Goal: Information Seeking & Learning: Learn about a topic

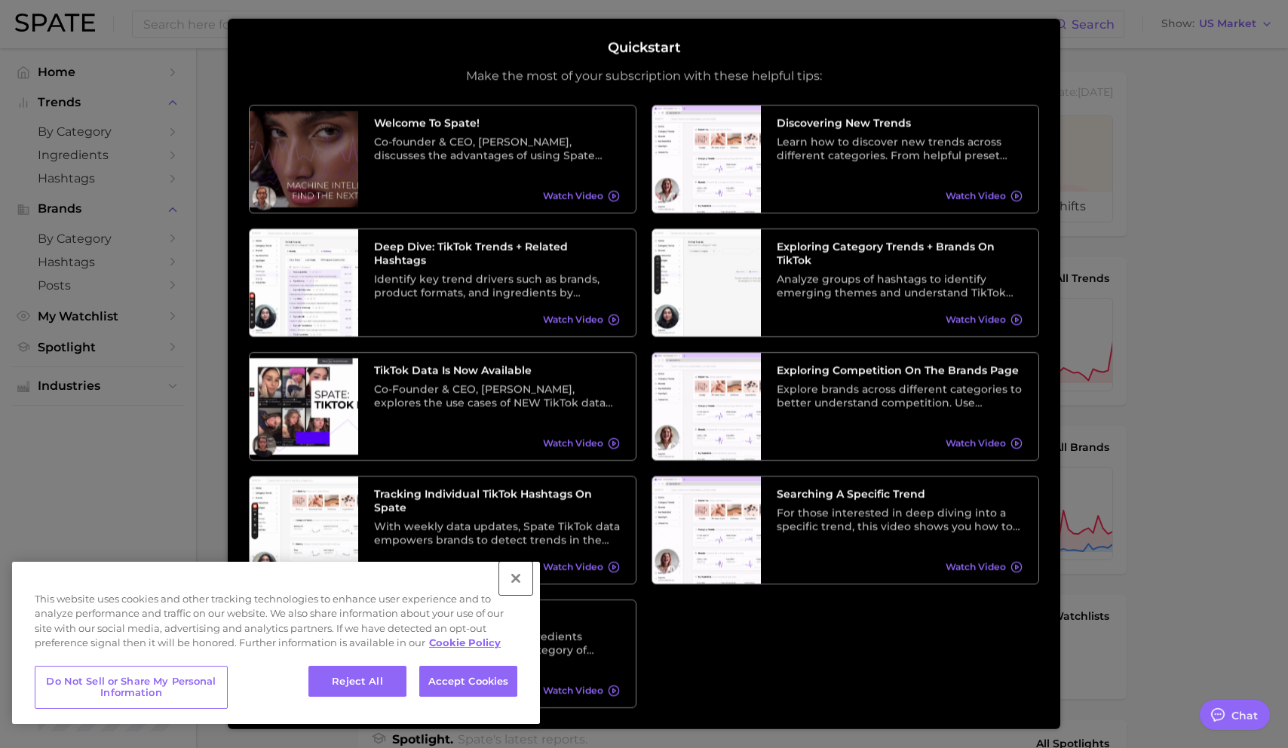
click at [521, 573] on button "Close" at bounding box center [515, 578] width 33 height 33
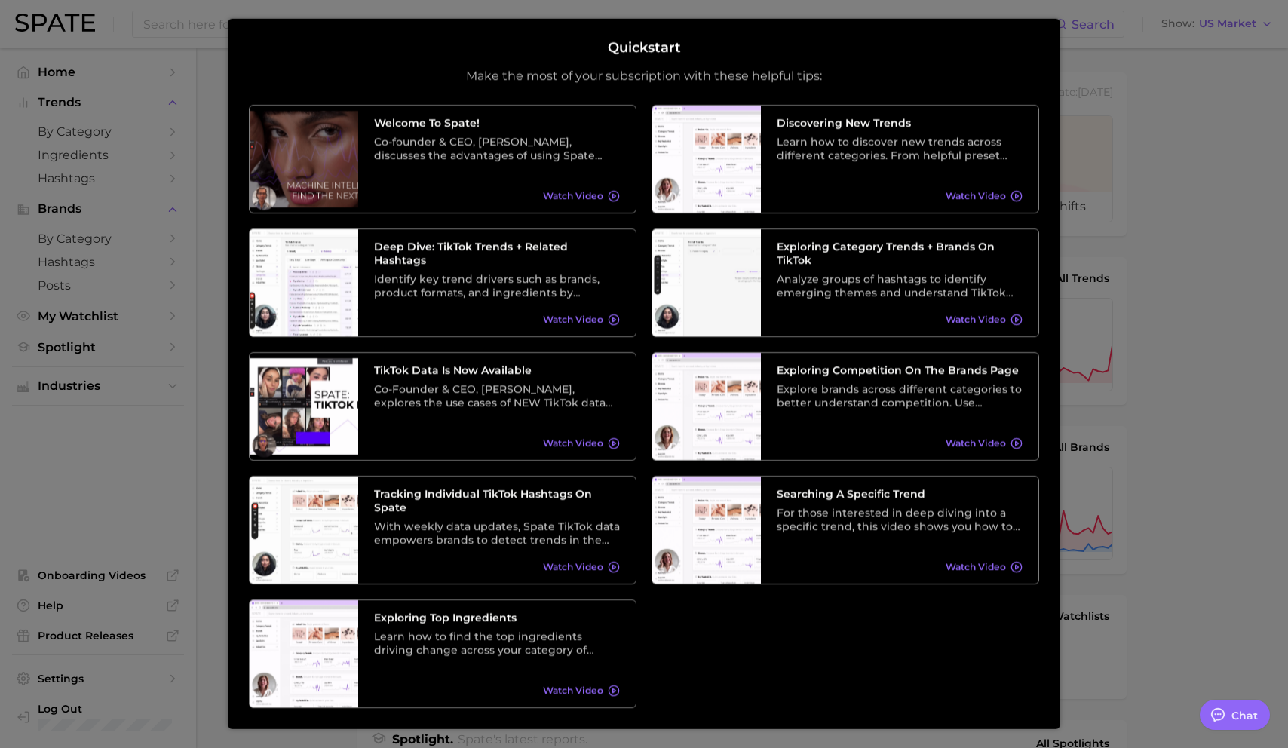
click at [1103, 600] on div at bounding box center [644, 612] width 1288 height 1225
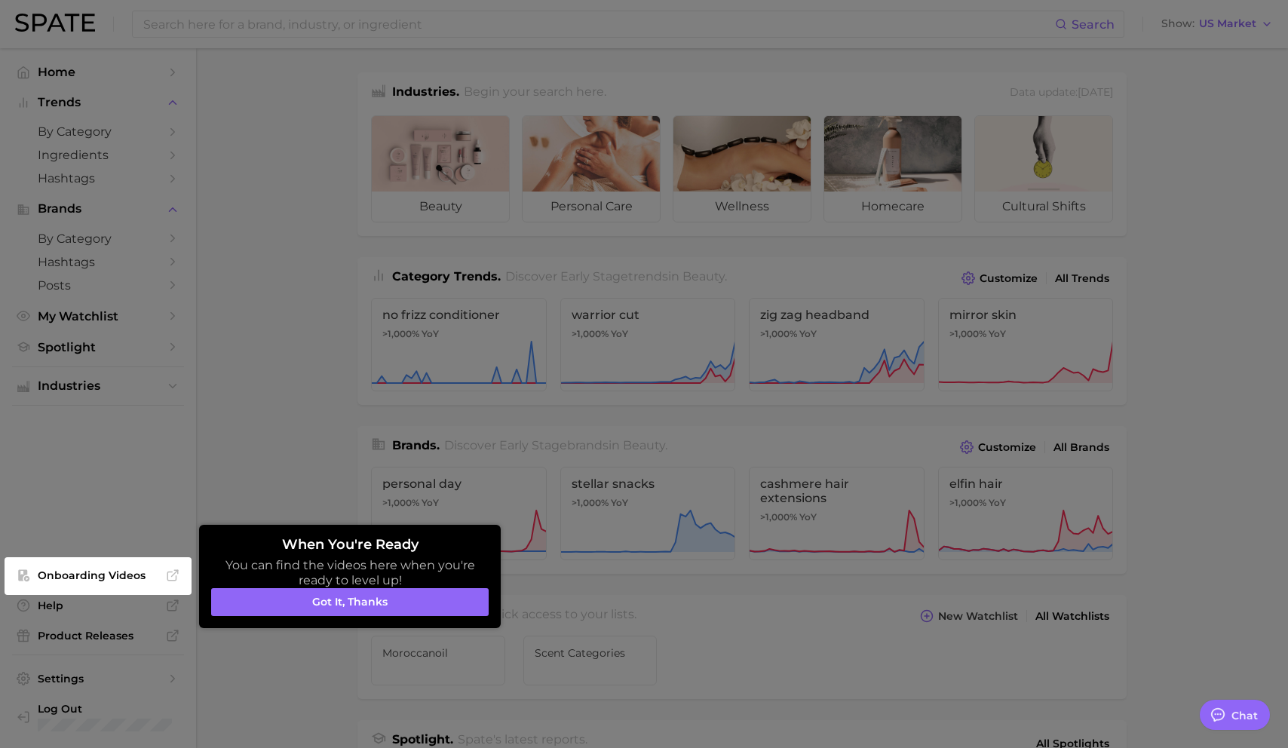
click at [481, 256] on div at bounding box center [644, 612] width 1288 height 1225
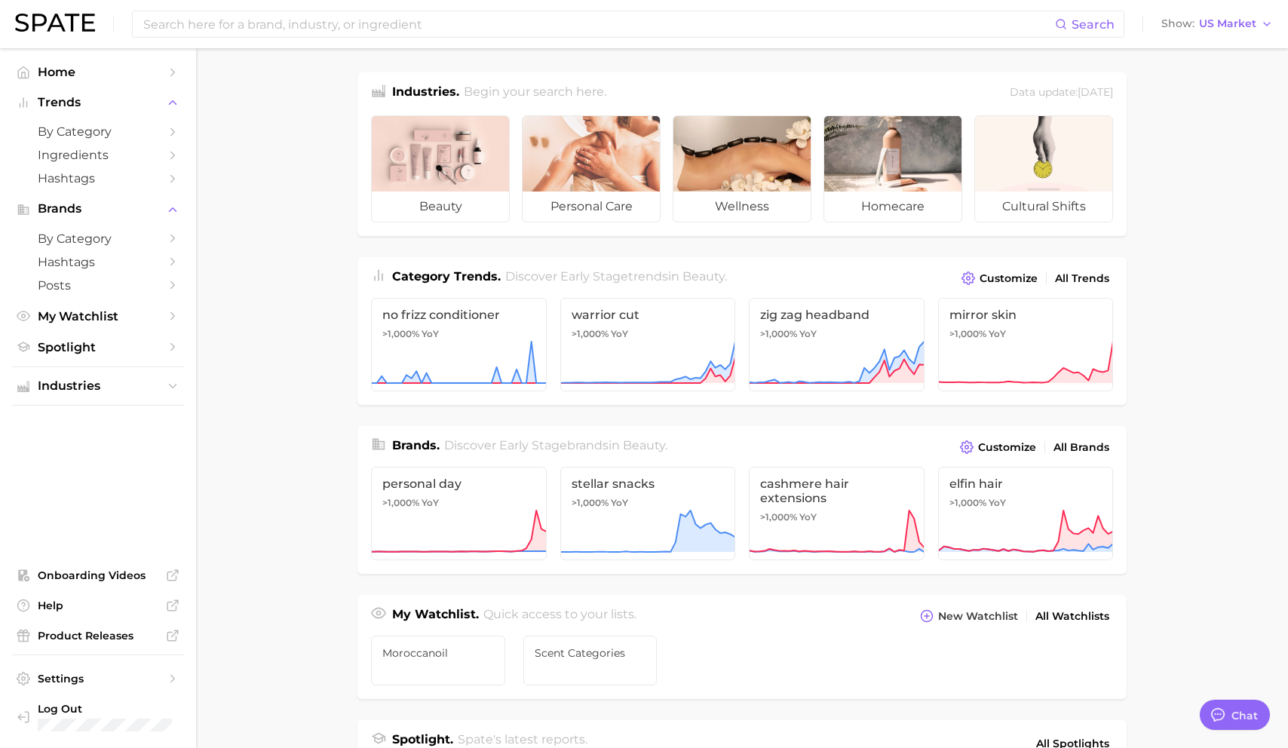
type textarea "x"
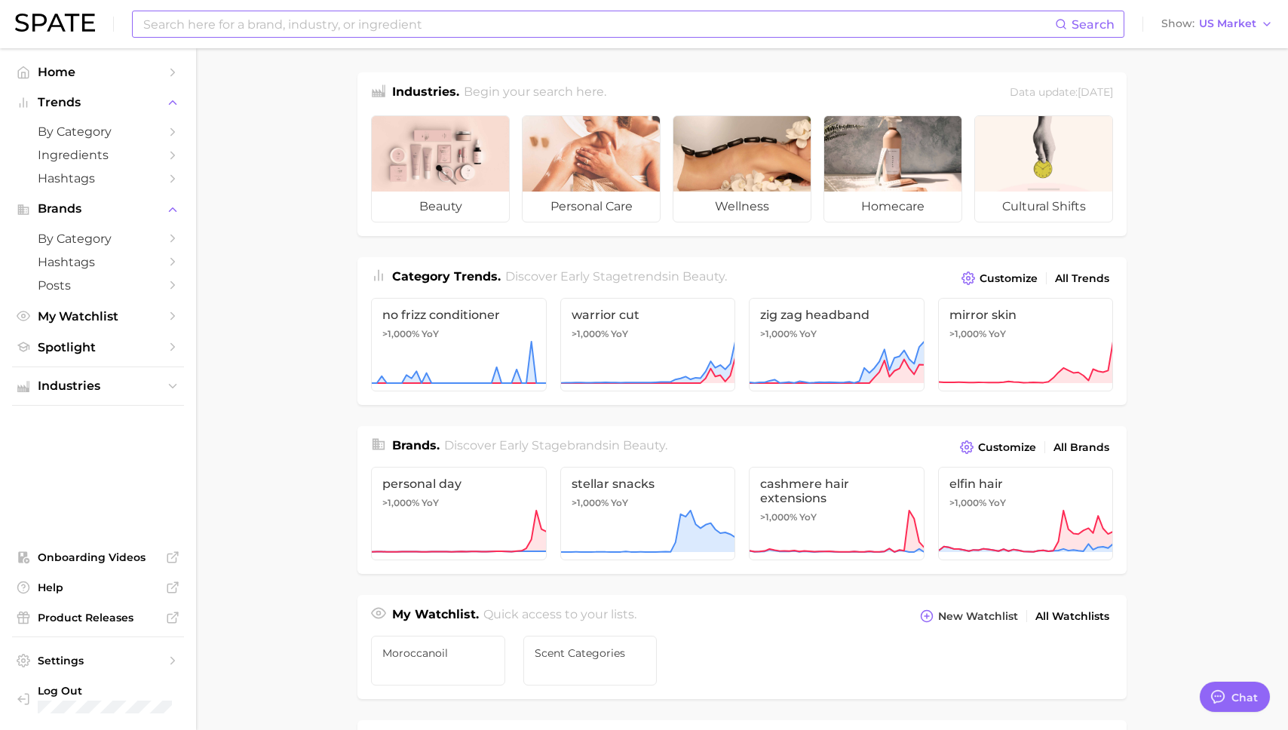
click at [198, 26] on input at bounding box center [598, 24] width 913 height 26
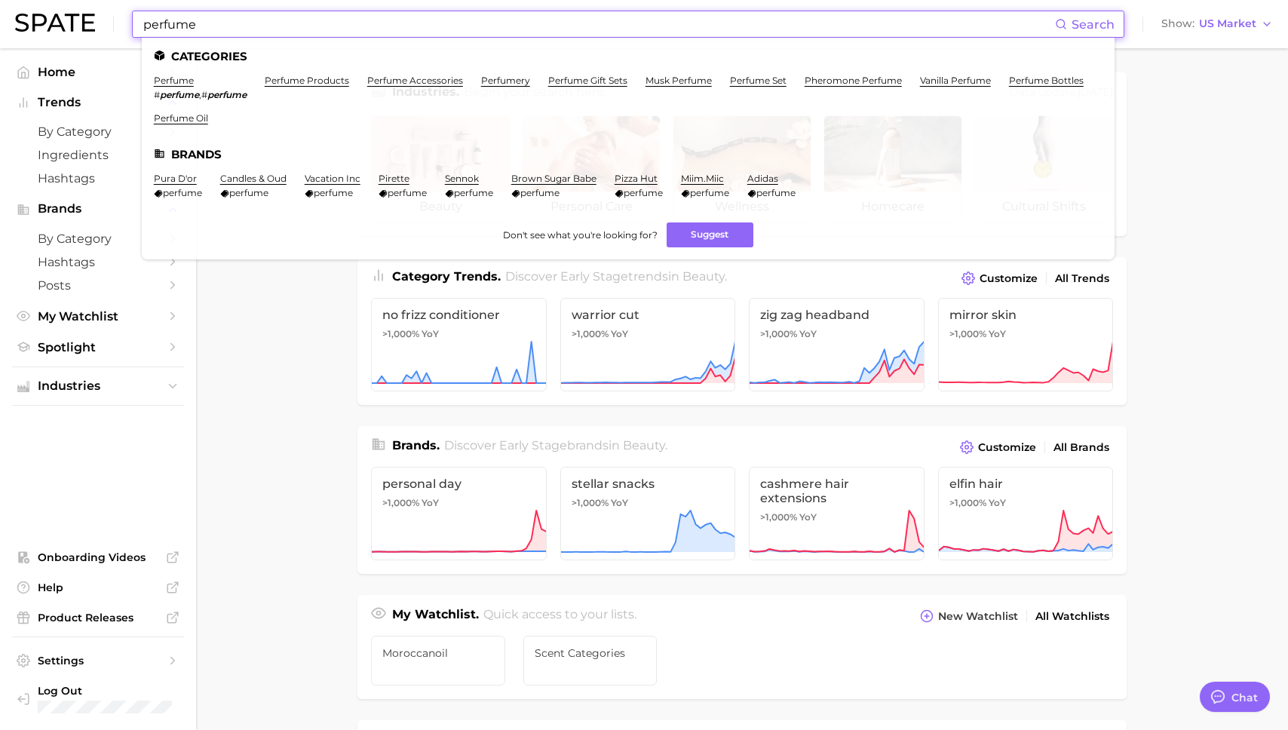
scroll to position [2, 0]
type input "perfume"
click at [681, 76] on link "musk perfume" at bounding box center [679, 80] width 66 height 11
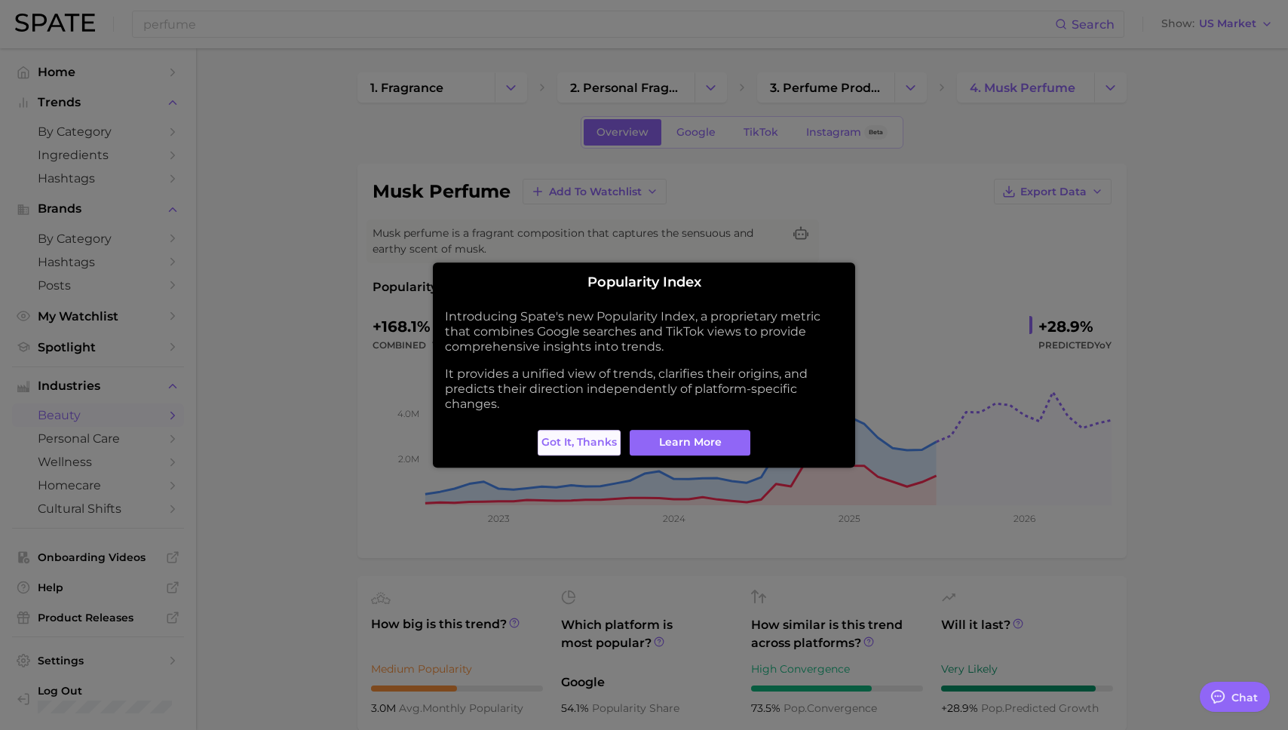
click at [590, 441] on span "Got it, thanks" at bounding box center [578, 442] width 75 height 13
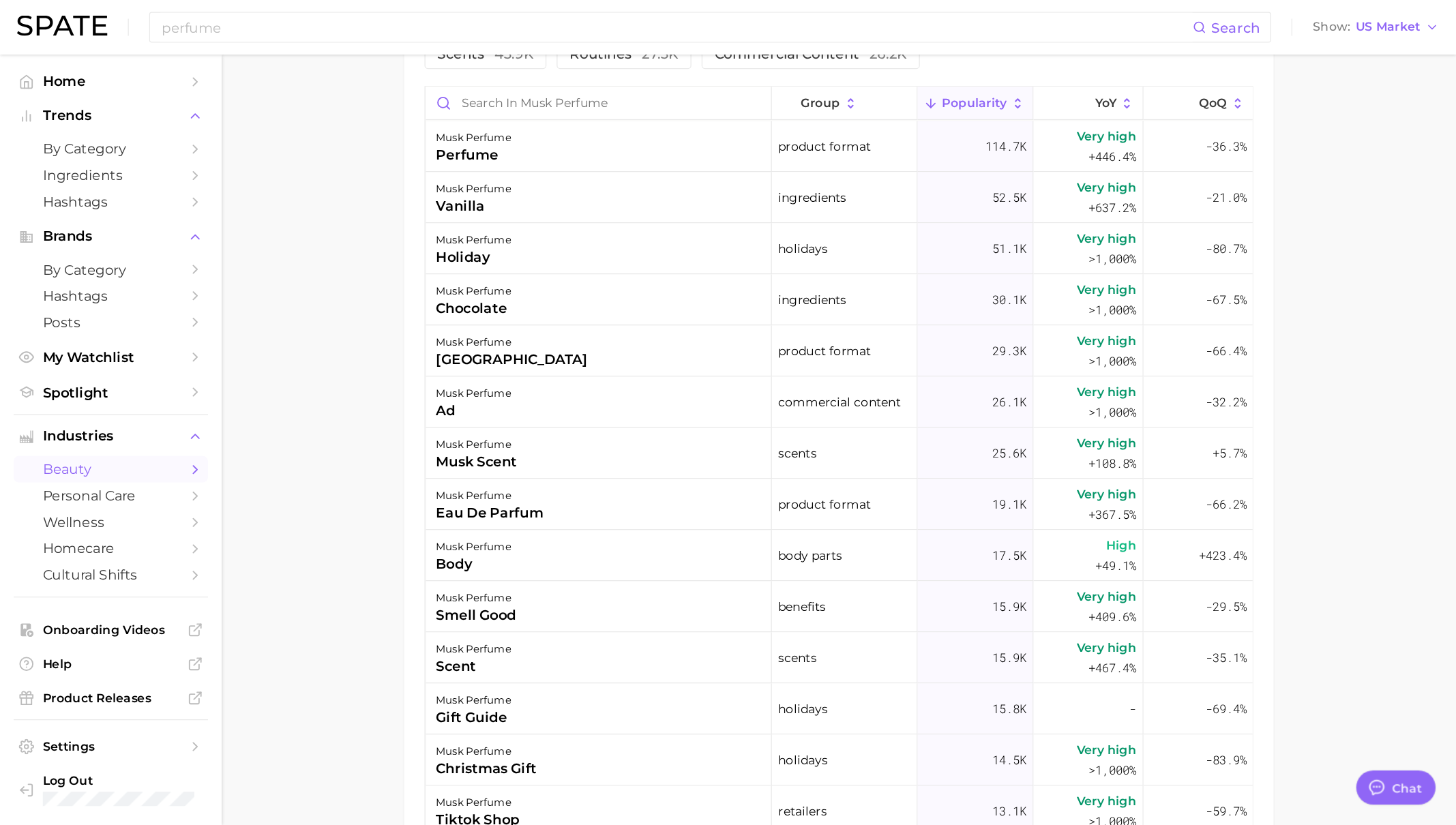
scroll to position [781, 0]
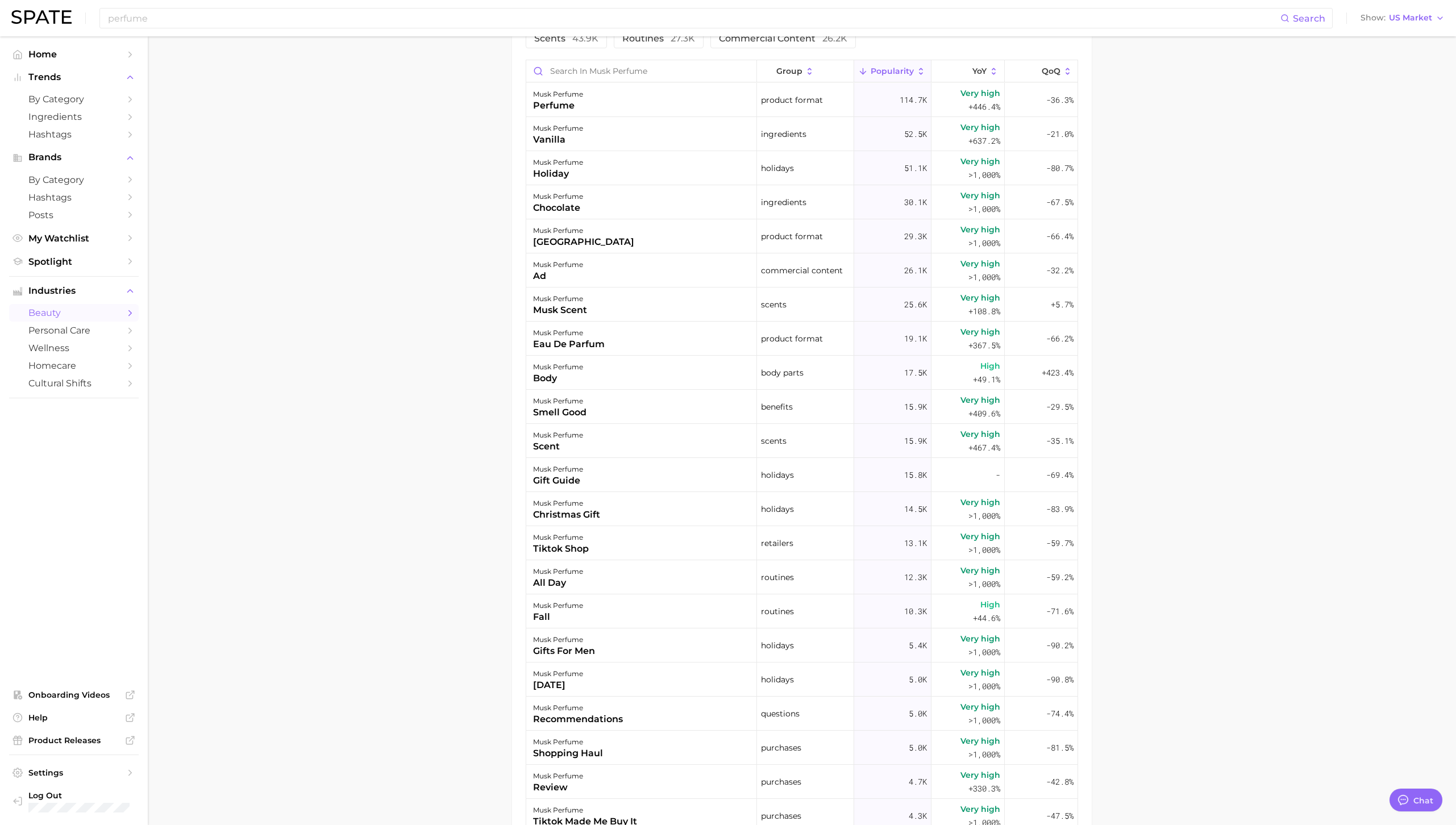
type textarea "x"
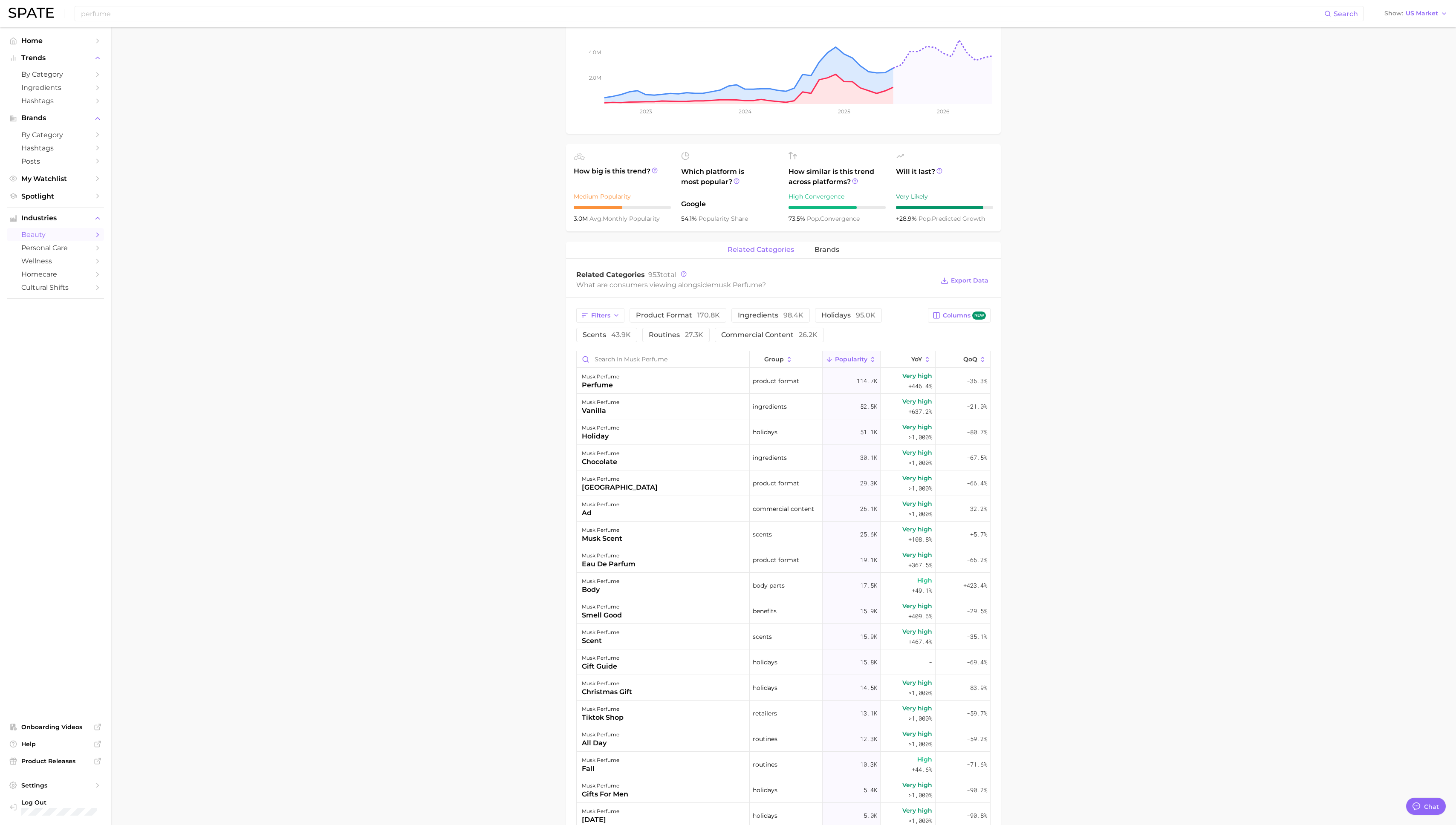
scroll to position [0, 0]
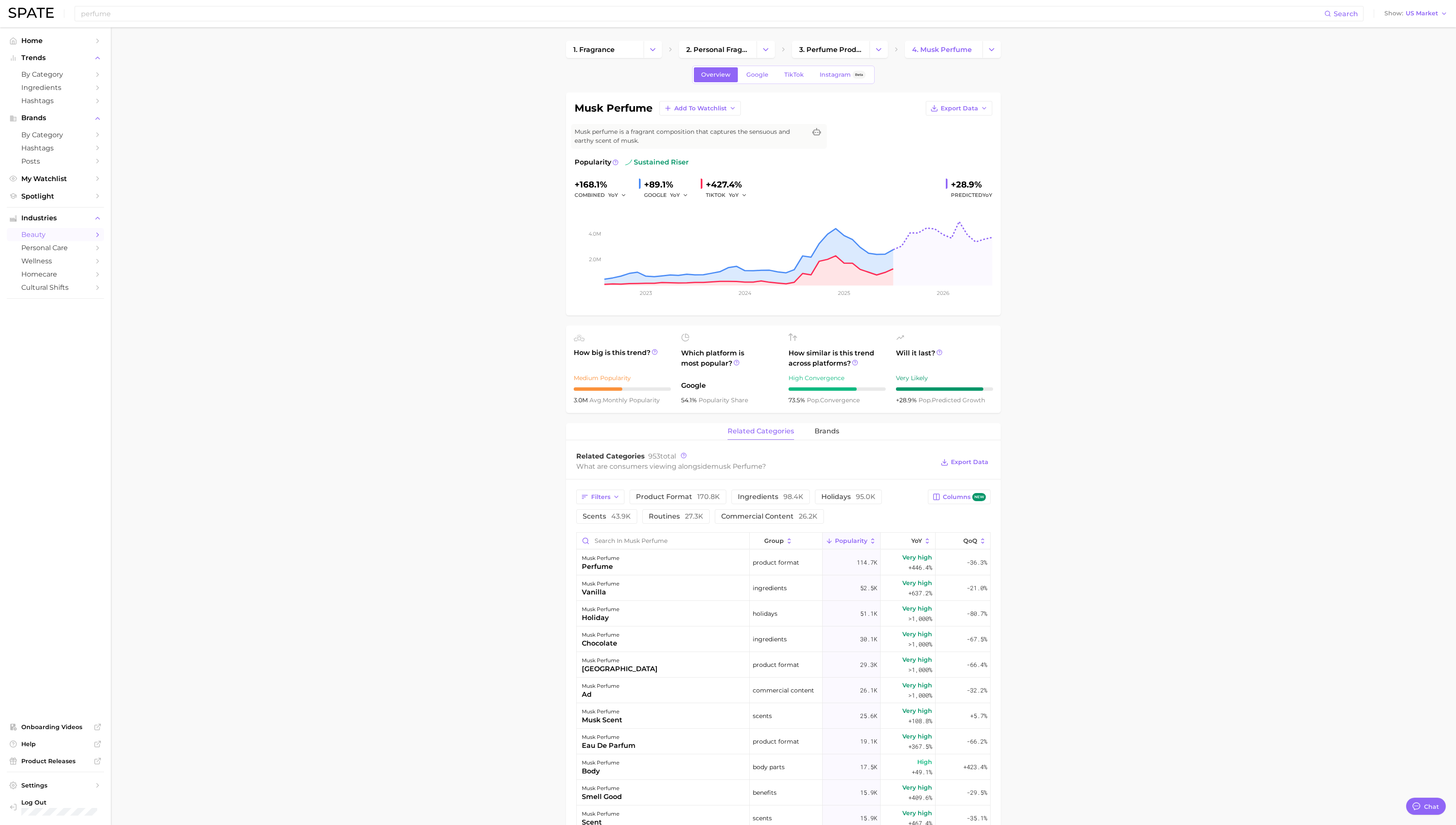
click at [727, 64] on div "1. fragrance 2. personal fragrance 3. perfume products 4. musk perfume Overview…" at bounding box center [783, 704] width 435 height 1327
click at [727, 74] on span "TikTok" at bounding box center [794, 75] width 20 height 7
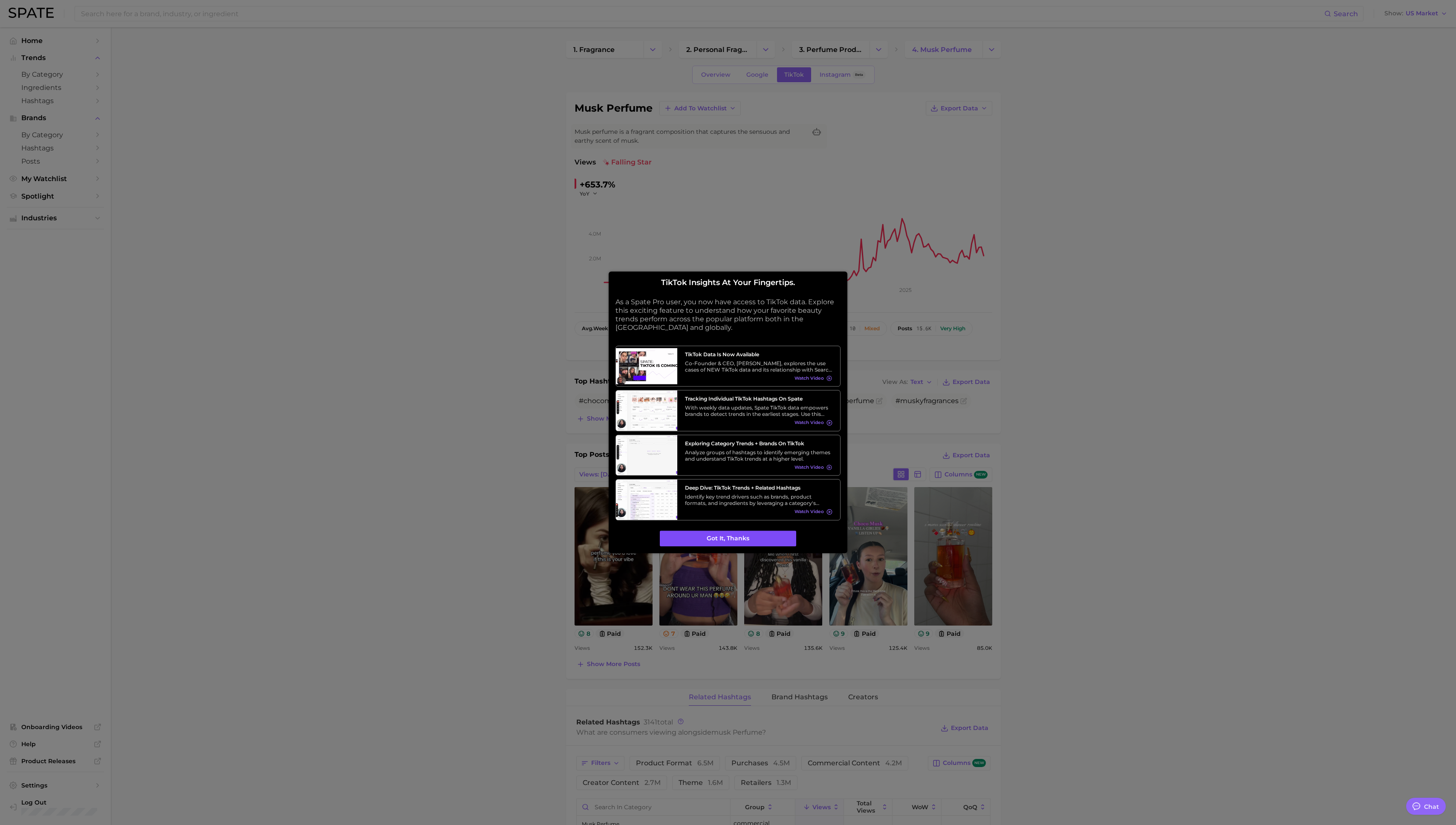
click at [714, 422] on button "Got it, thanks" at bounding box center [727, 539] width 136 height 16
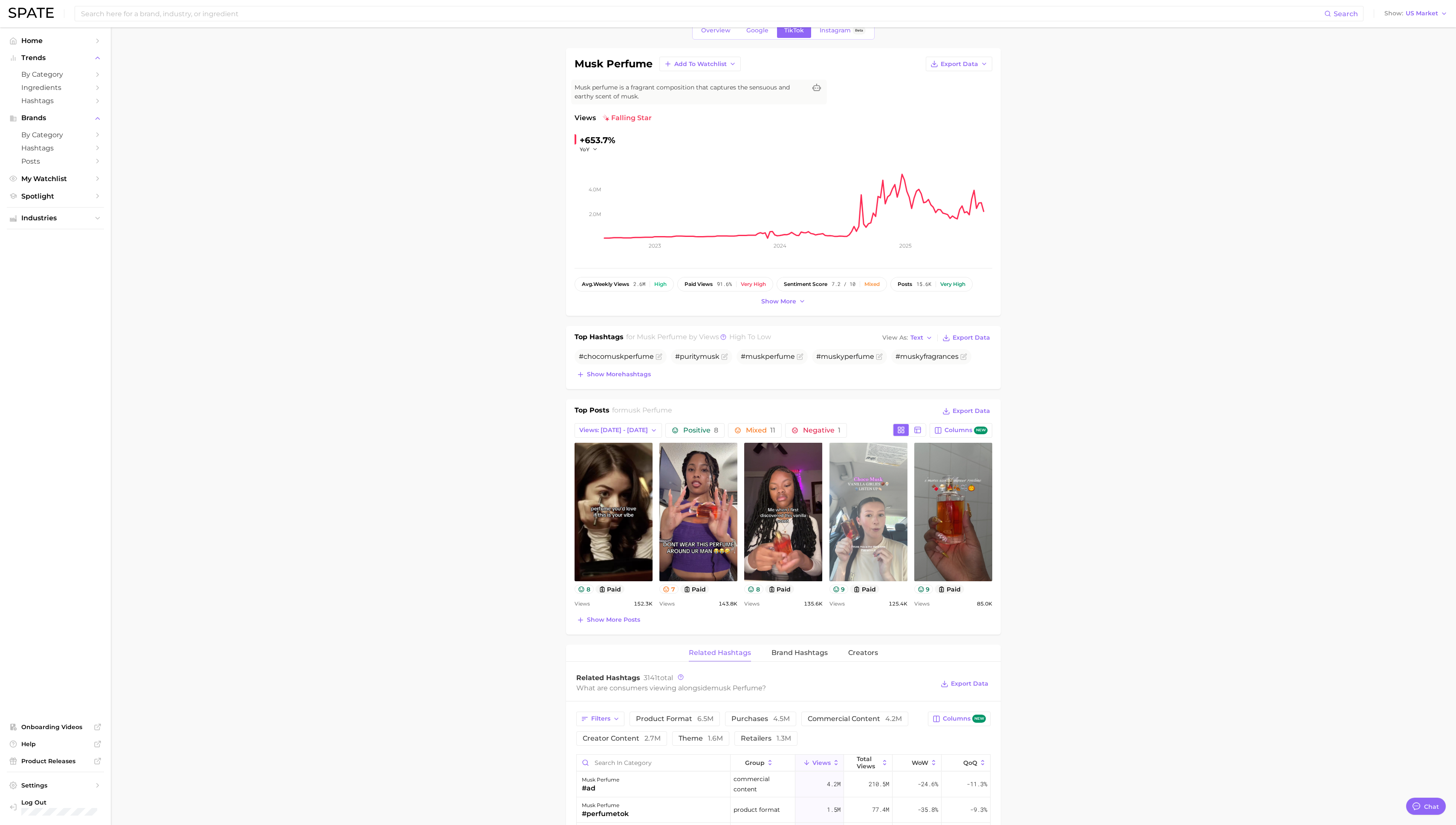
scroll to position [42, 0]
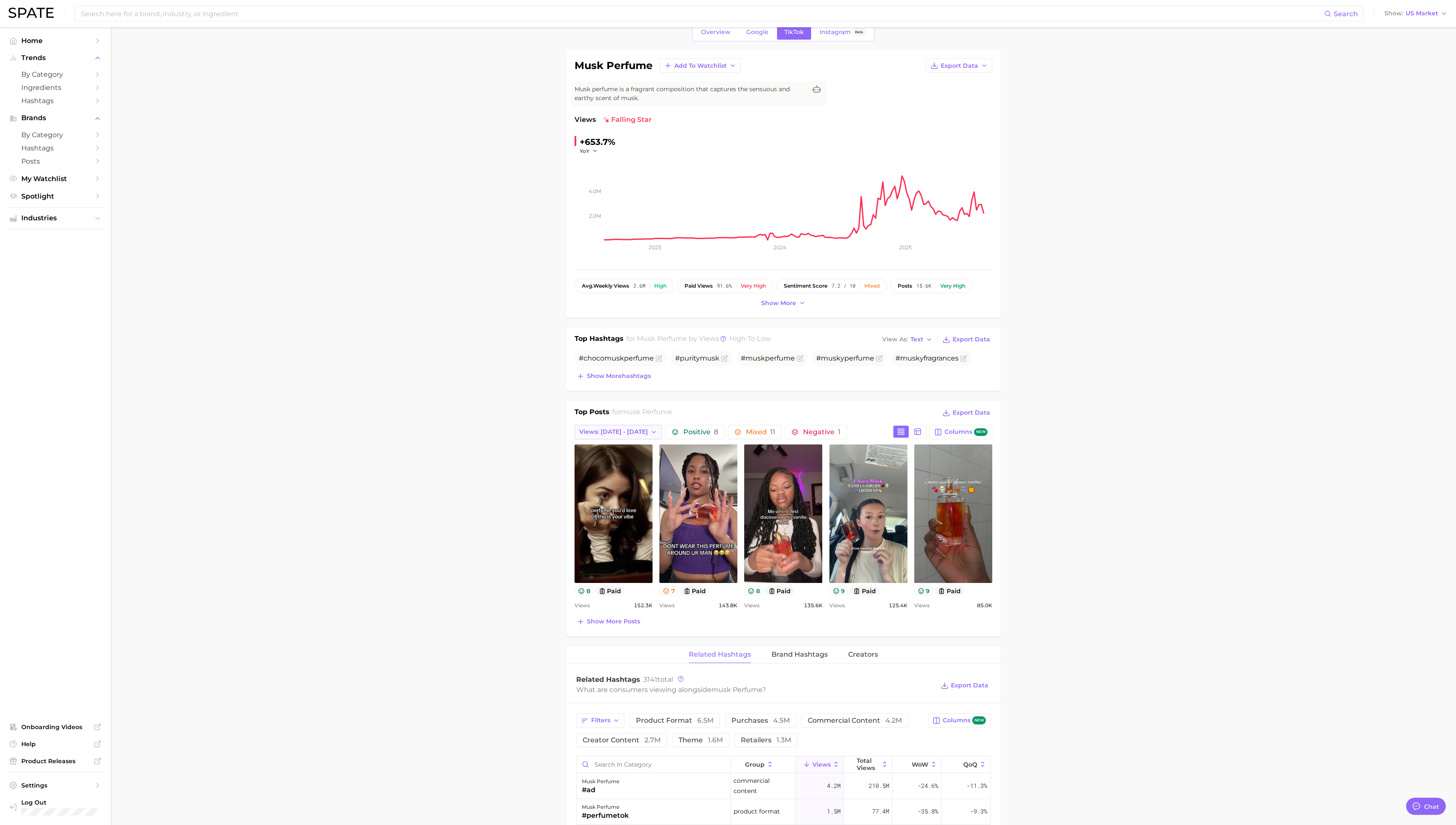
click at [623, 422] on span "Views: [DATE] - [DATE]" at bounding box center [613, 432] width 68 height 7
click at [597, 422] on button "Total Views" at bounding box center [615, 478] width 94 height 15
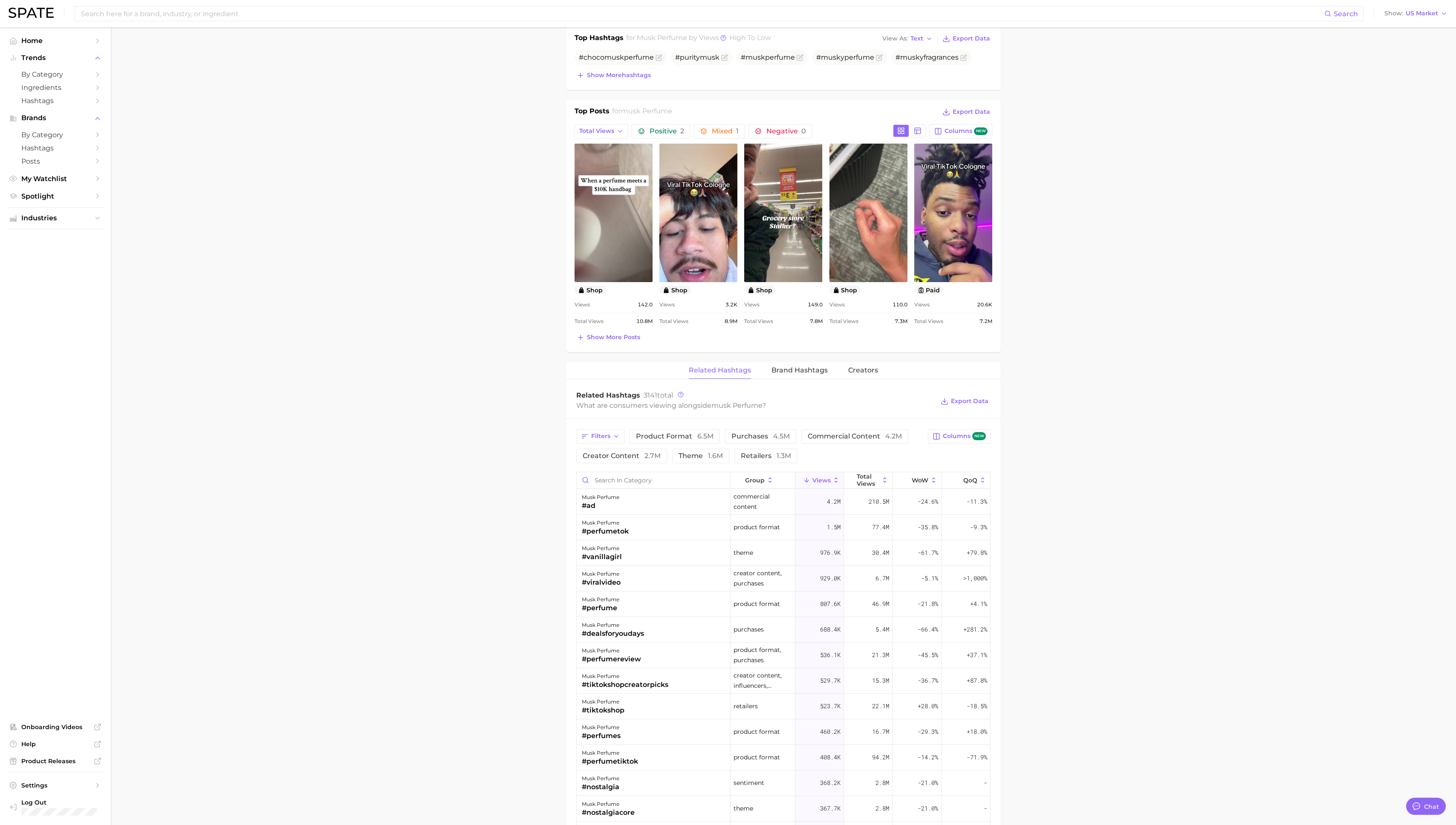
scroll to position [346, 0]
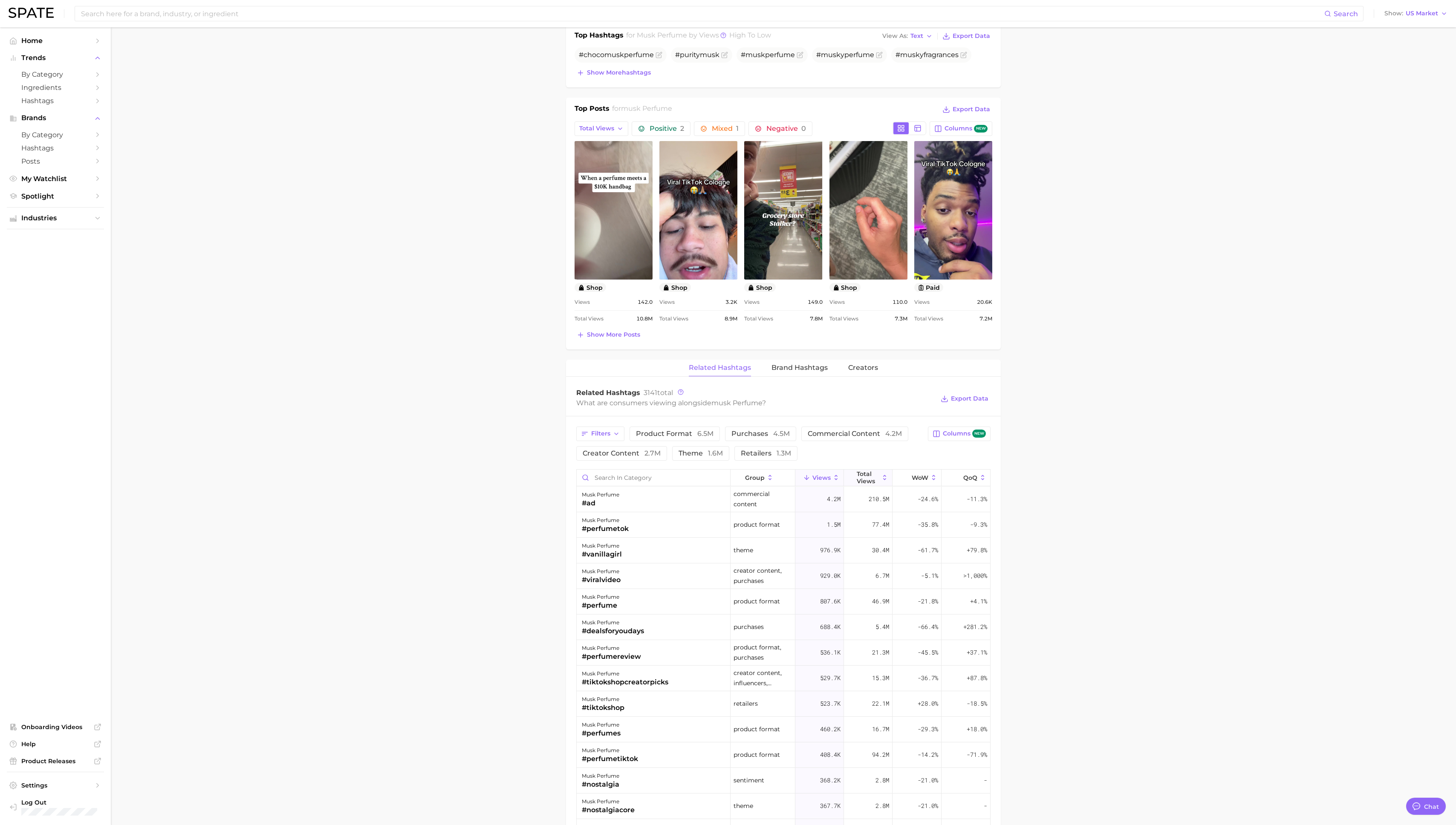
click at [727, 422] on span "Total Views" at bounding box center [868, 477] width 23 height 14
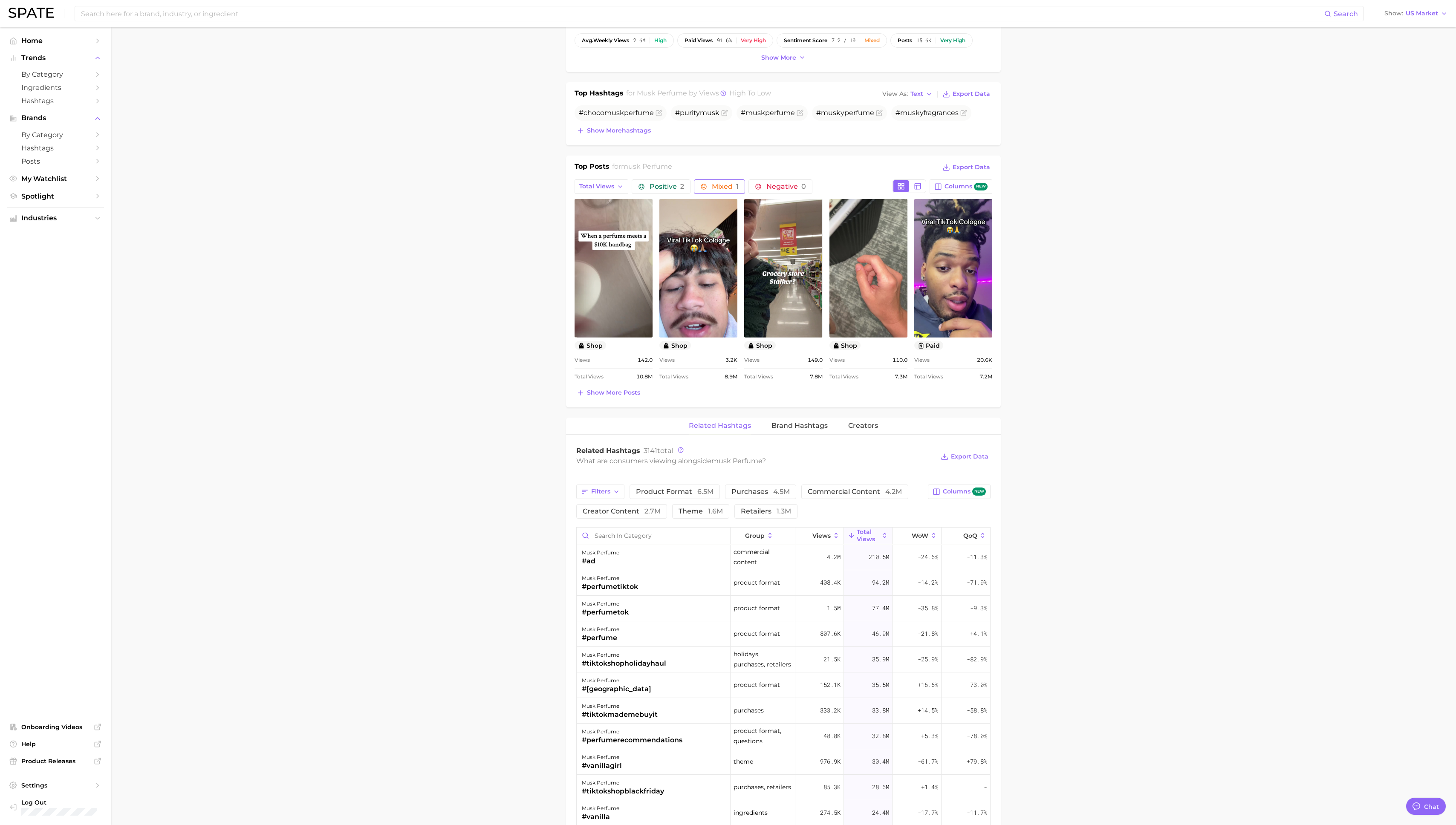
scroll to position [253, 0]
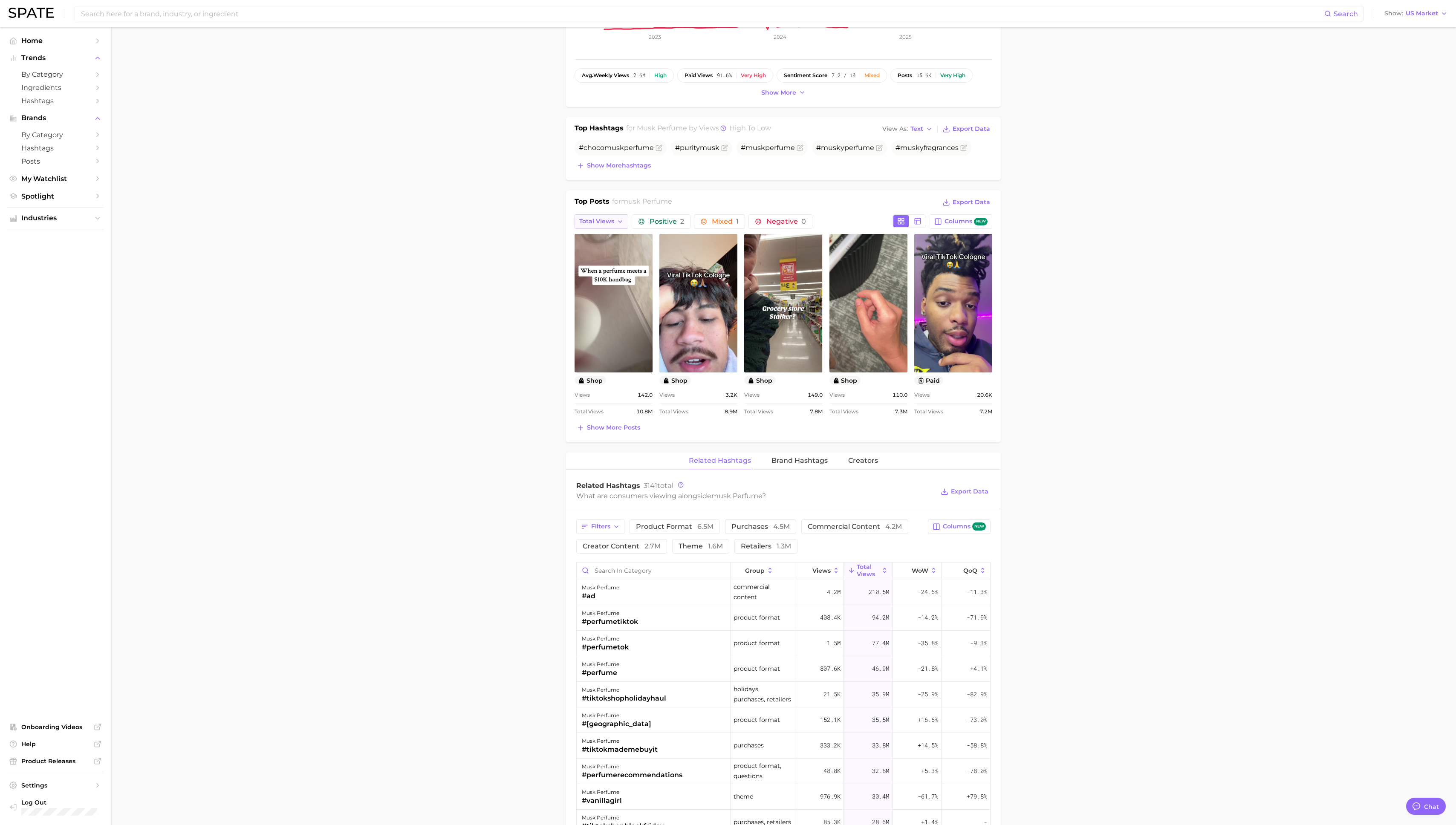
click at [599, 219] on span "Total Views" at bounding box center [597, 221] width 35 height 7
click at [609, 235] on button "Views: [DATE] - [DATE]" at bounding box center [582, 237] width 94 height 15
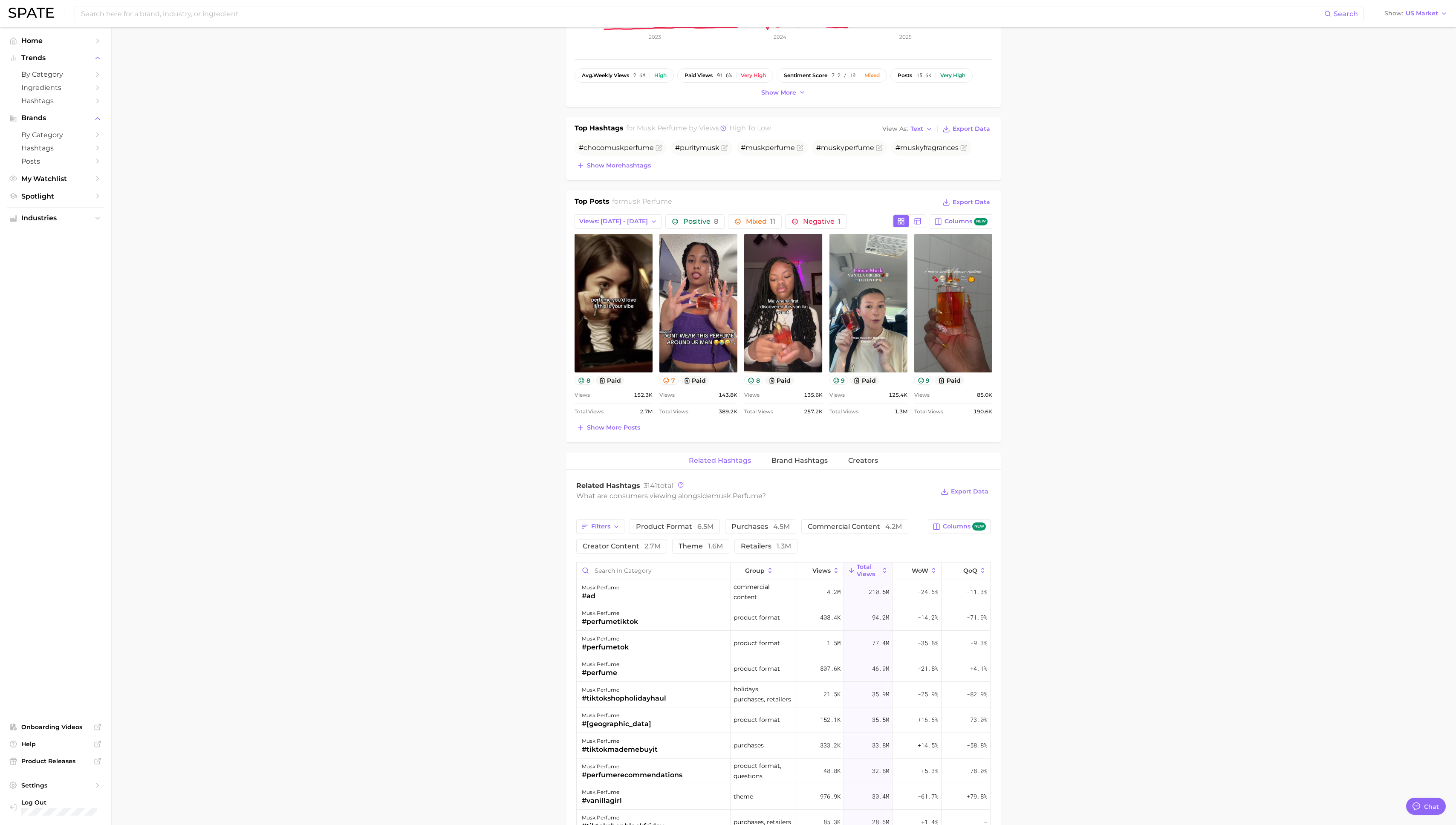
scroll to position [0, 0]
click at [605, 422] on button "Show more posts" at bounding box center [609, 428] width 68 height 12
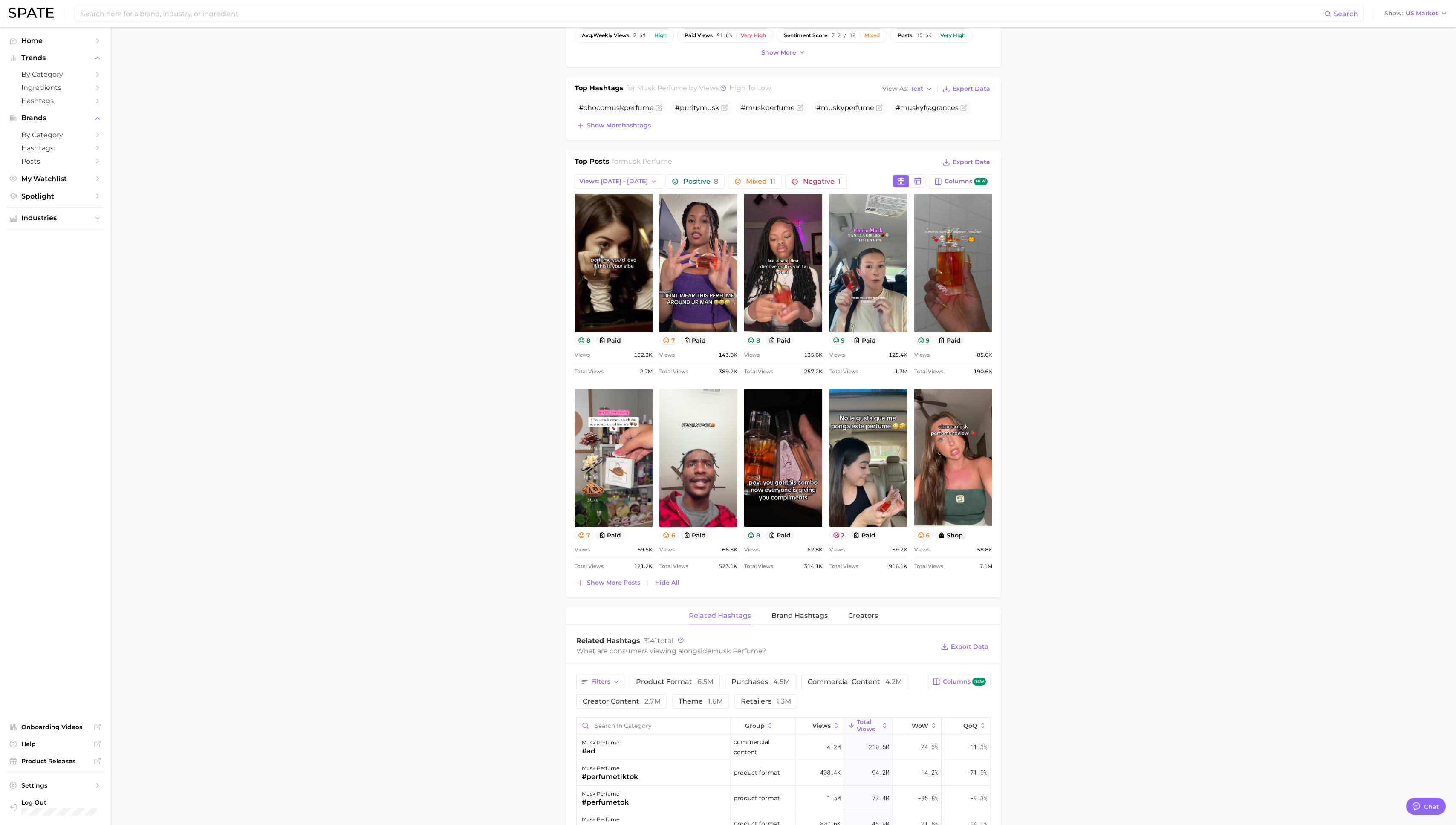
scroll to position [295, 0]
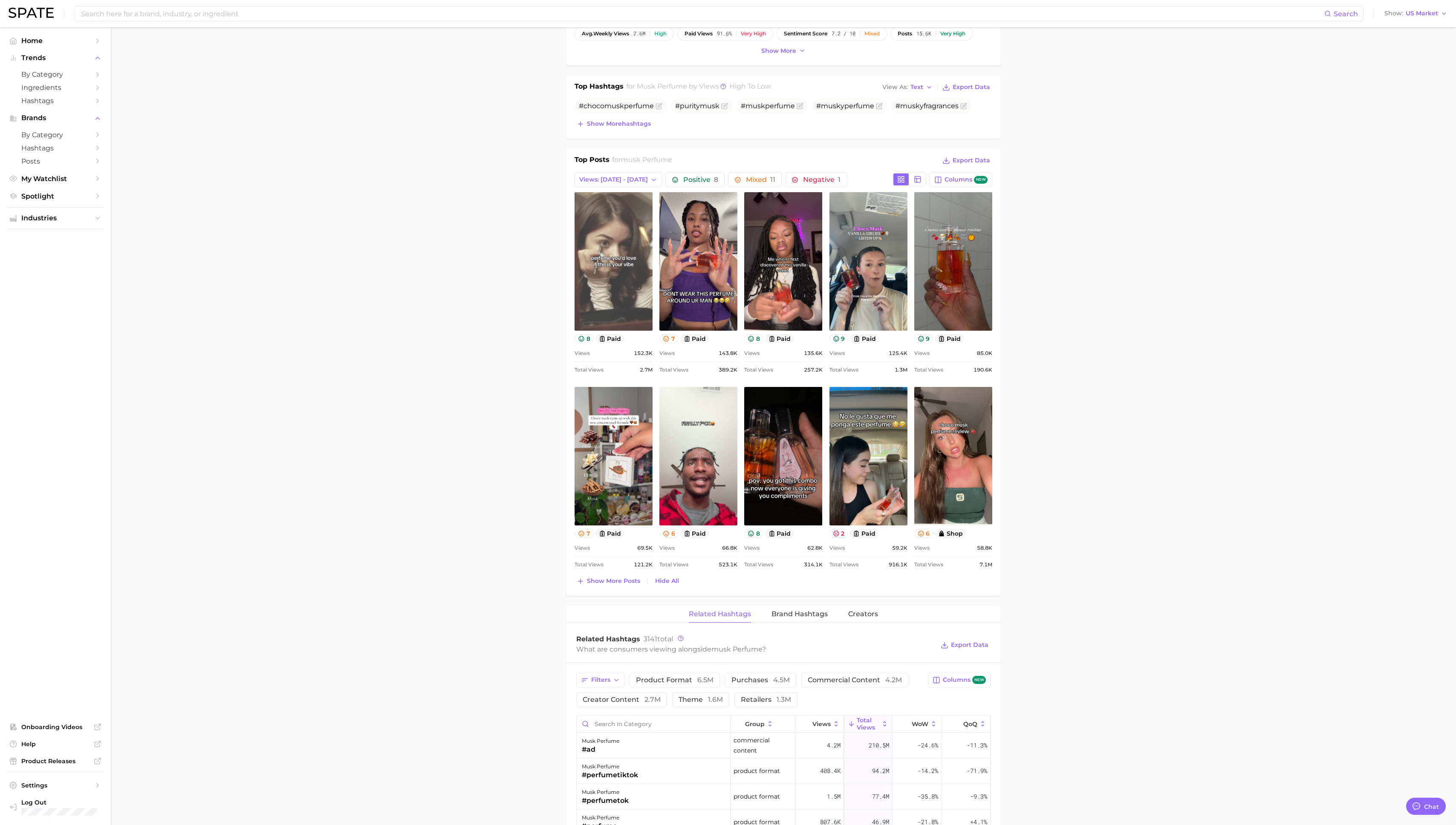
click at [629, 289] on link "view post on TikTok" at bounding box center [614, 261] width 78 height 138
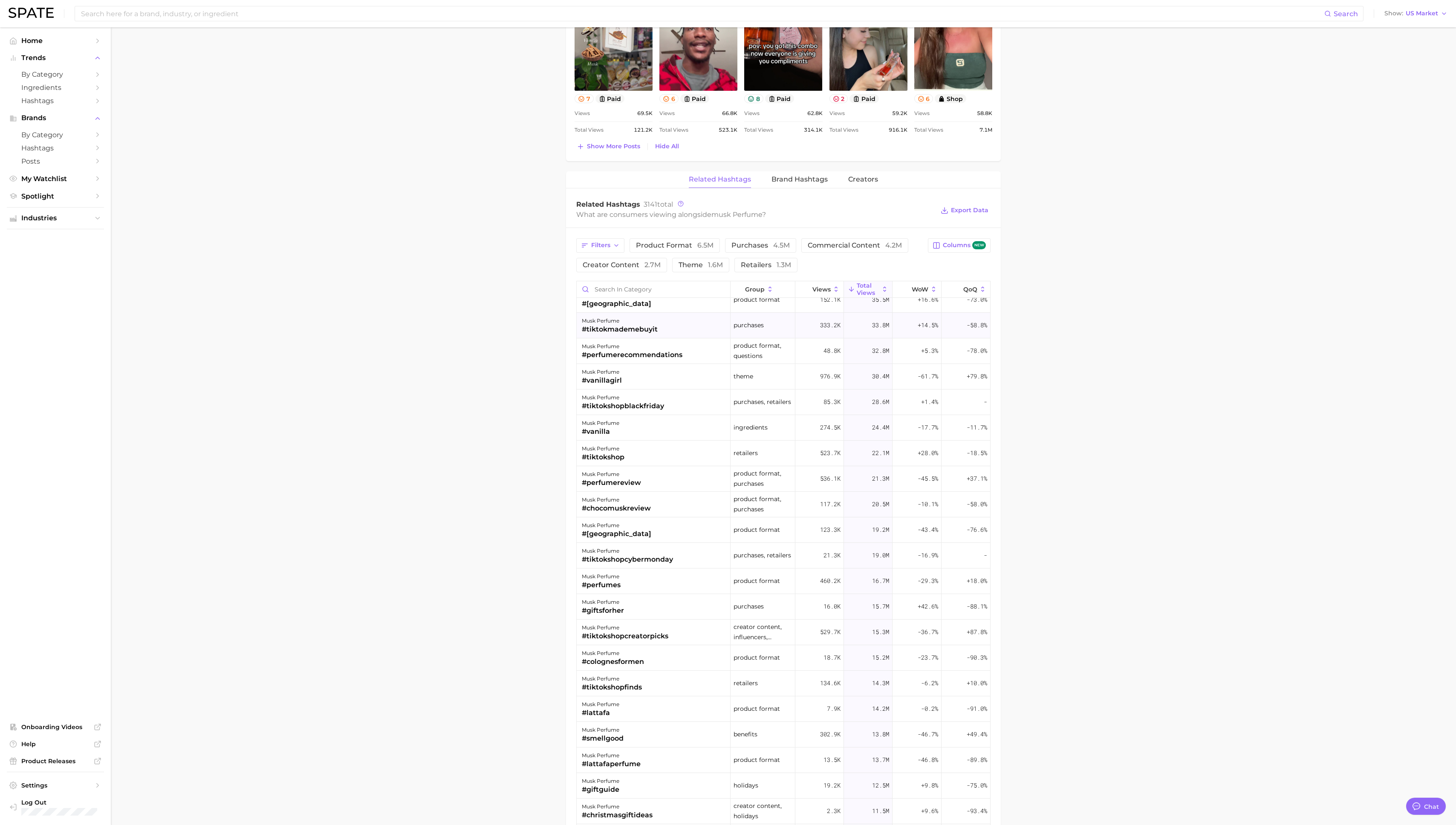
scroll to position [0, 0]
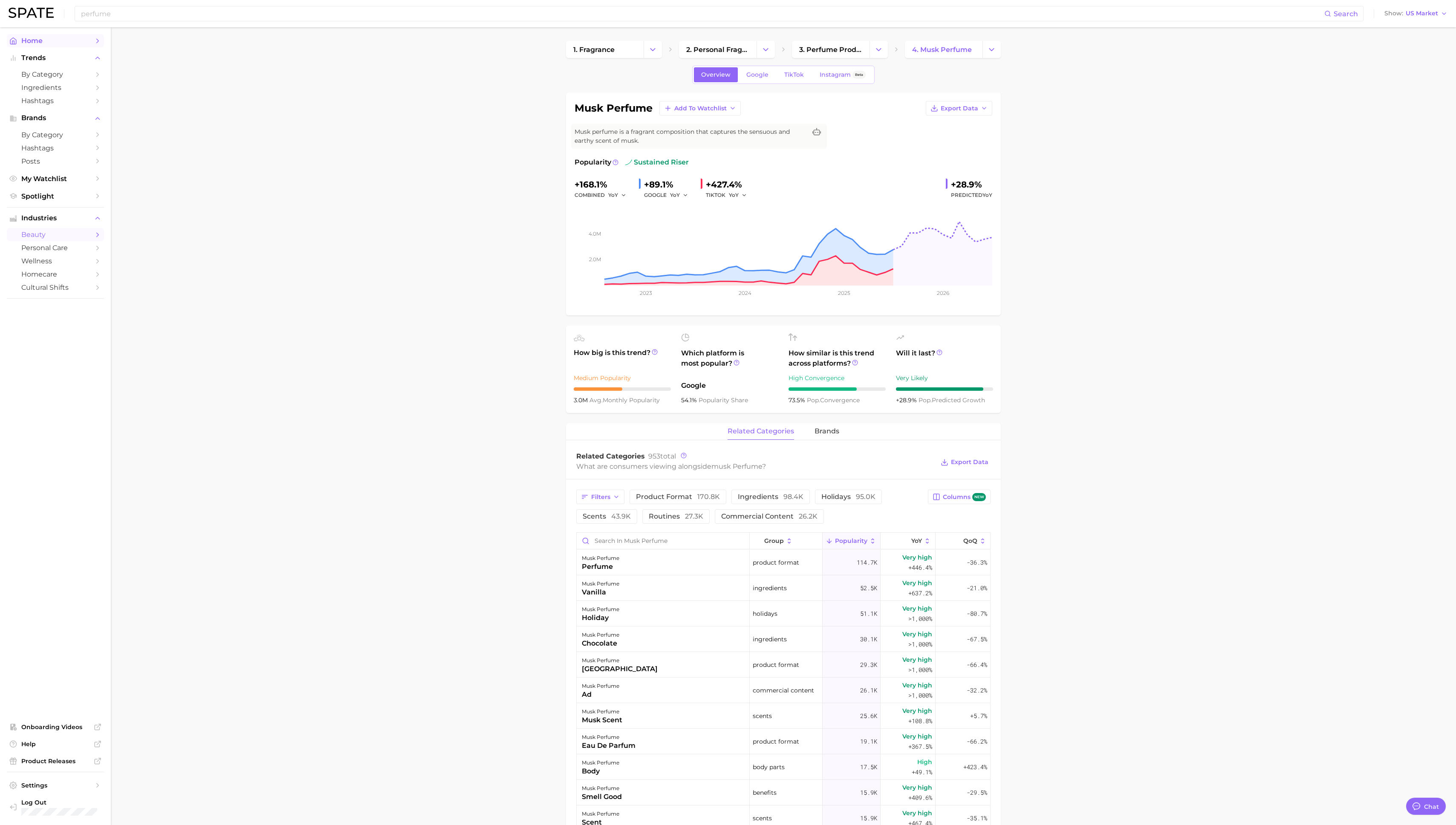
click at [25, 41] on span "Home" at bounding box center [55, 41] width 68 height 8
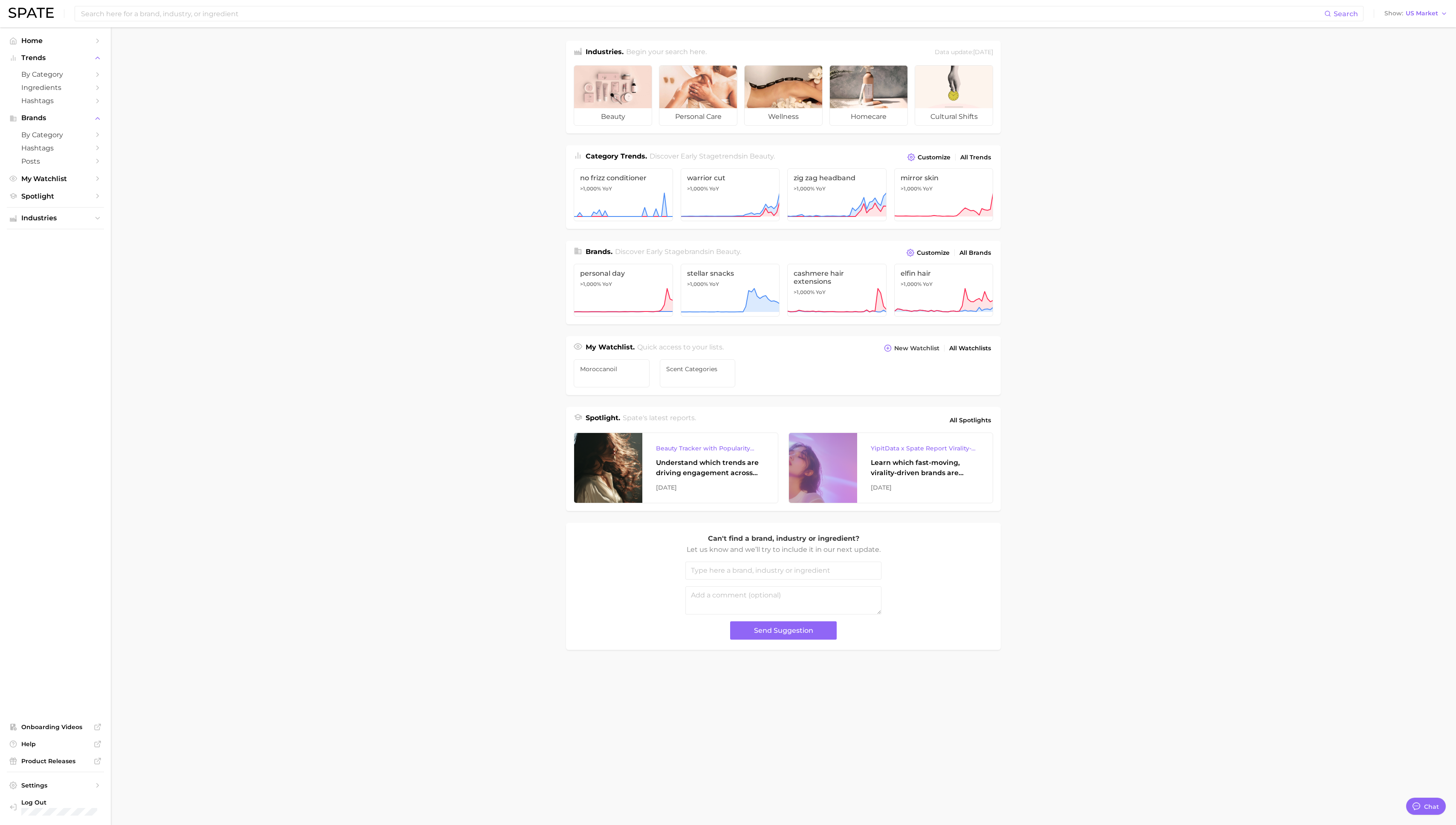
type textarea "x"
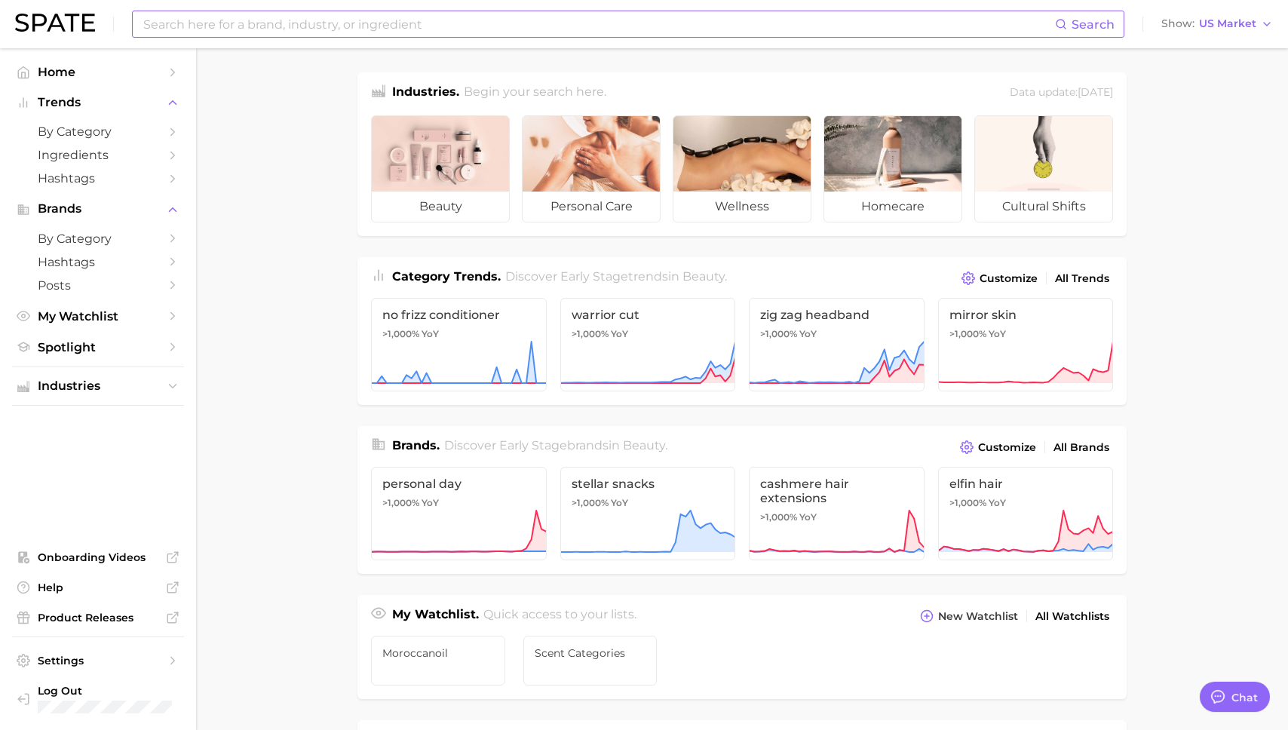
click at [456, 20] on input at bounding box center [598, 24] width 913 height 26
type input "c"
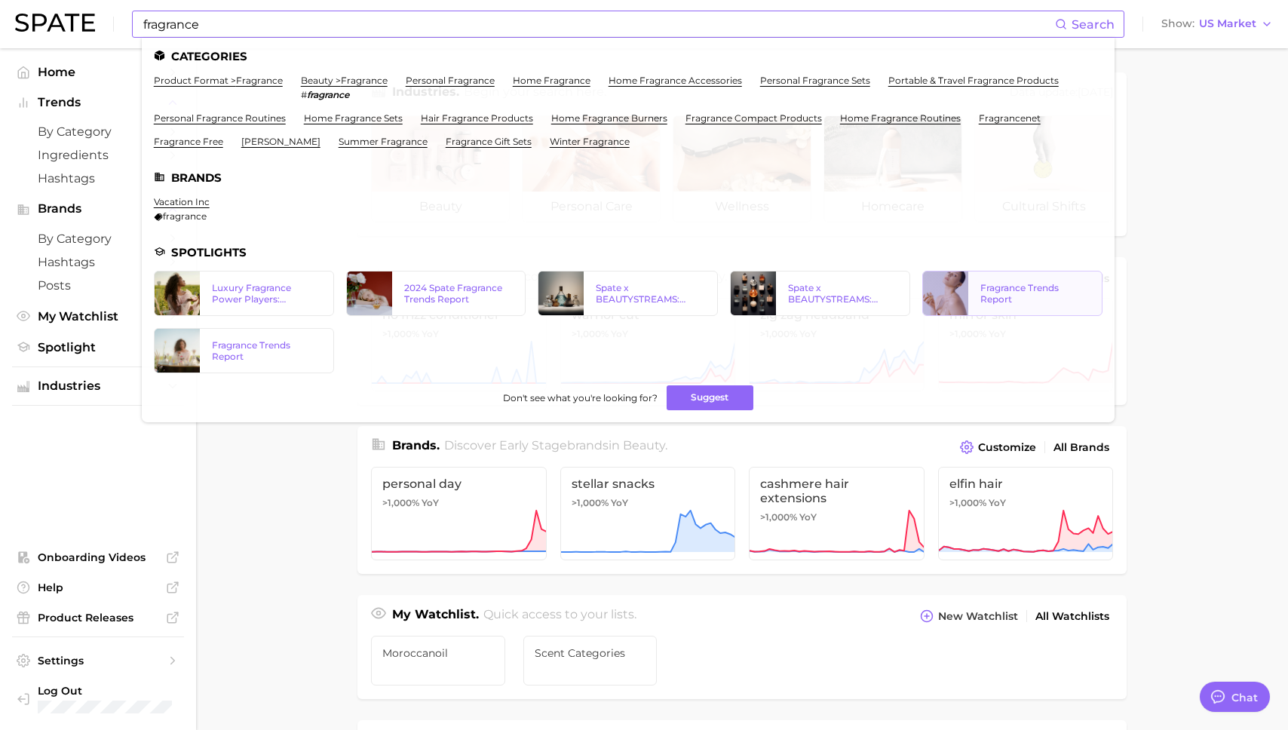
click at [996, 294] on div "Fragrance Trends Report" at bounding box center [1034, 293] width 109 height 23
click at [448, 286] on div "2024 Spate Fragrance Trends Report" at bounding box center [458, 293] width 109 height 23
click at [243, 345] on div "Fragrance Trends Report" at bounding box center [266, 350] width 109 height 23
drag, startPoint x: 207, startPoint y: 35, endPoint x: 173, endPoint y: 29, distance: 34.5
click at [205, 35] on input "fragrance" at bounding box center [598, 24] width 913 height 26
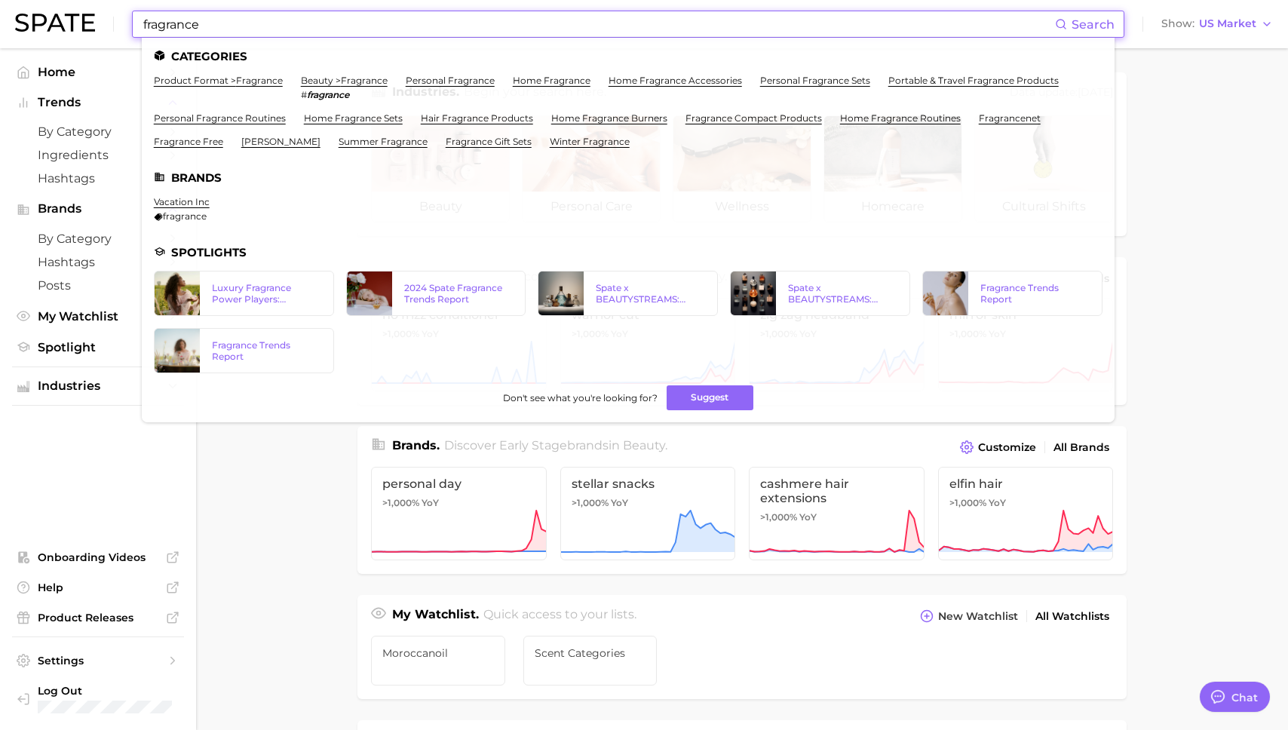
click at [173, 29] on input "fragrance" at bounding box center [598, 24] width 913 height 26
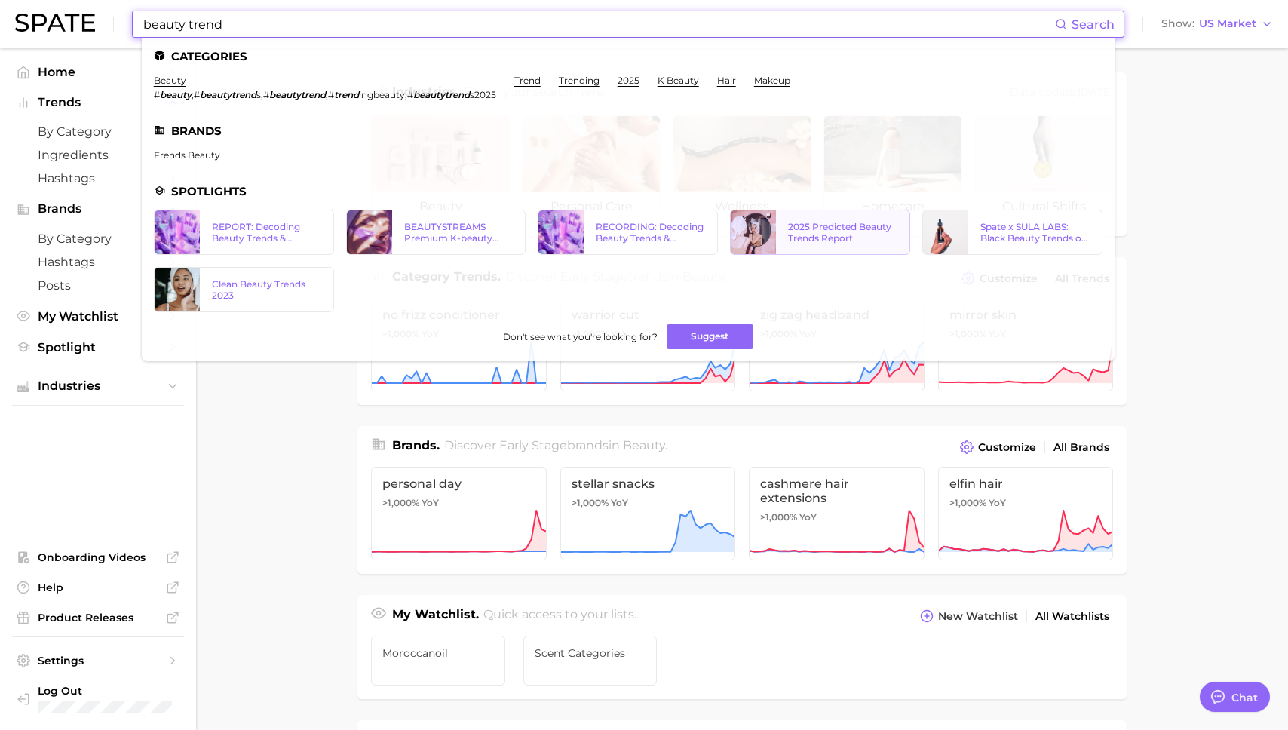
type input "beauty trend"
click at [842, 228] on div "2025 Predicted Beauty Trends Report" at bounding box center [842, 232] width 109 height 23
drag, startPoint x: 330, startPoint y: 35, endPoint x: 123, endPoint y: 0, distance: 209.5
click at [120, 26] on div "beauty trend Search Categories beauty # beauty , # beautytrend s , # beautytren…" at bounding box center [644, 24] width 1258 height 48
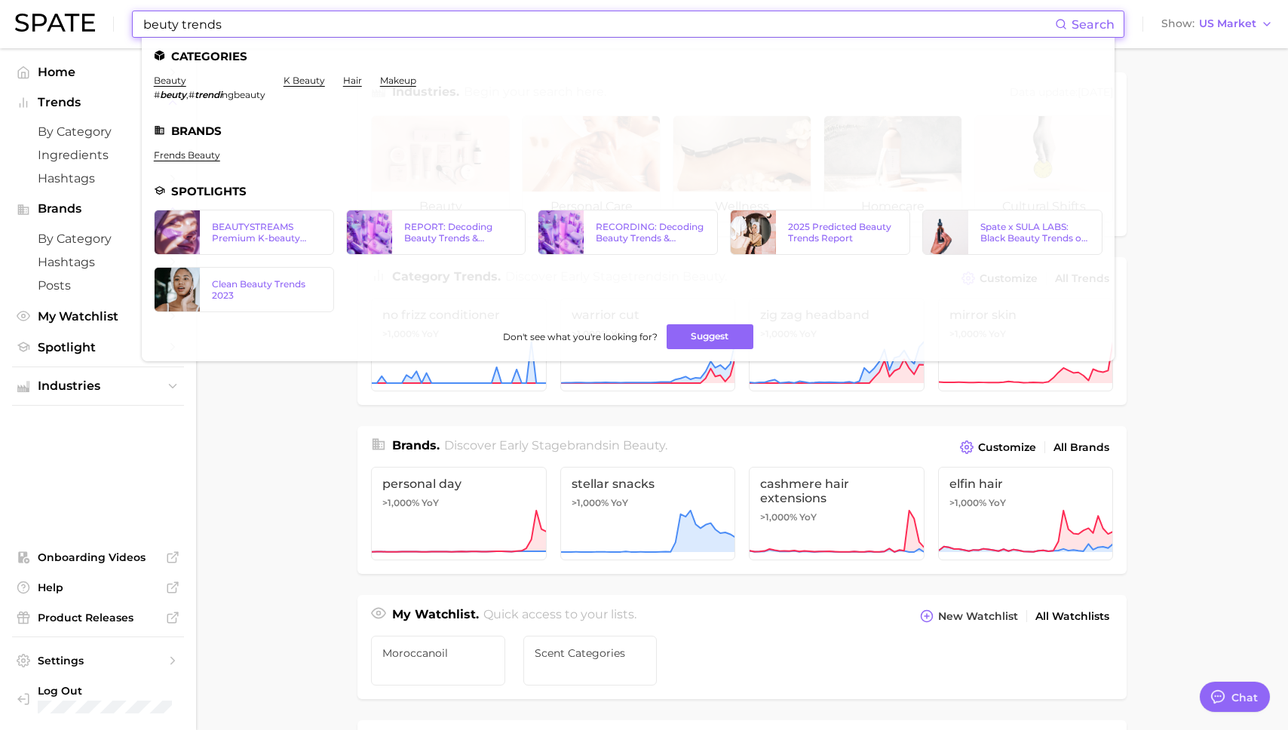
click at [164, 27] on input "beuty trends" at bounding box center [598, 24] width 913 height 26
click at [157, 26] on input "beuty trends" at bounding box center [598, 24] width 913 height 26
click at [839, 227] on div "2025 Predicted Beauty Trends Report" at bounding box center [842, 232] width 109 height 23
click at [793, 26] on input "beauty trends" at bounding box center [598, 24] width 913 height 26
drag, startPoint x: 783, startPoint y: 29, endPoint x: 59, endPoint y: -32, distance: 726.4
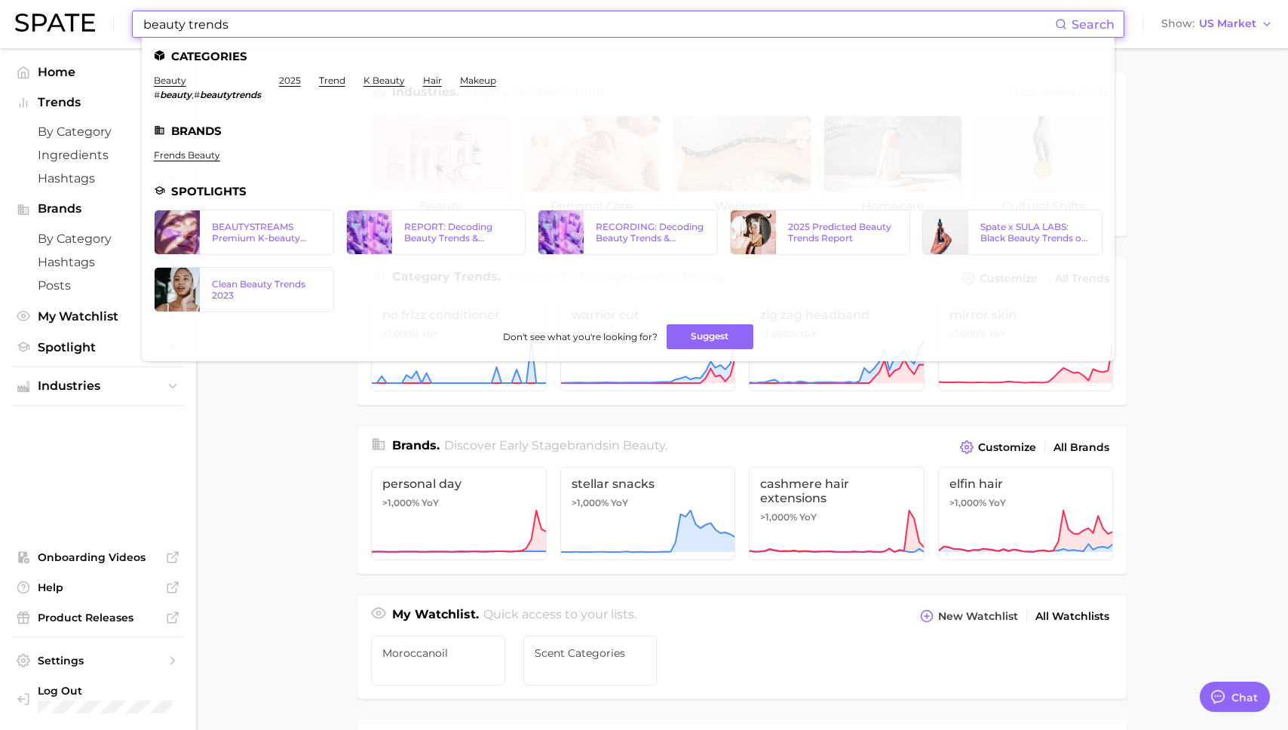
click at [59, 0] on html "beauty trends Search Categories beauty # beauty , # beautytrends 2025 trend k b…" at bounding box center [644, 365] width 1288 height 730
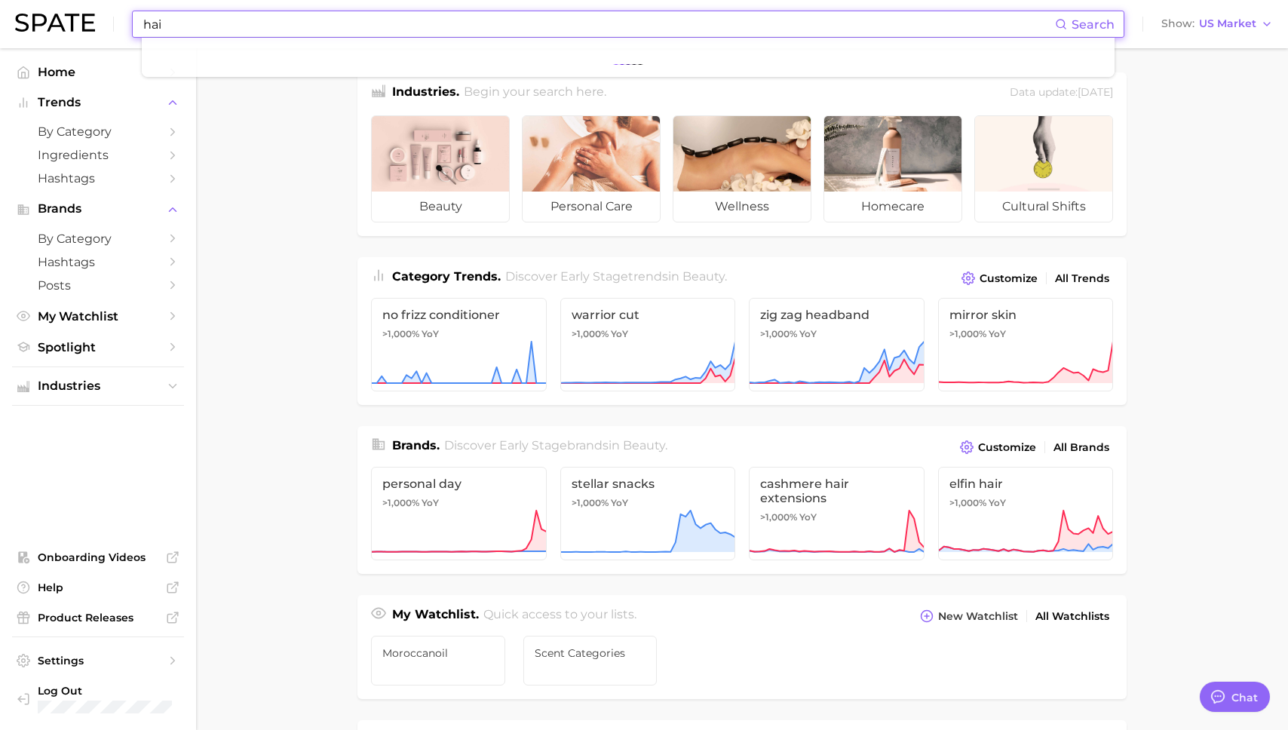
type input "hair"
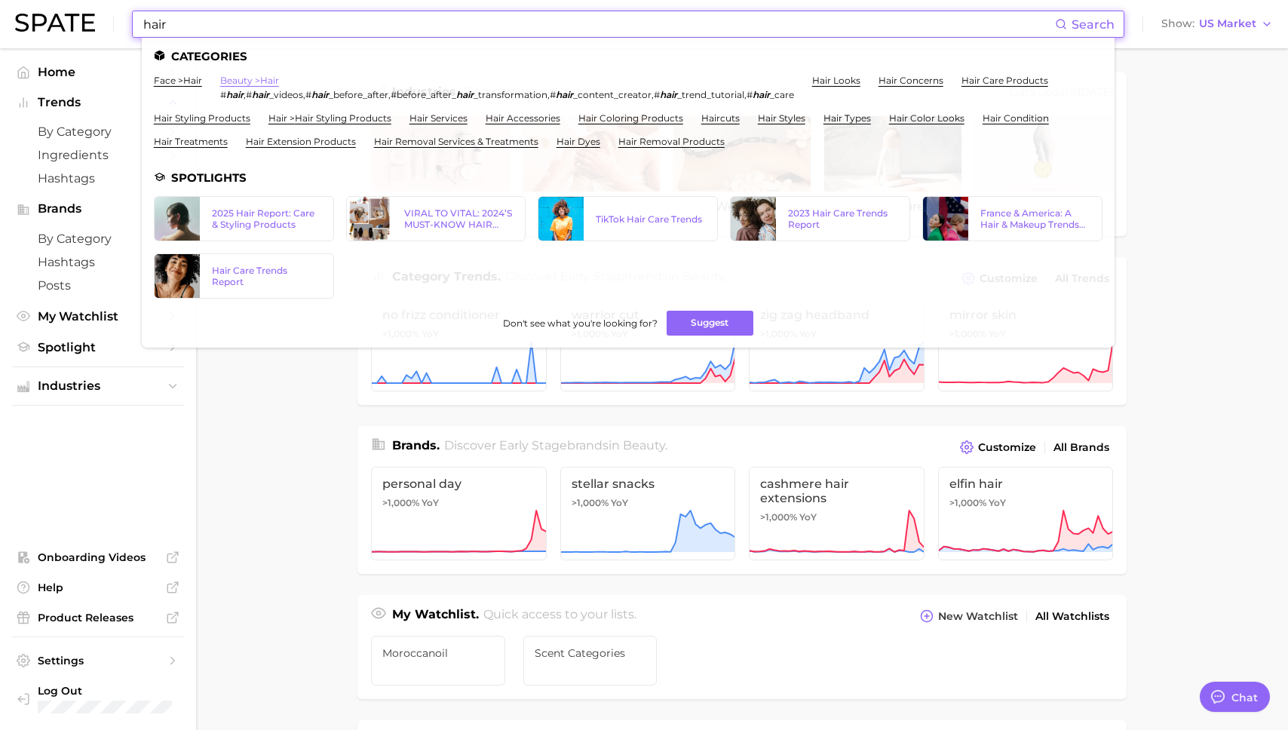
click at [232, 79] on link "beauty > hair" at bounding box center [249, 80] width 59 height 11
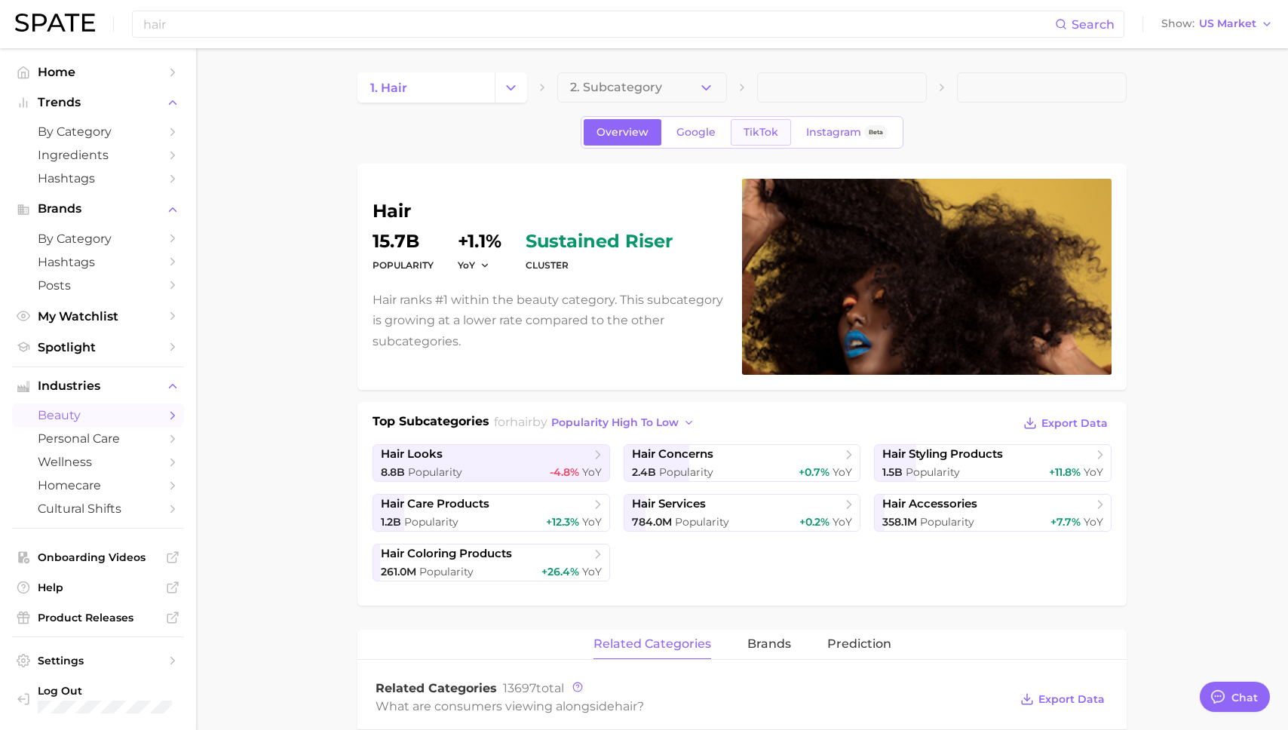
click at [741, 136] on link "TikTok" at bounding box center [761, 132] width 60 height 26
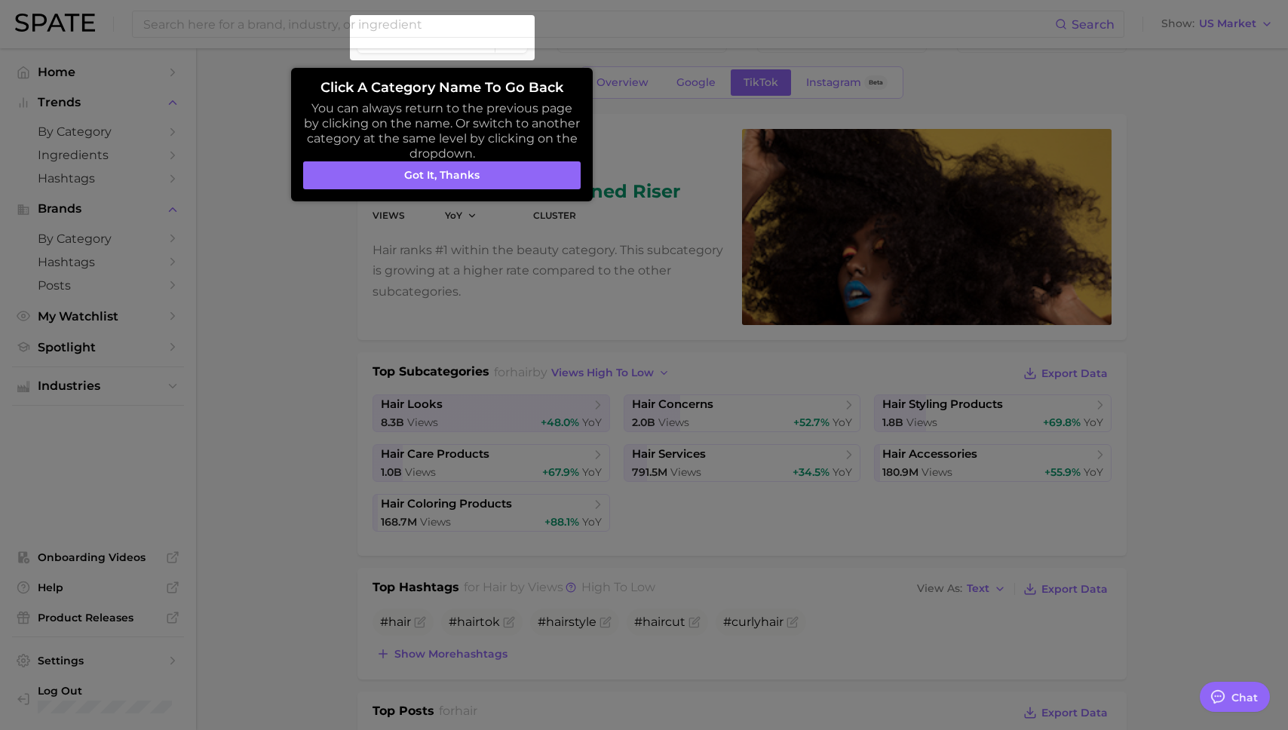
scroll to position [1, 0]
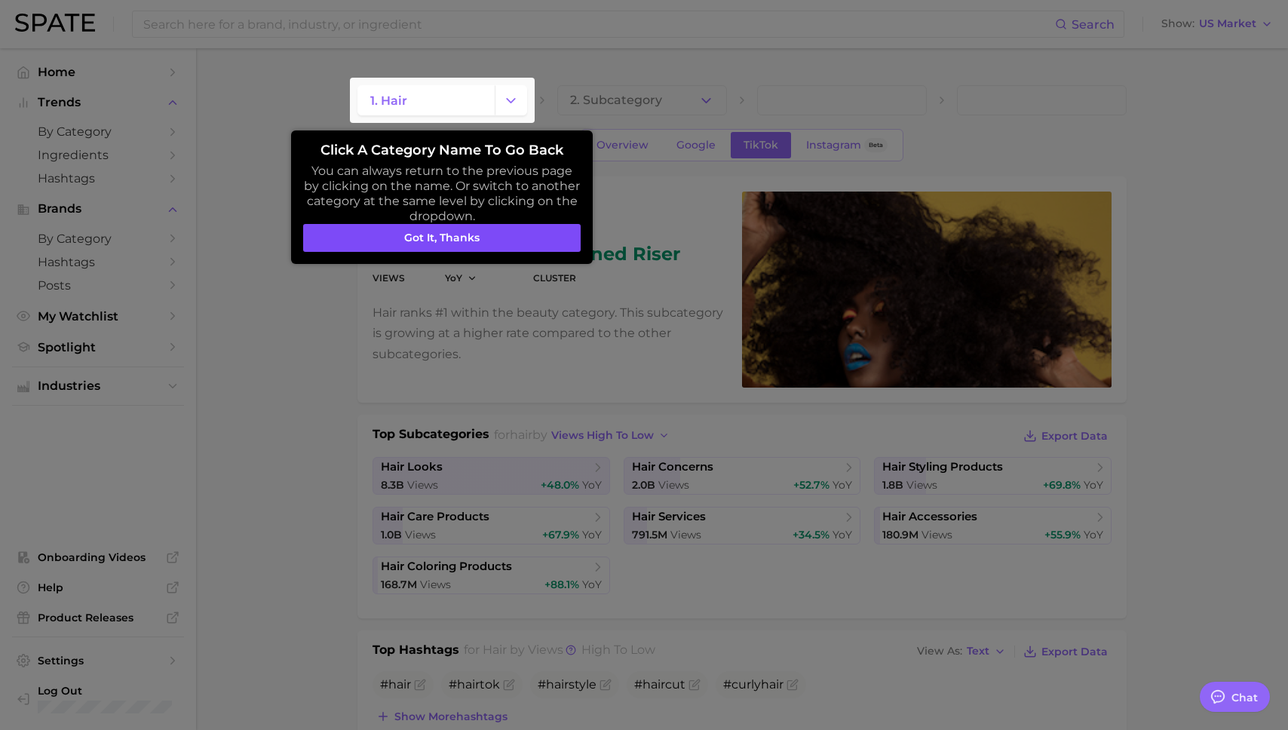
click at [453, 239] on button "Got it, thanks" at bounding box center [442, 238] width 278 height 29
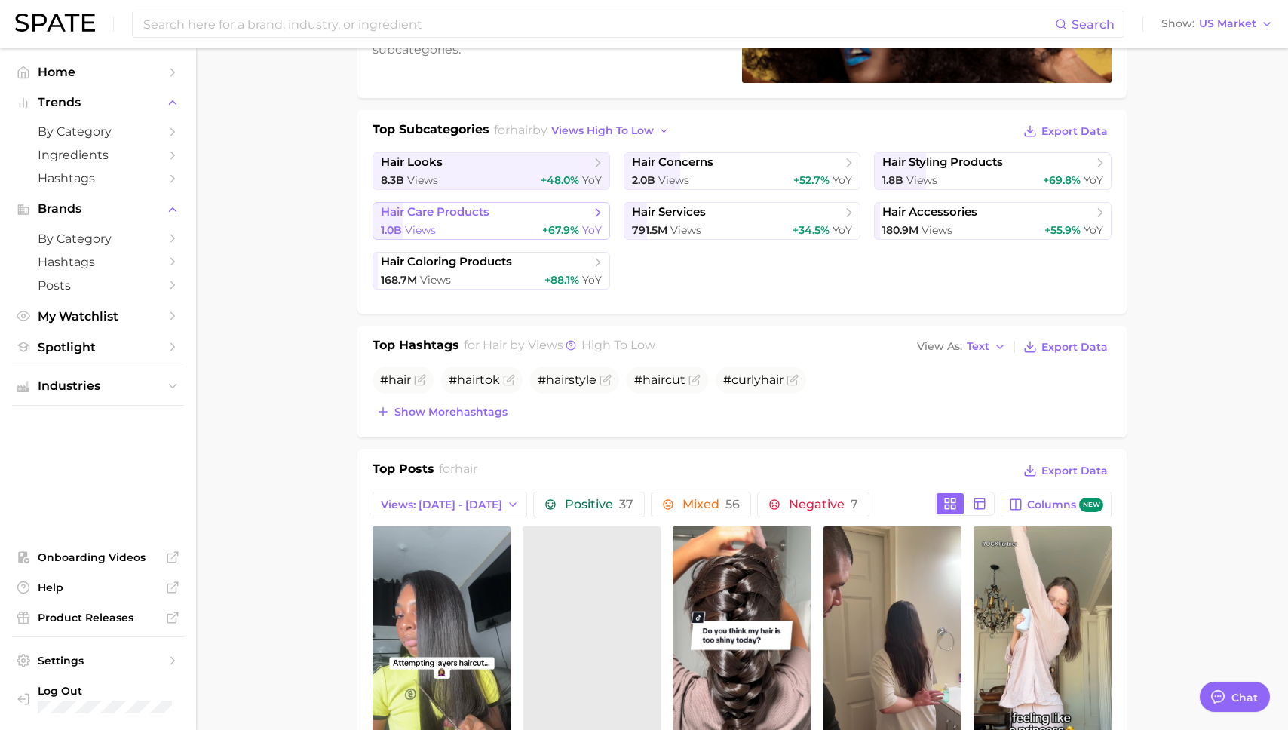
scroll to position [321, 0]
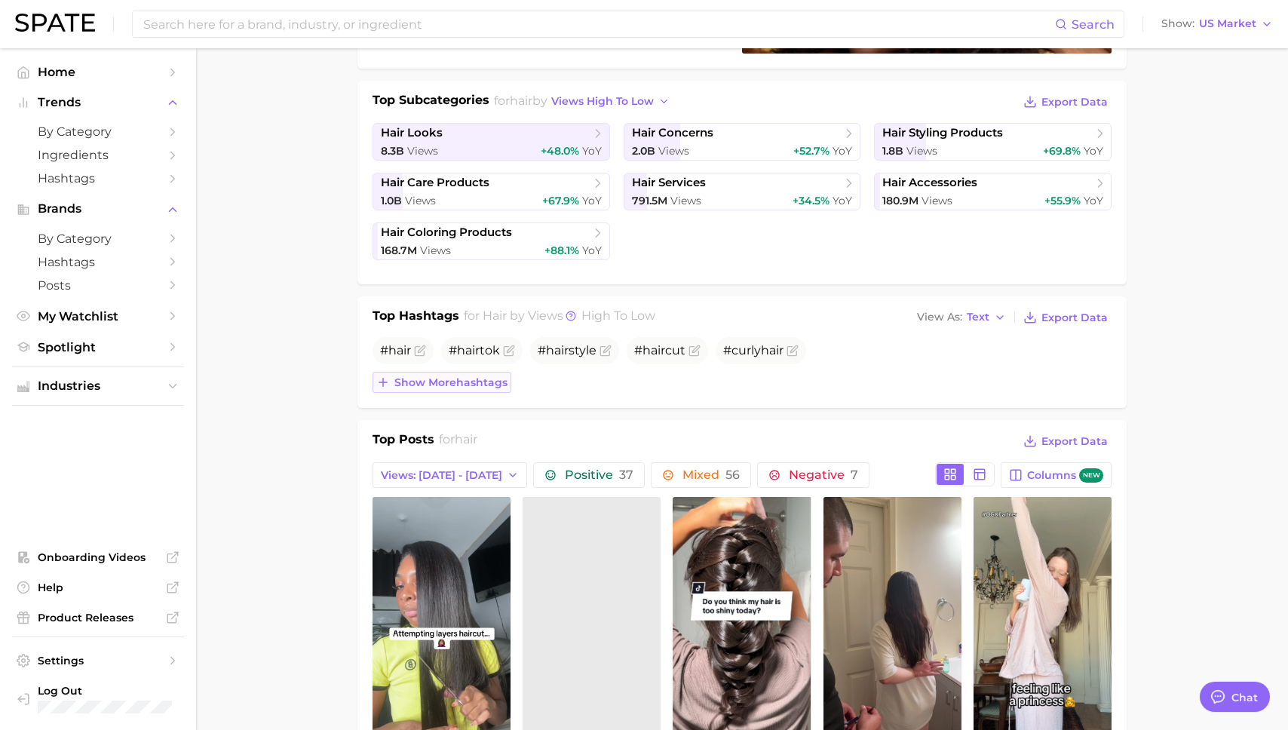
click at [431, 388] on span "Show more hashtags" at bounding box center [450, 382] width 113 height 13
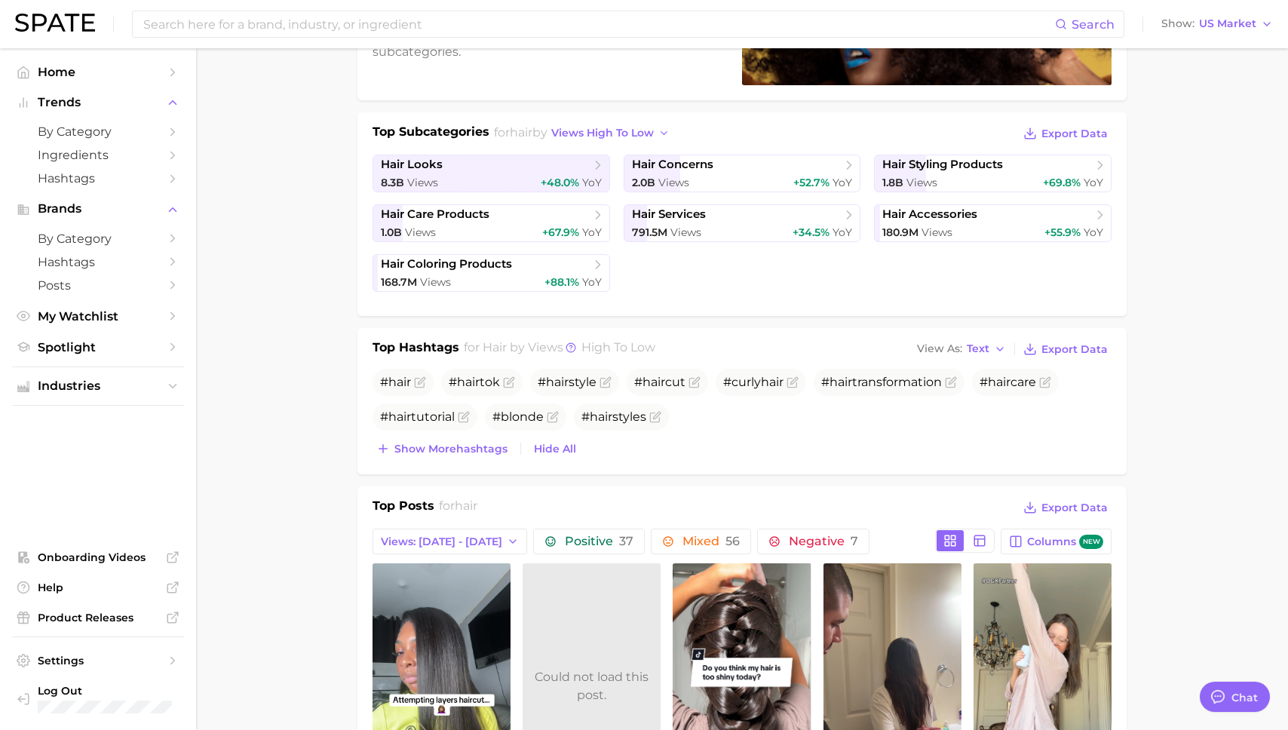
scroll to position [299, 0]
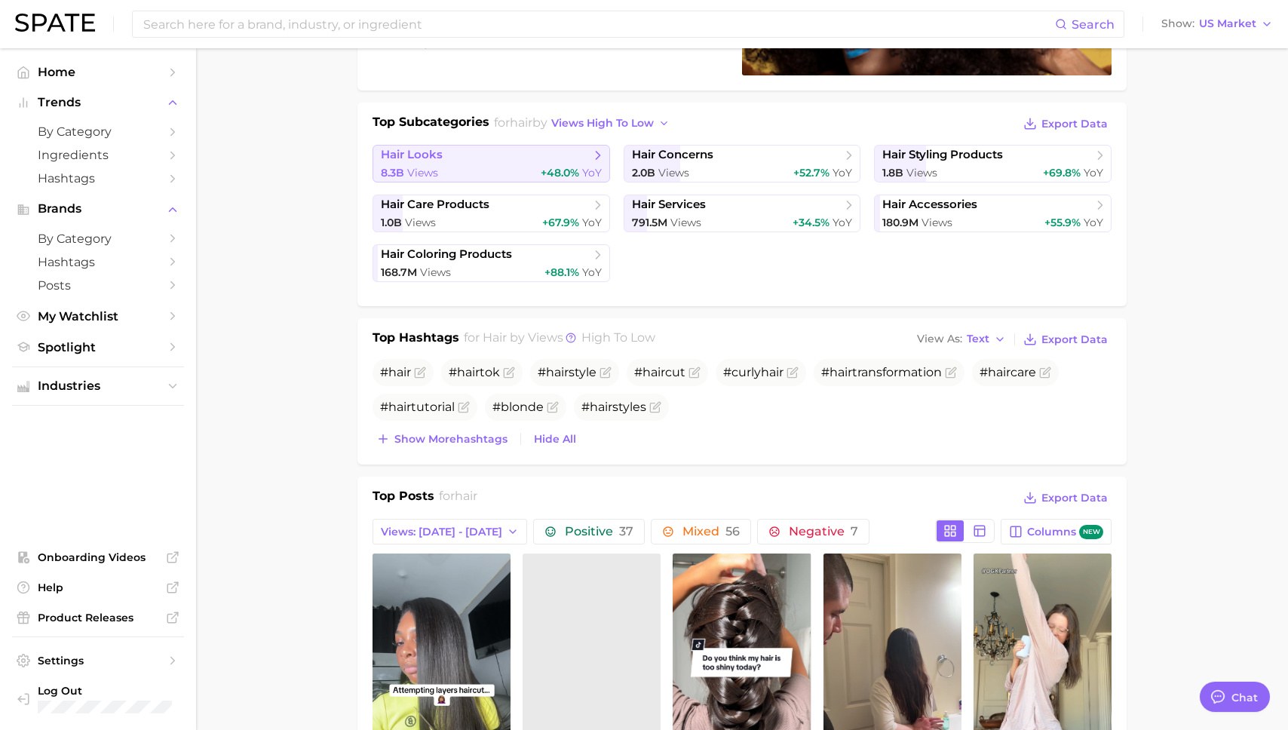
click at [522, 161] on span "hair looks" at bounding box center [486, 155] width 210 height 15
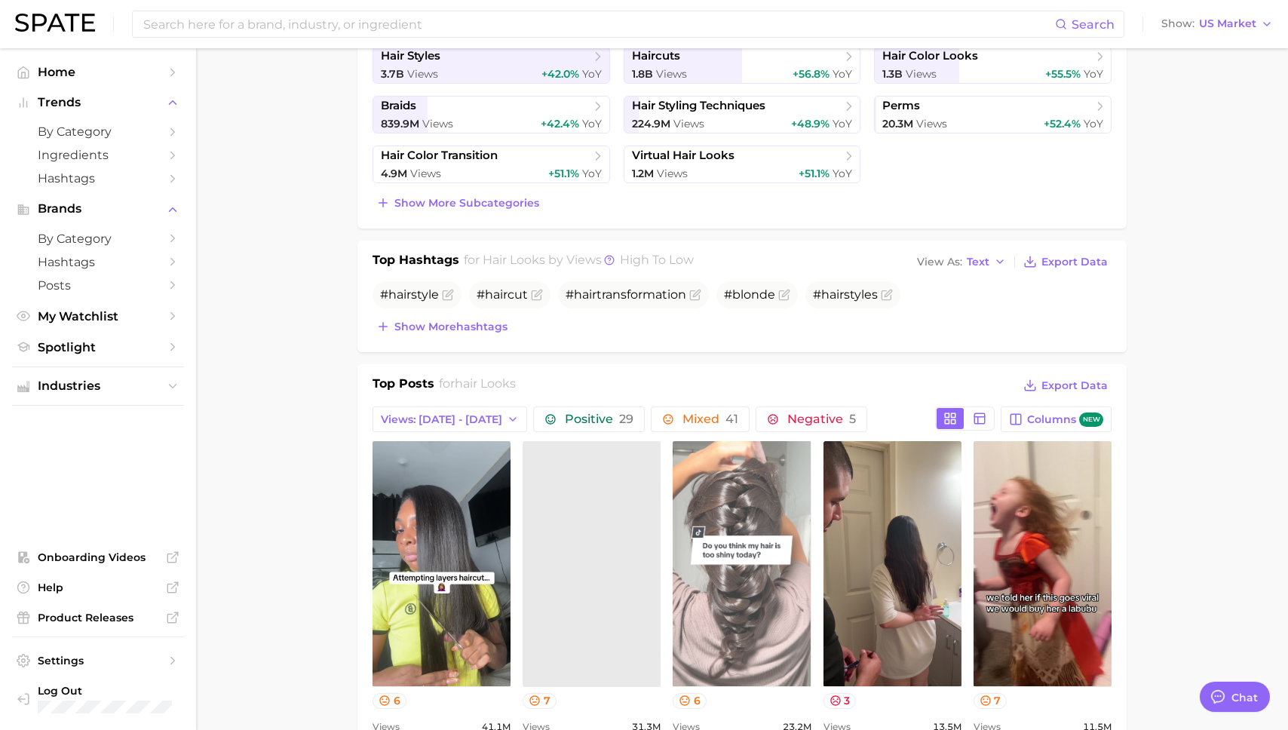
scroll to position [424, 0]
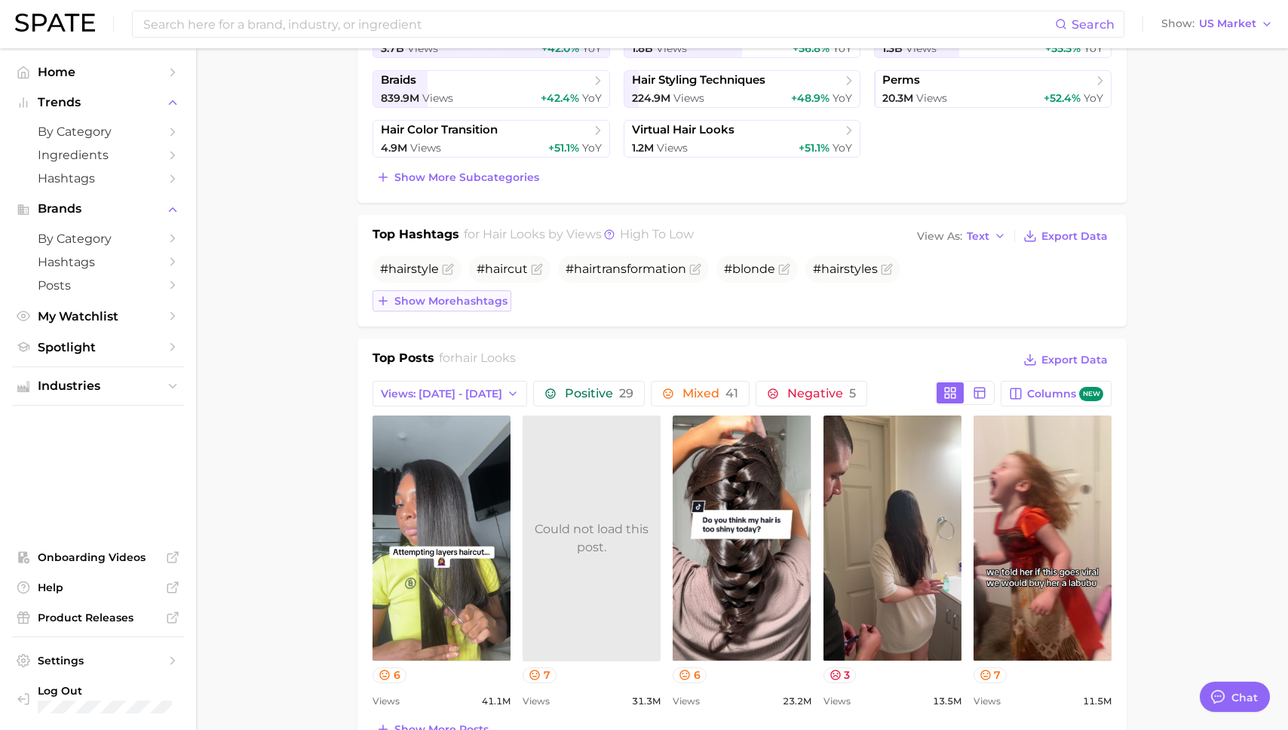
click at [458, 297] on span "Show more hashtags" at bounding box center [450, 301] width 113 height 13
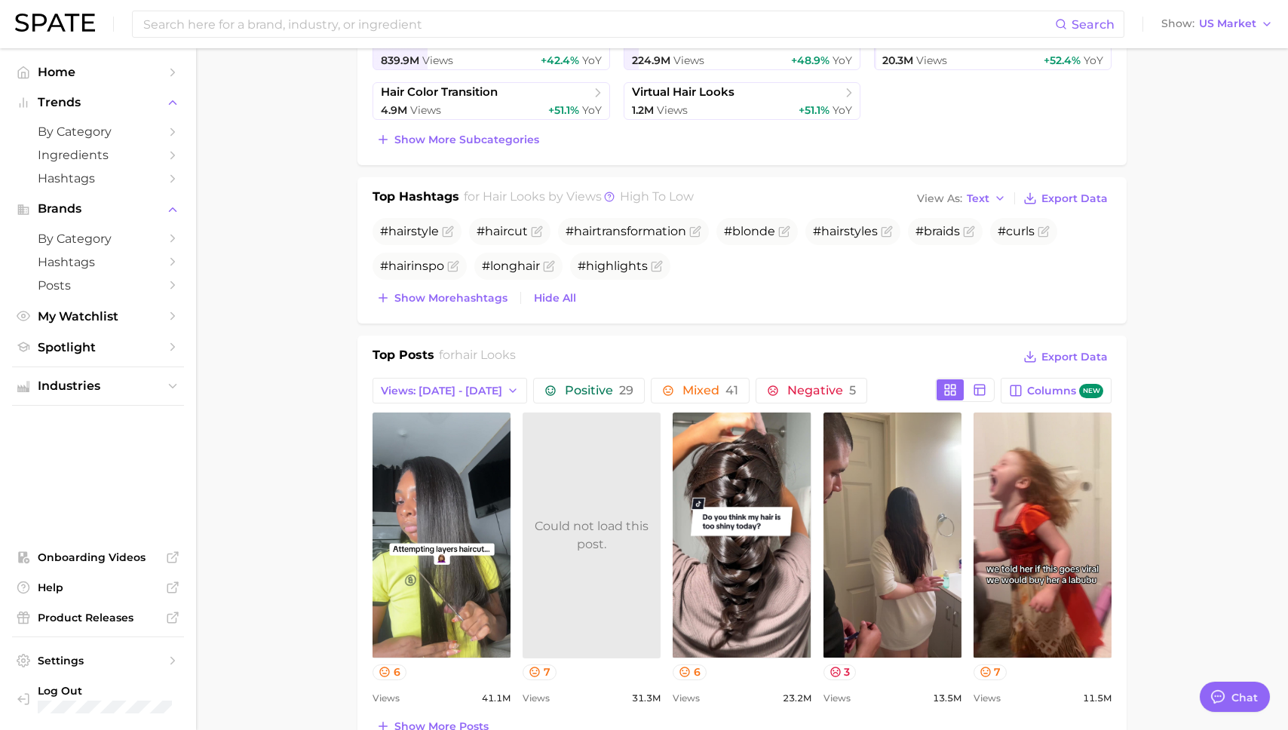
scroll to position [464, 0]
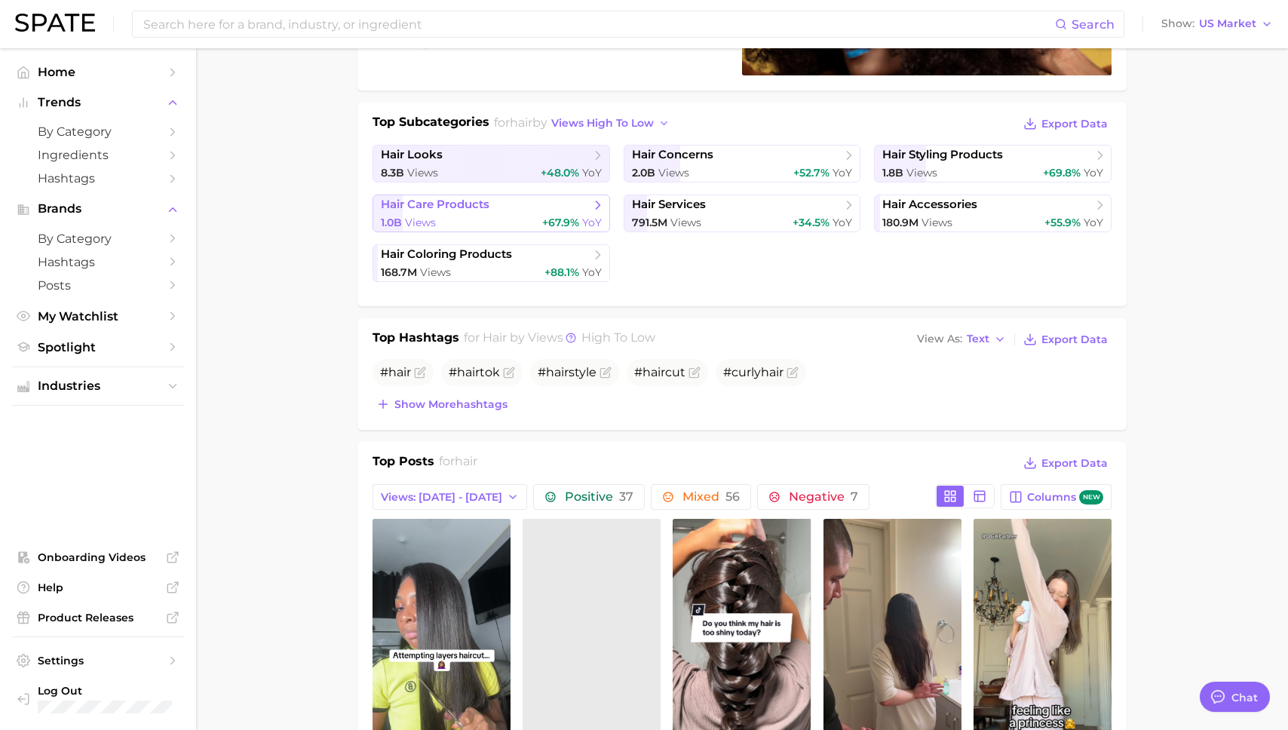
click at [486, 213] on link "hair care products 1.0b Views +67.9% YoY" at bounding box center [492, 214] width 238 height 38
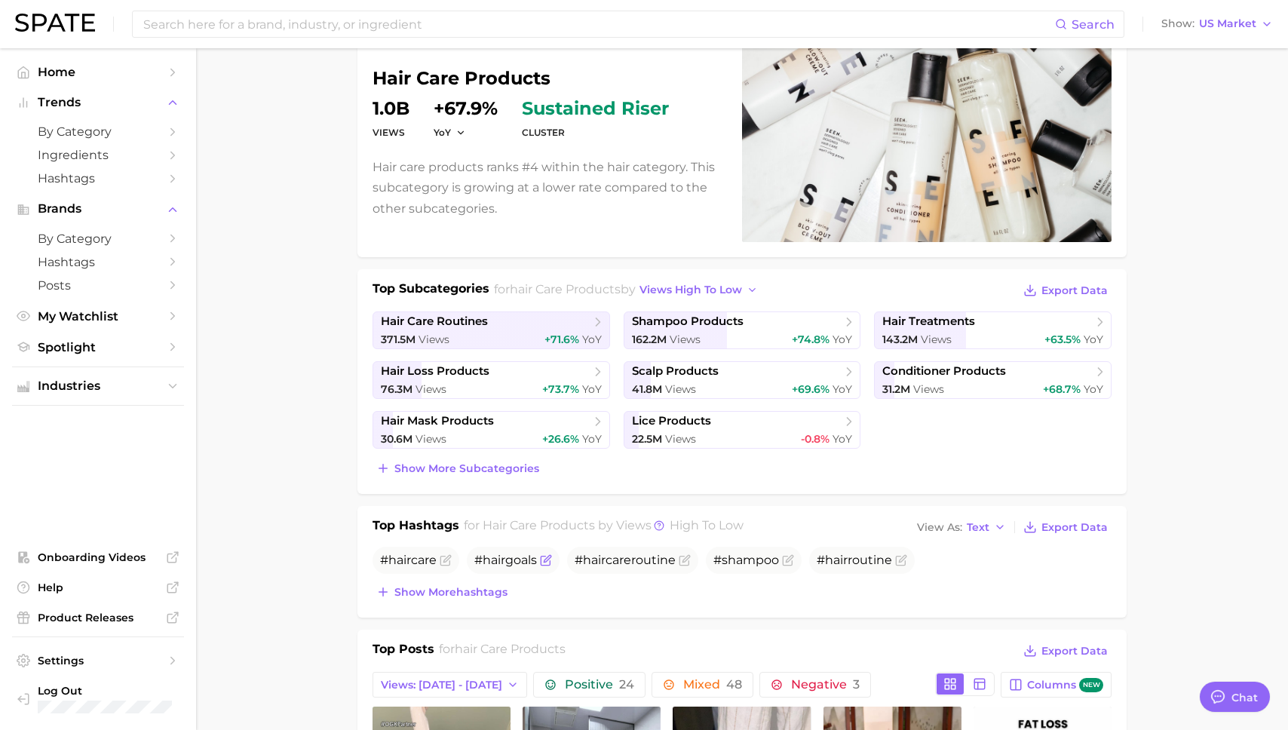
scroll to position [141, 0]
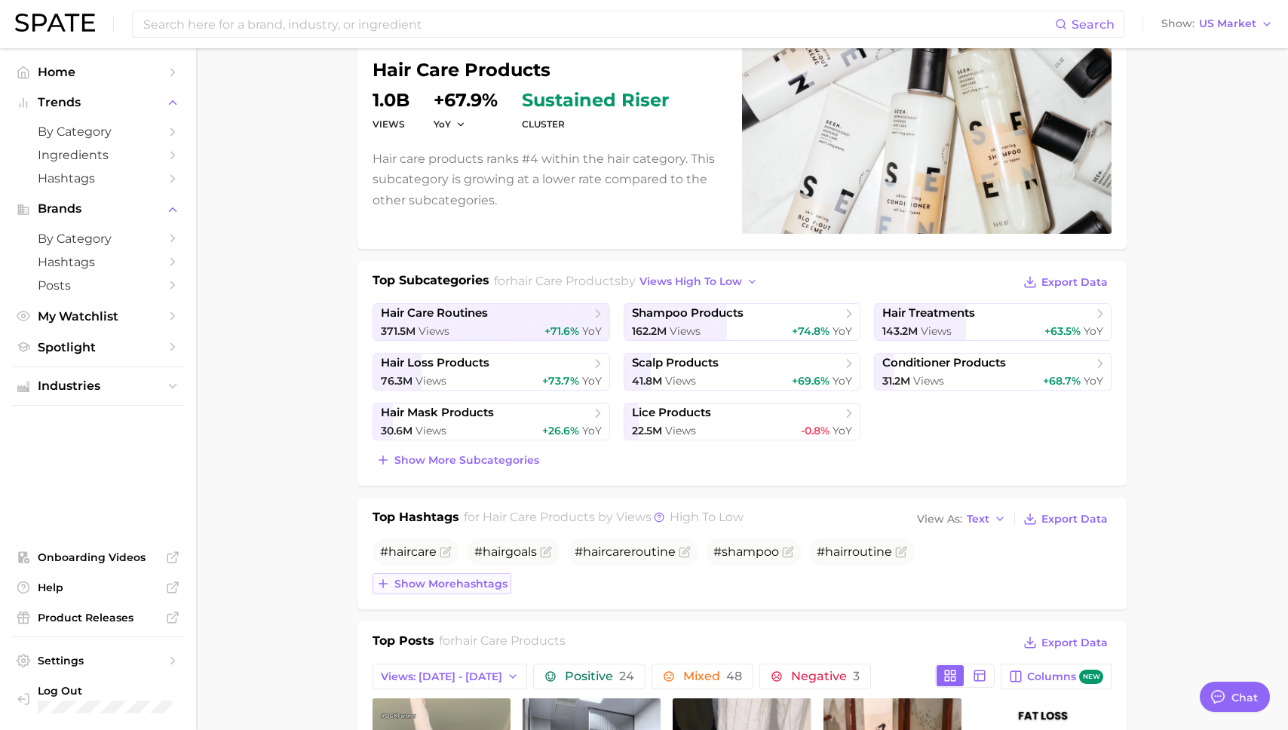
click at [477, 578] on span "Show more hashtags" at bounding box center [450, 584] width 113 height 13
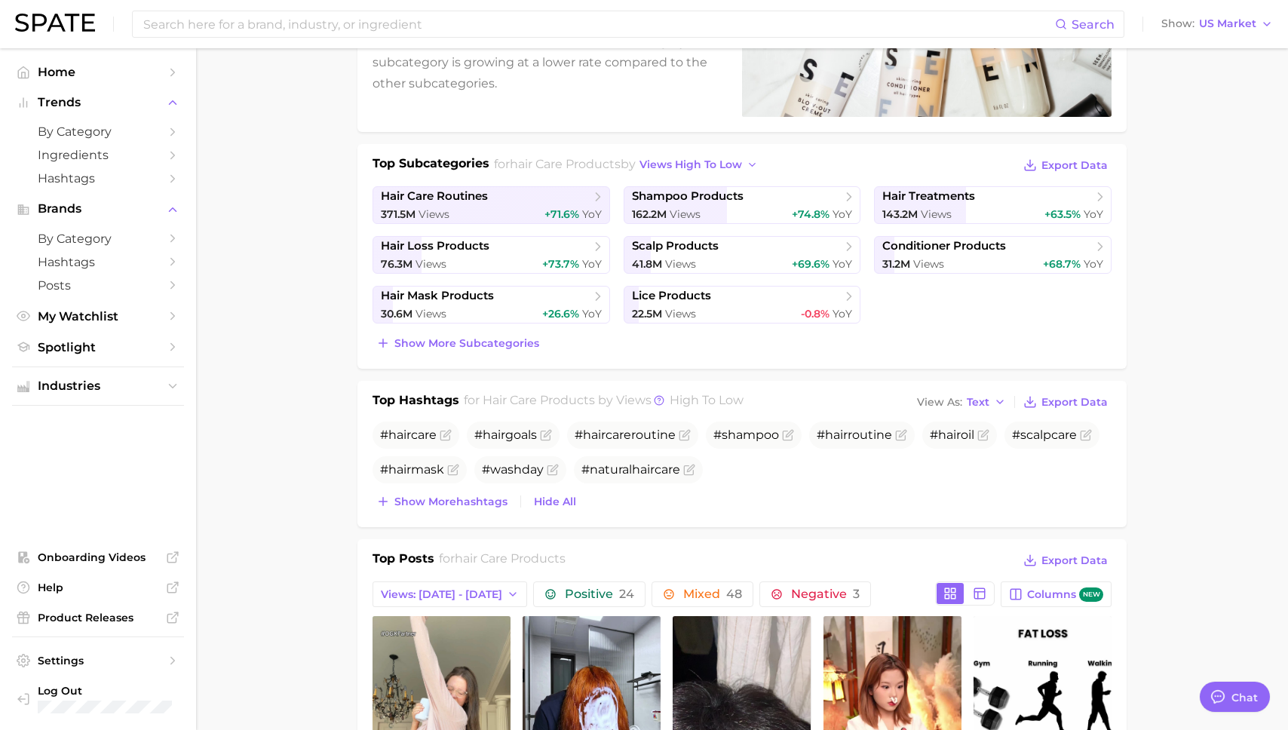
scroll to position [259, 0]
click at [404, 431] on span "hair" at bounding box center [399, 434] width 23 height 14
click at [394, 434] on span "hair" at bounding box center [399, 434] width 23 height 14
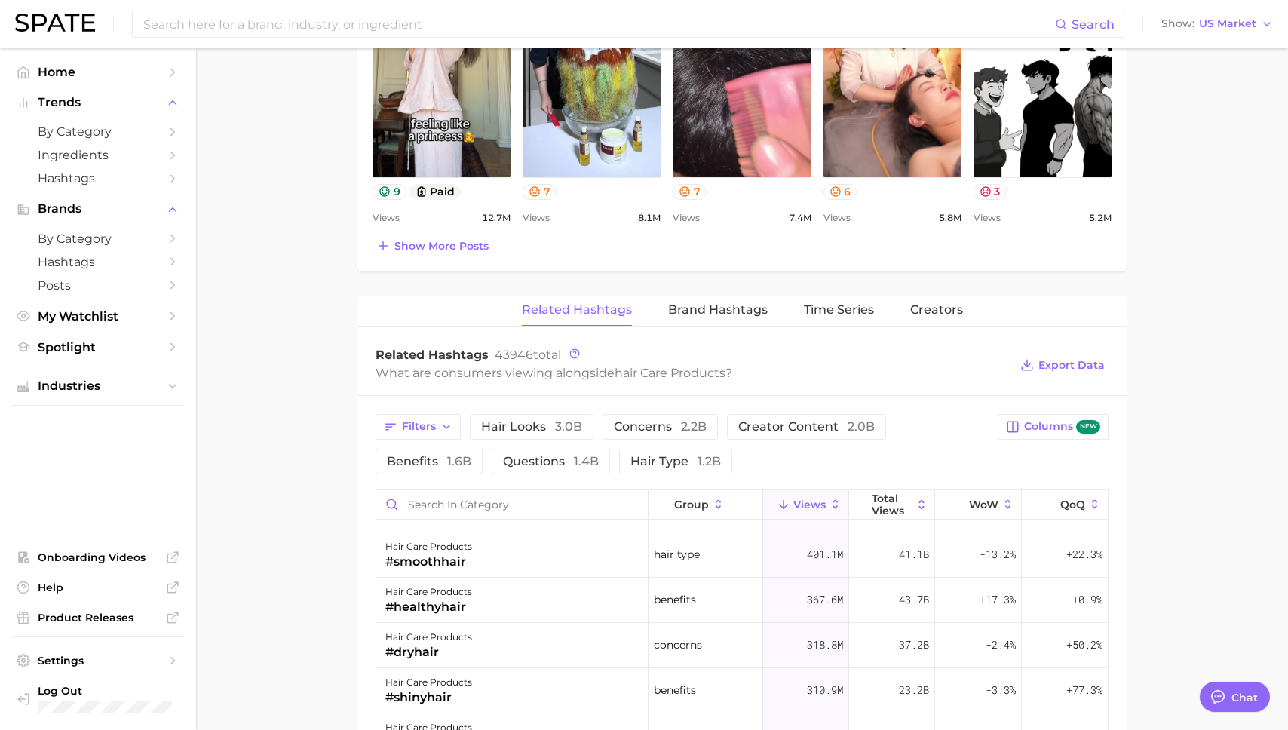
scroll to position [0, 0]
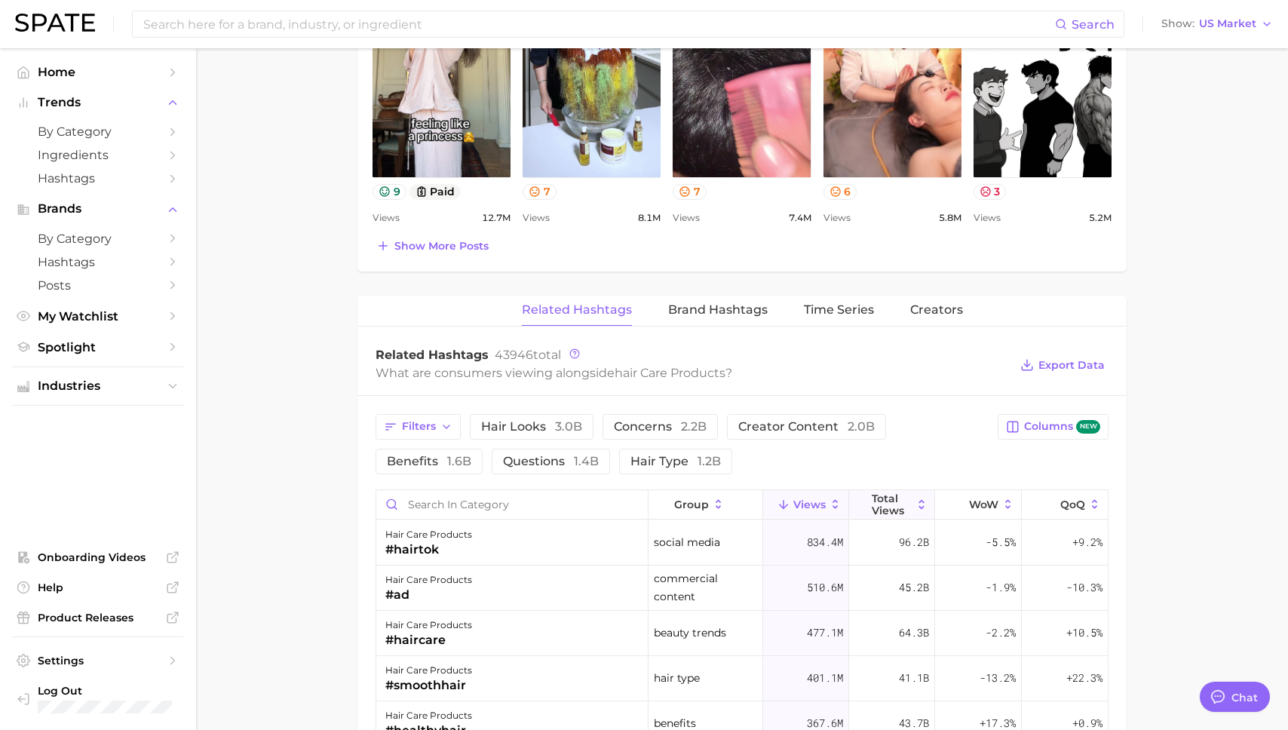
click at [926, 511] on button "Total Views" at bounding box center [892, 504] width 86 height 29
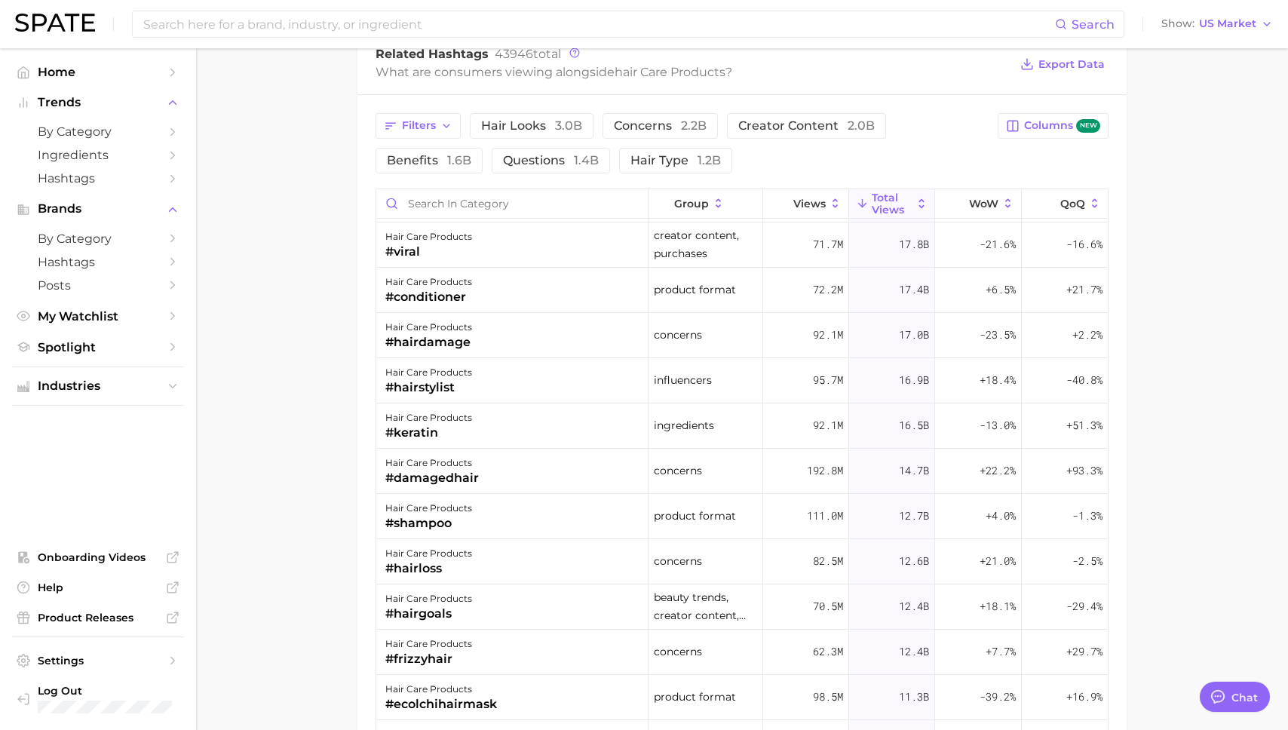
scroll to position [935, 0]
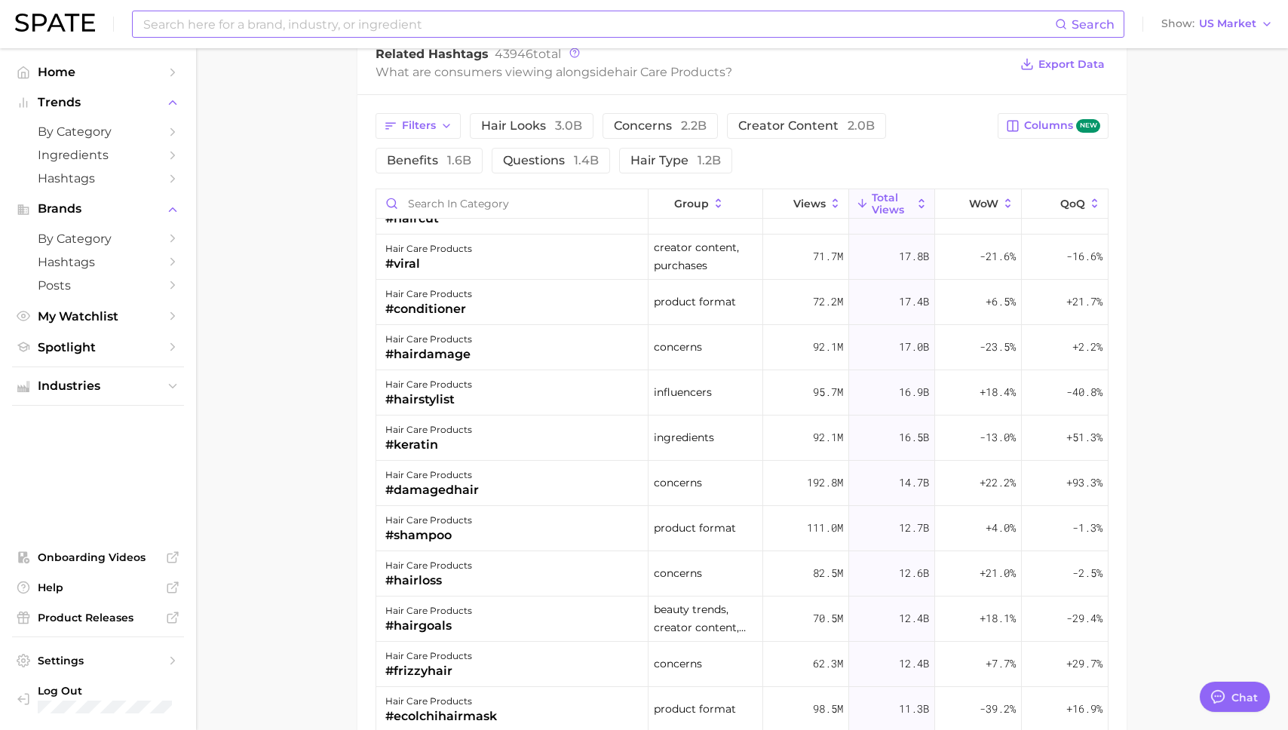
click at [502, 25] on input at bounding box center [598, 24] width 913 height 26
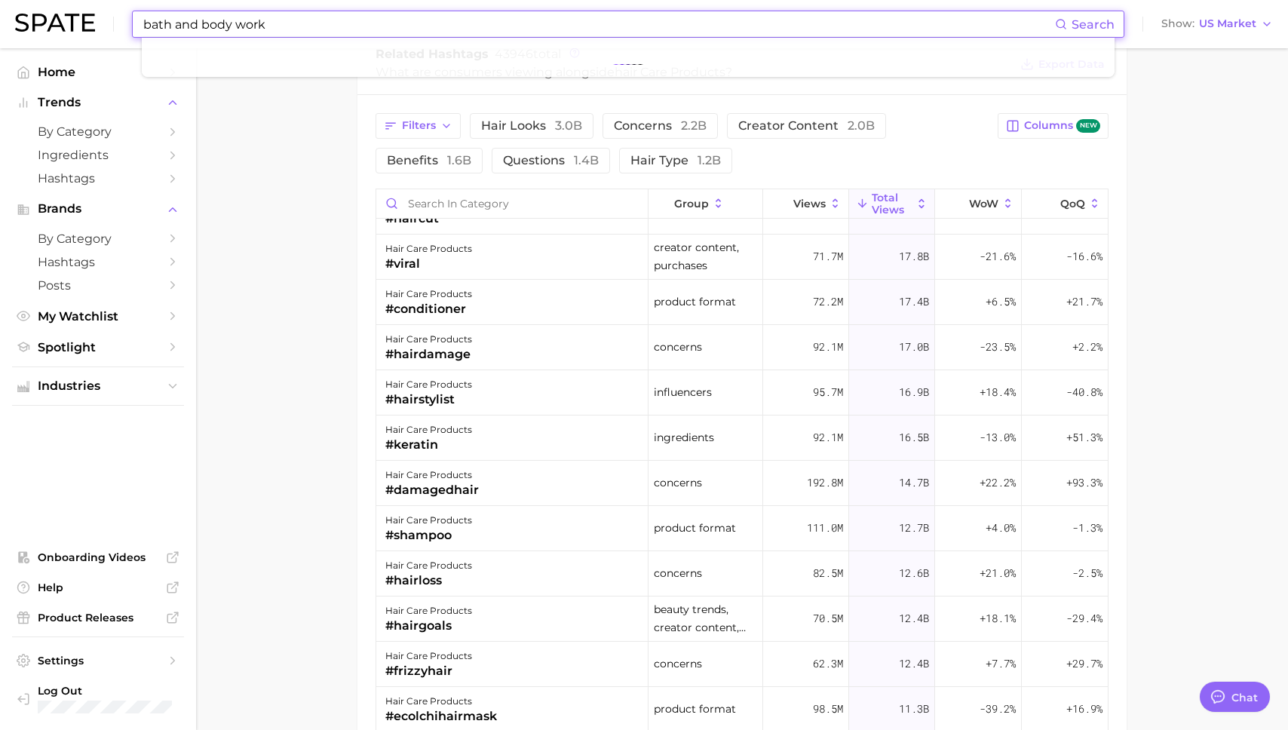
type input "bath and body works"
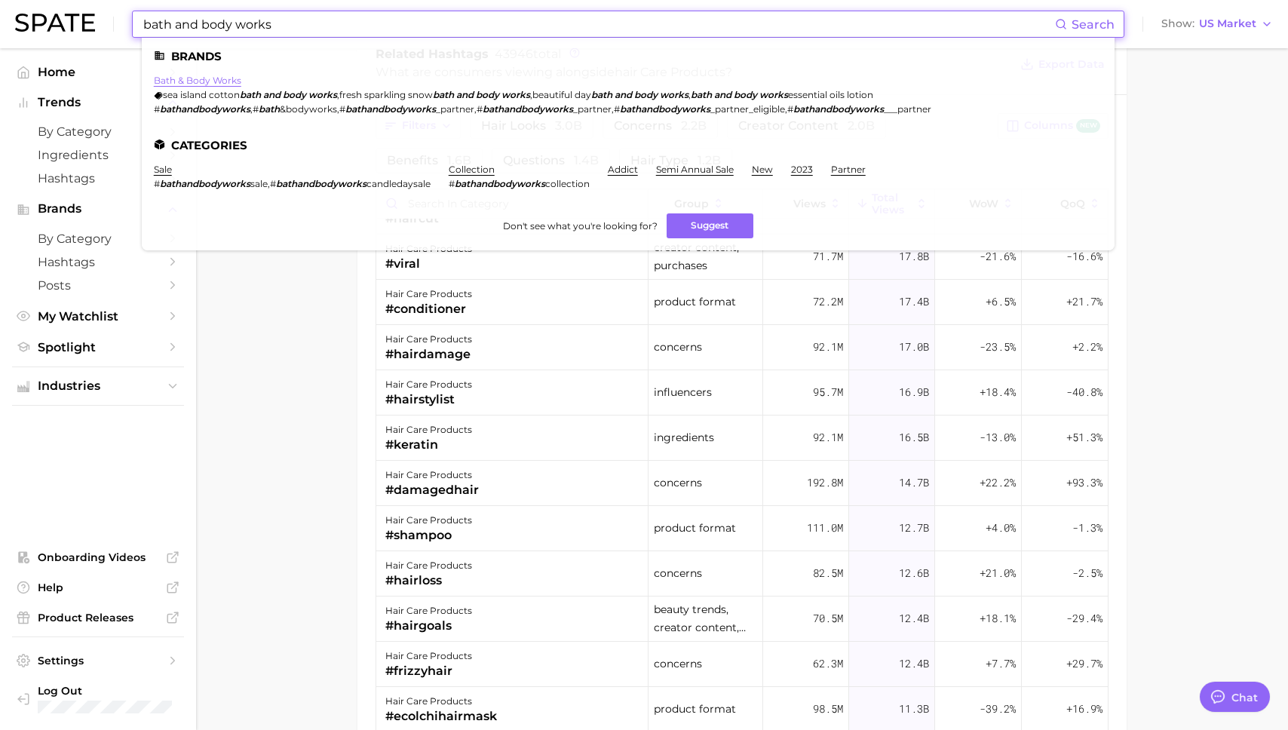
click at [217, 79] on link "bath & body works" at bounding box center [197, 80] width 87 height 11
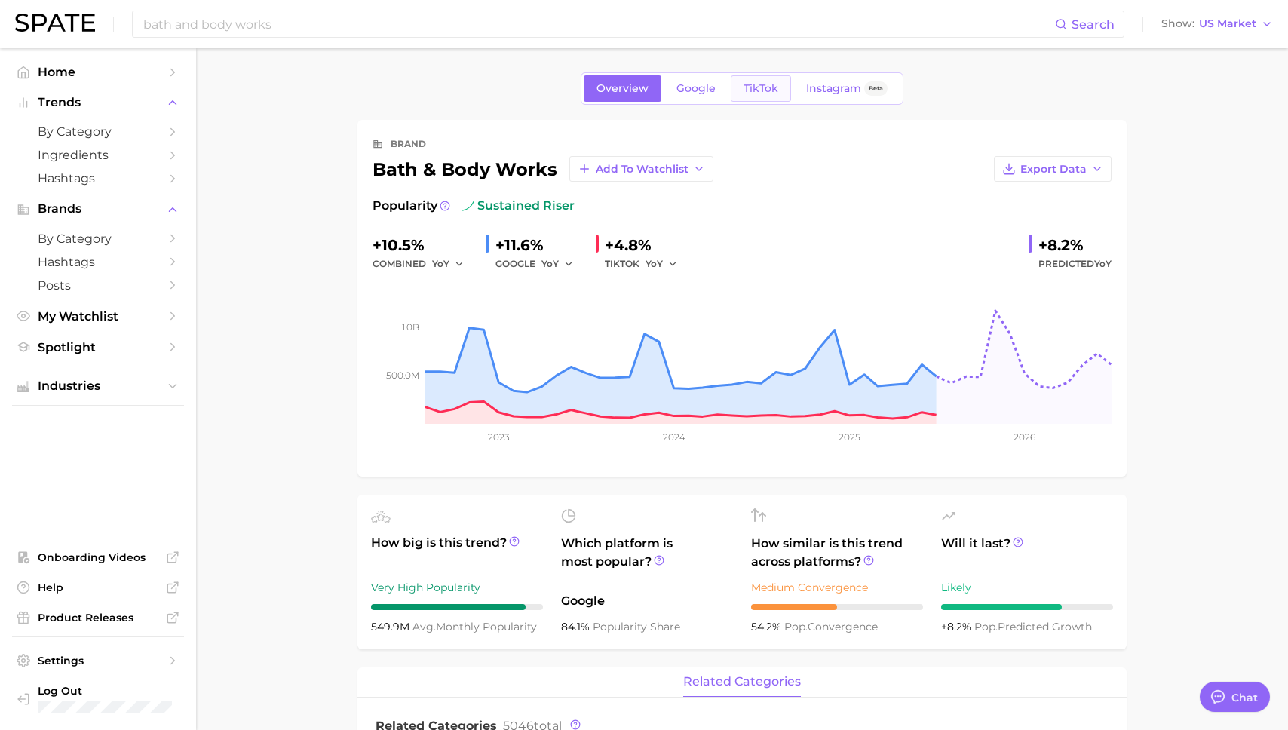
click at [756, 94] on span "TikTok" at bounding box center [761, 88] width 35 height 13
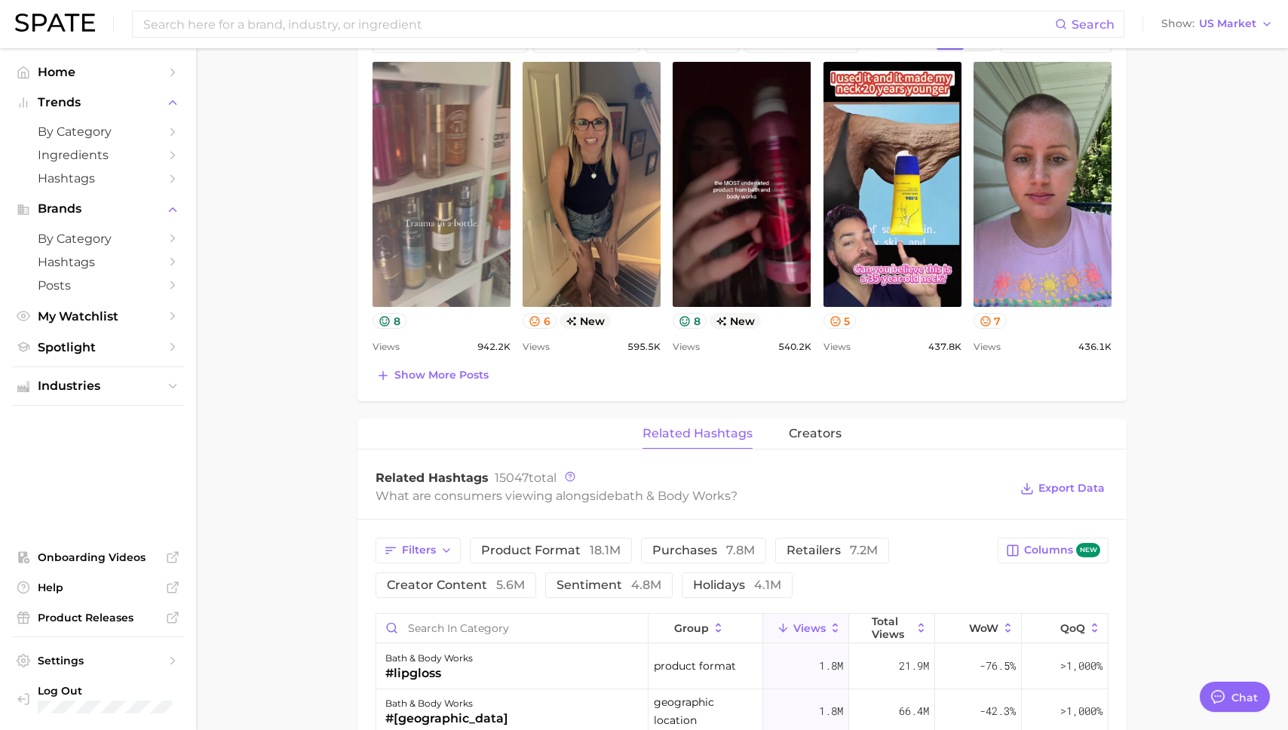
scroll to position [759, 0]
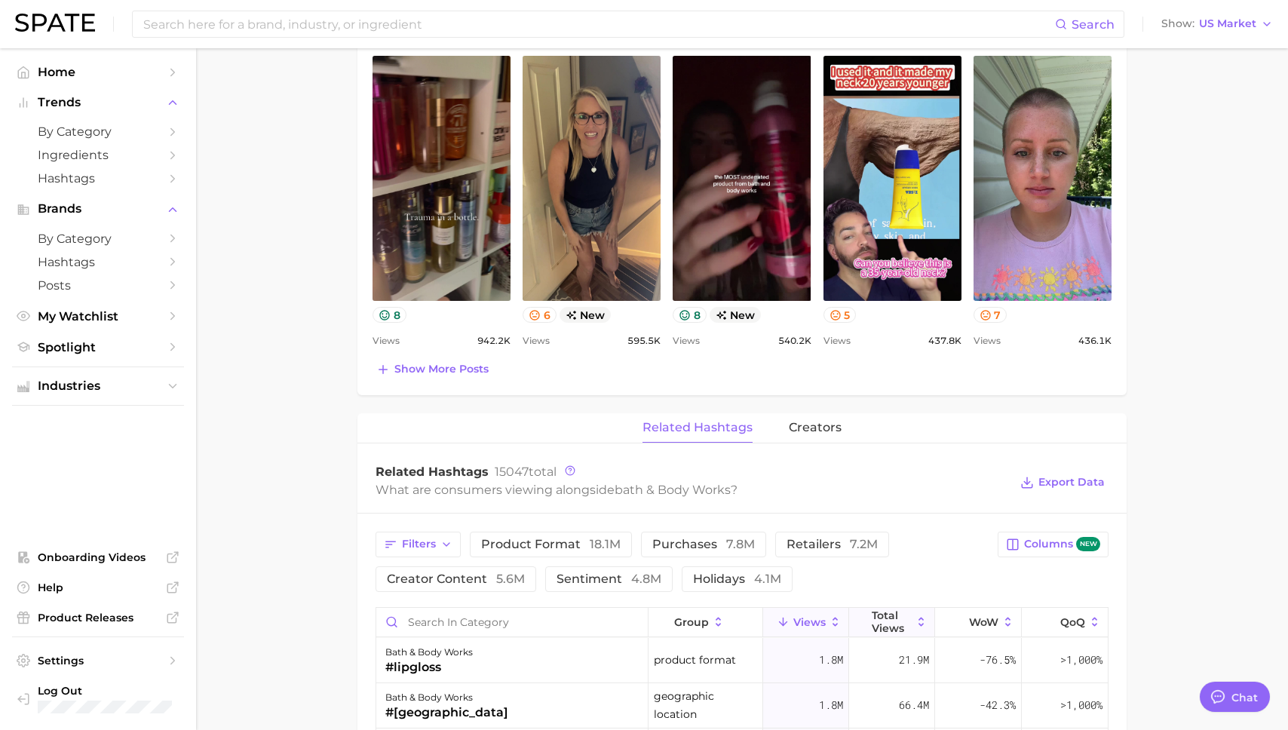
drag, startPoint x: 888, startPoint y: 626, endPoint x: 877, endPoint y: 626, distance: 10.6
click at [886, 626] on span "Total Views" at bounding box center [892, 621] width 40 height 24
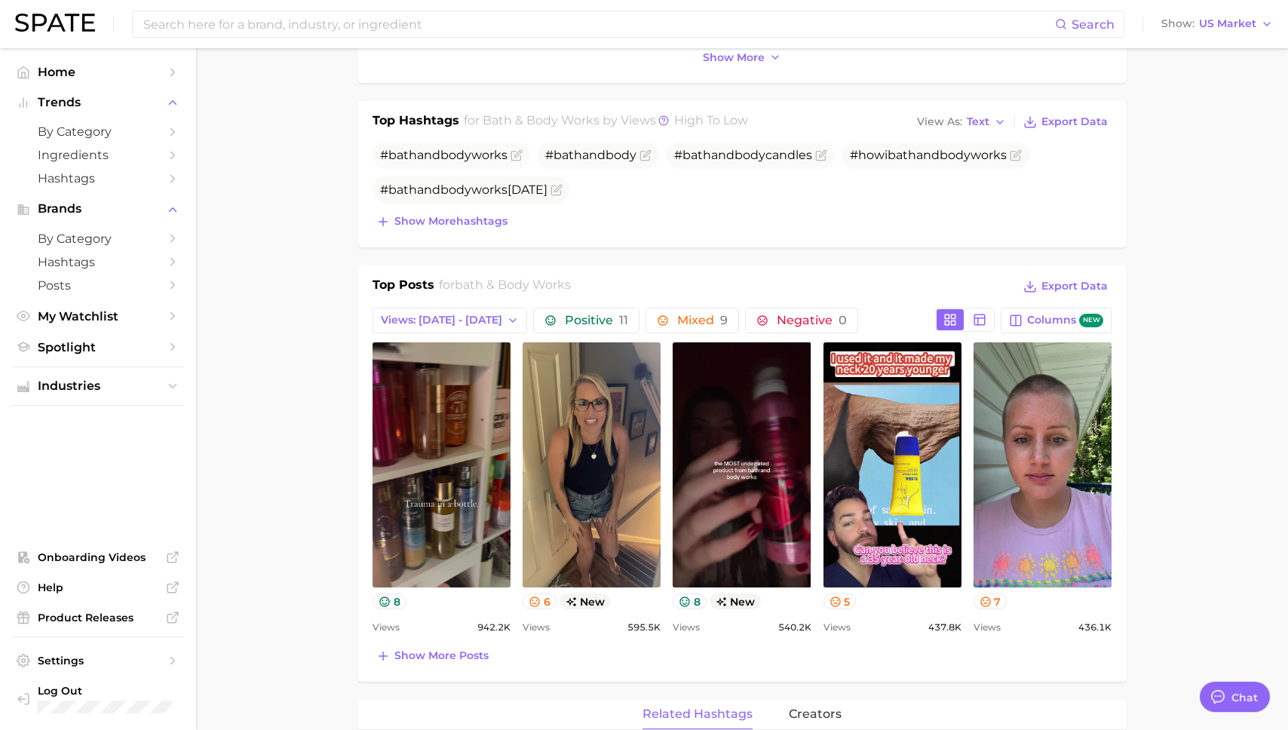
scroll to position [466, 0]
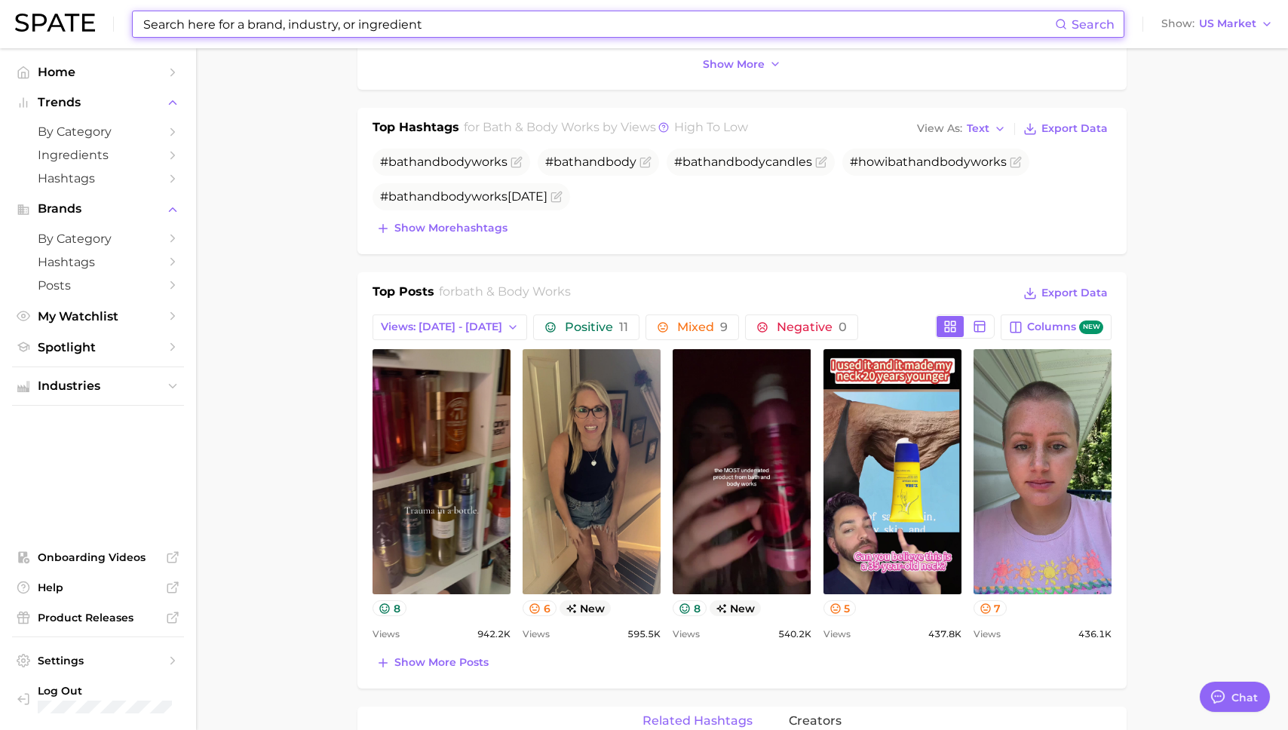
click at [330, 26] on input at bounding box center [598, 24] width 913 height 26
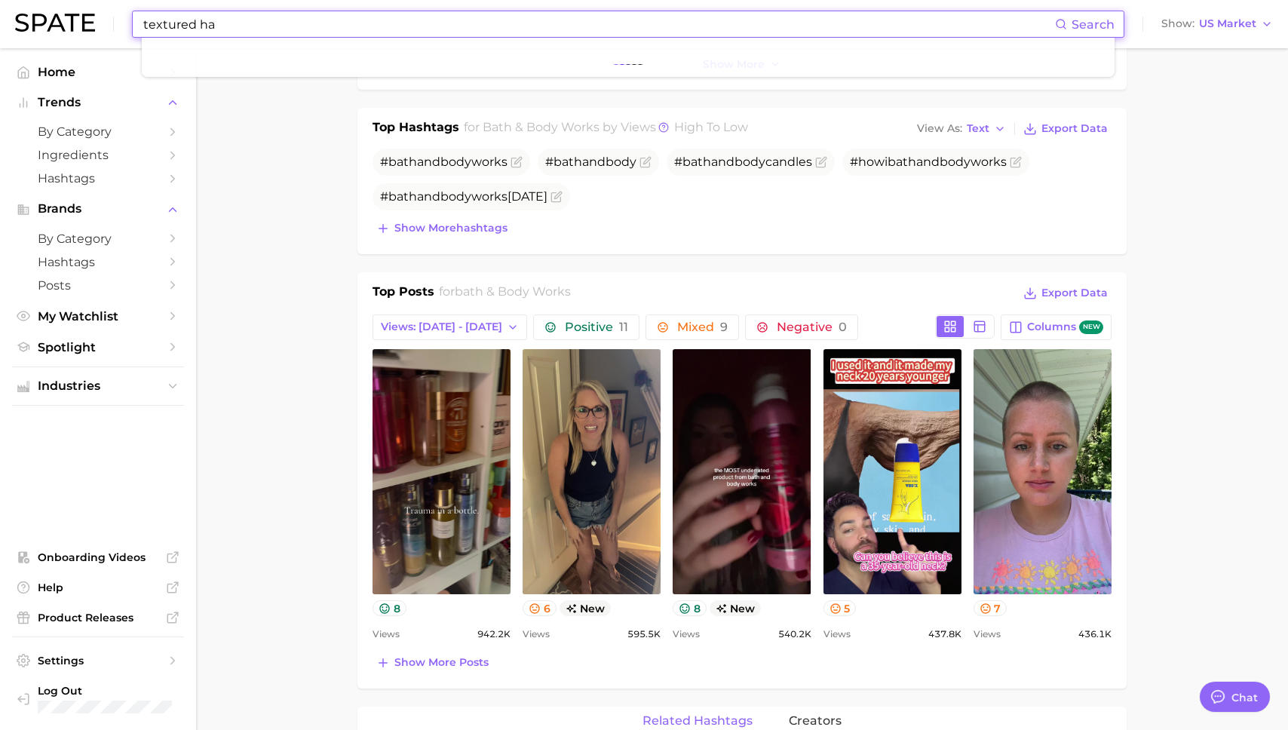
type input "textured hai"
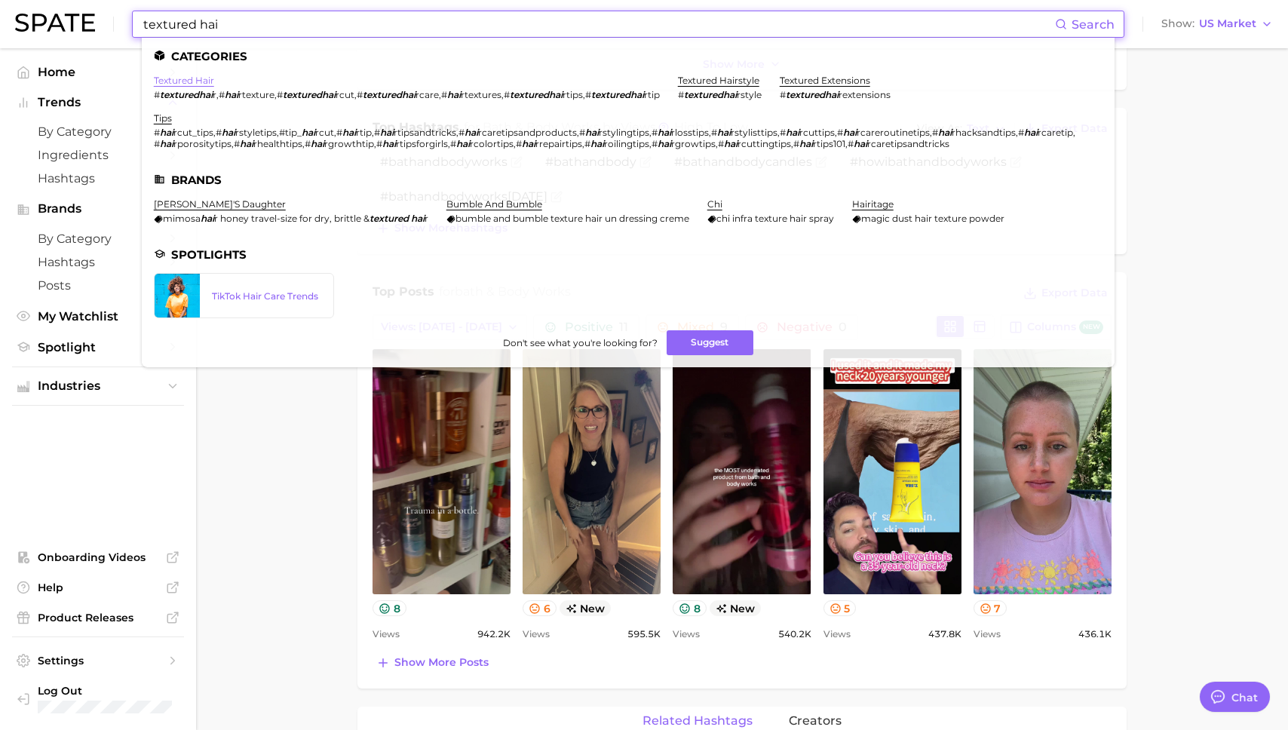
click at [186, 84] on link "textured hair" at bounding box center [184, 80] width 60 height 11
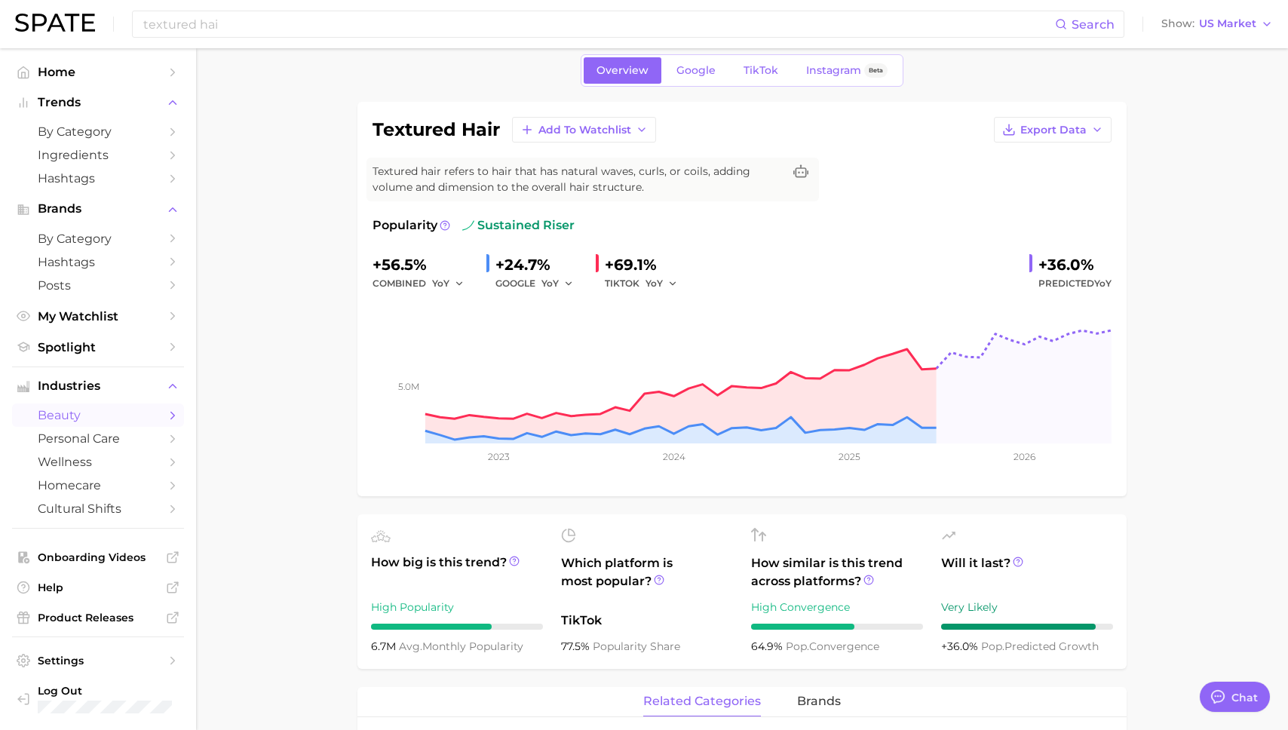
scroll to position [61, 0]
click at [757, 63] on link "TikTok" at bounding box center [761, 71] width 60 height 26
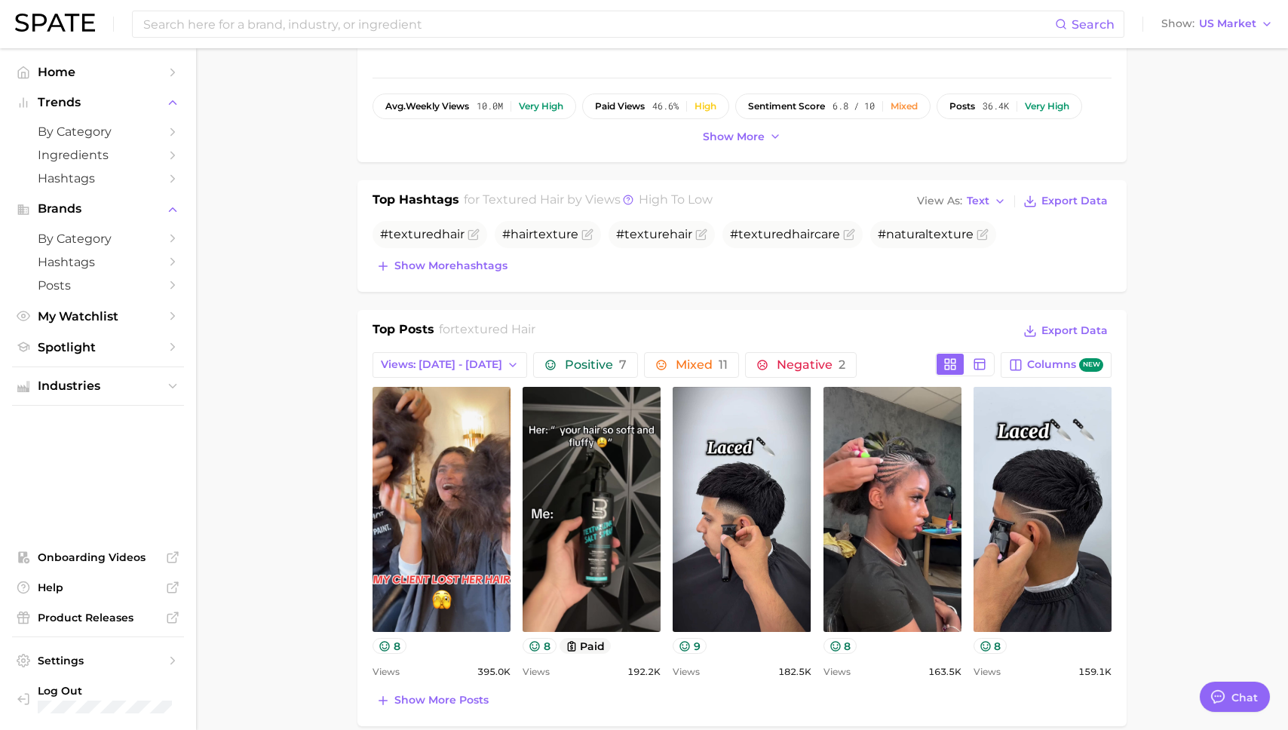
scroll to position [483, 0]
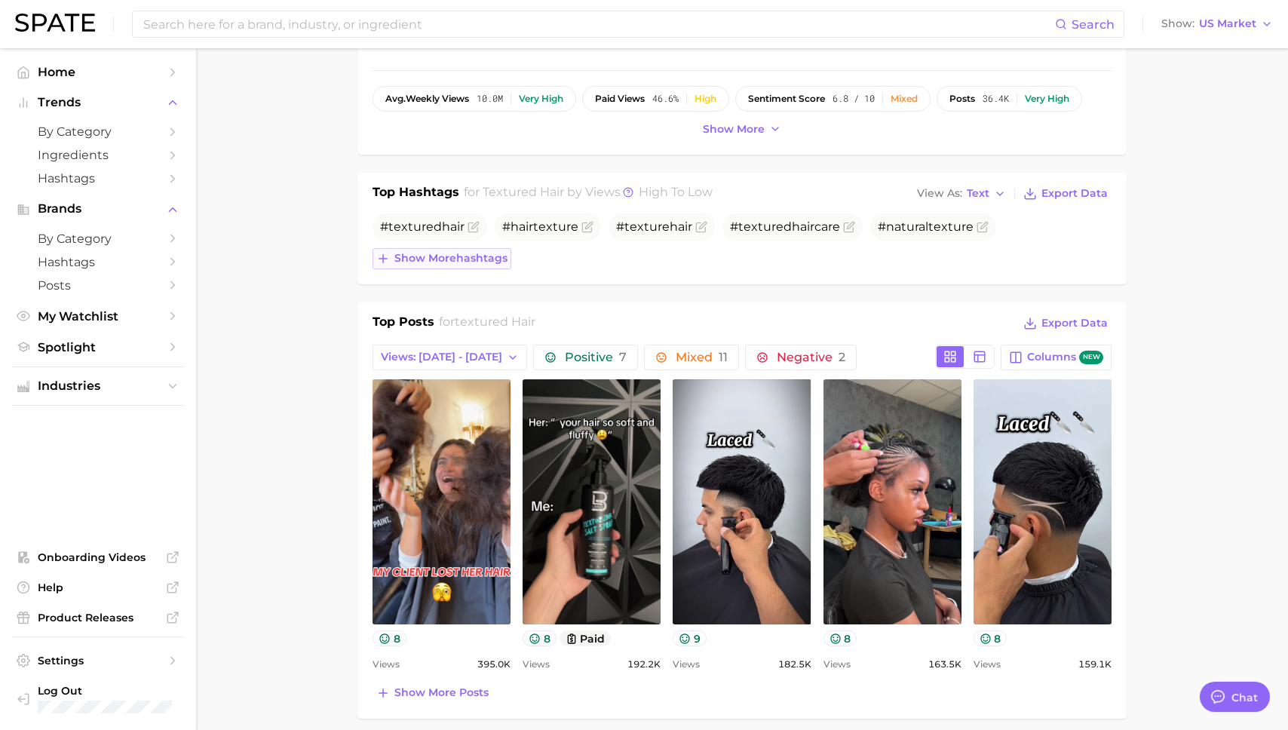
click at [465, 253] on span "Show more hashtags" at bounding box center [450, 258] width 113 height 13
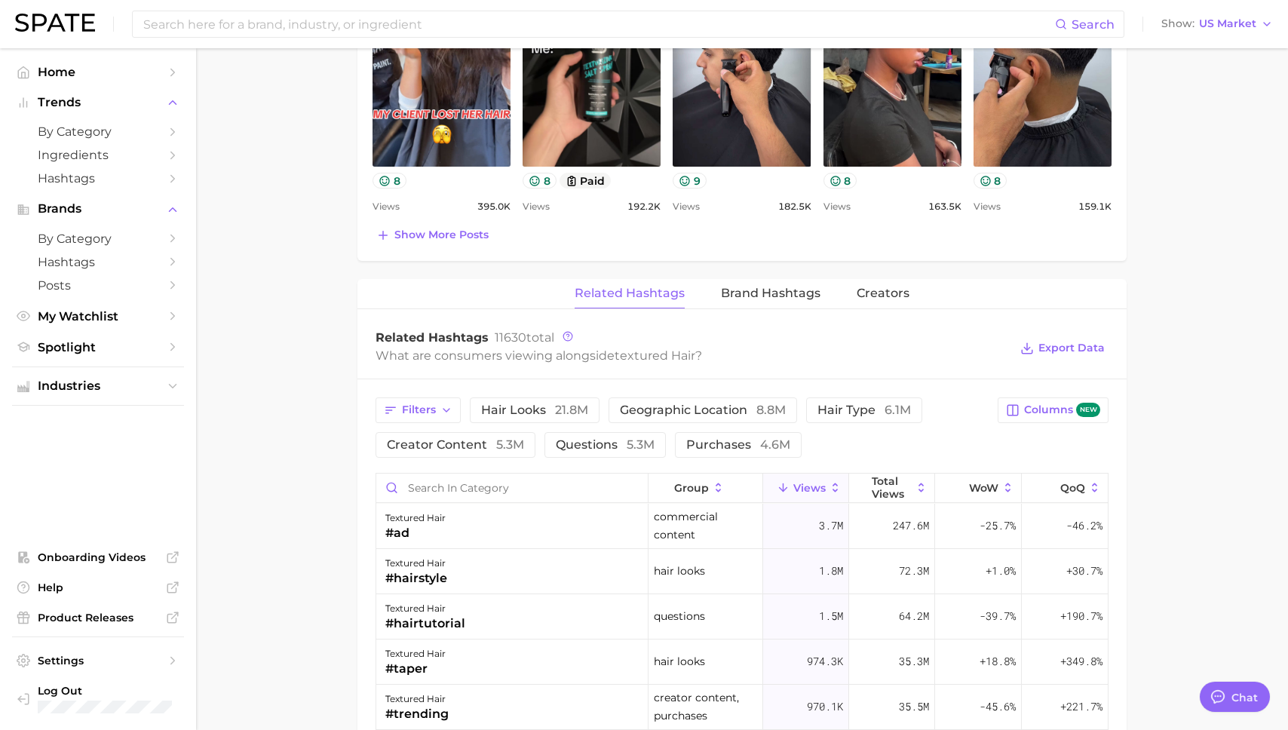
scroll to position [977, 0]
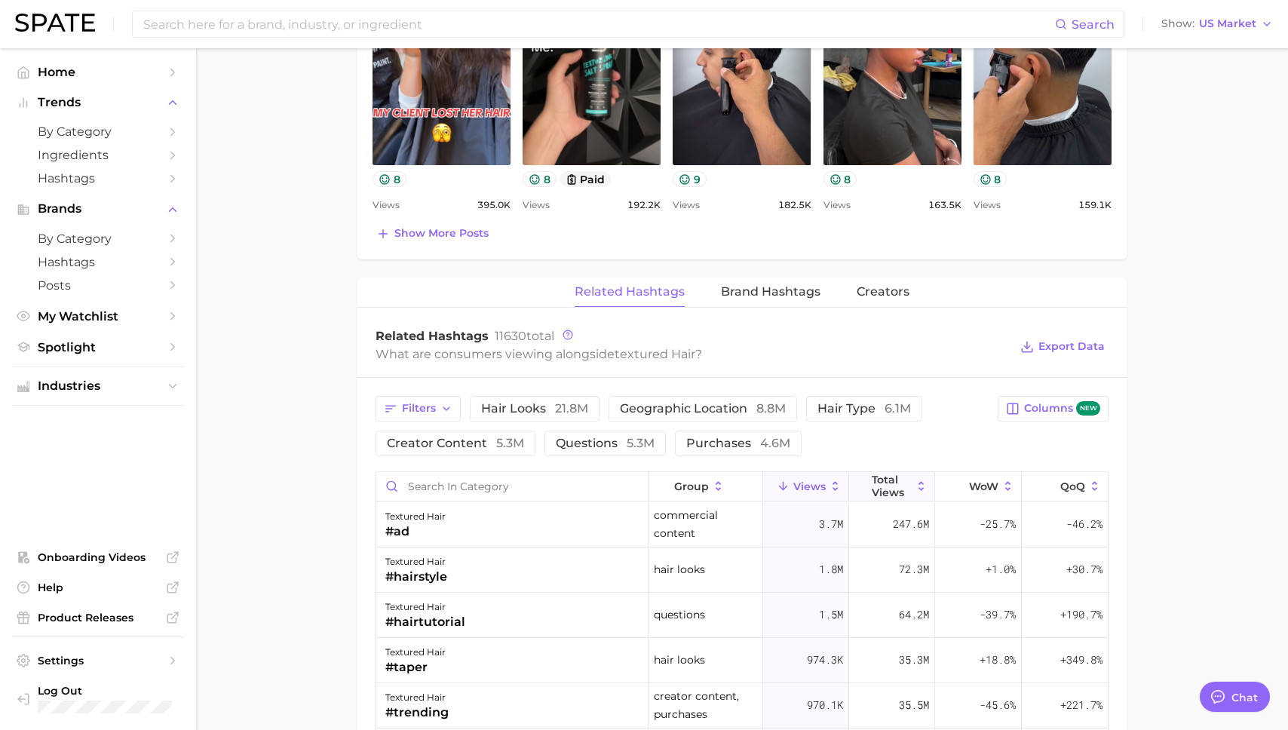
click at [886, 476] on span "Total Views" at bounding box center [892, 486] width 40 height 24
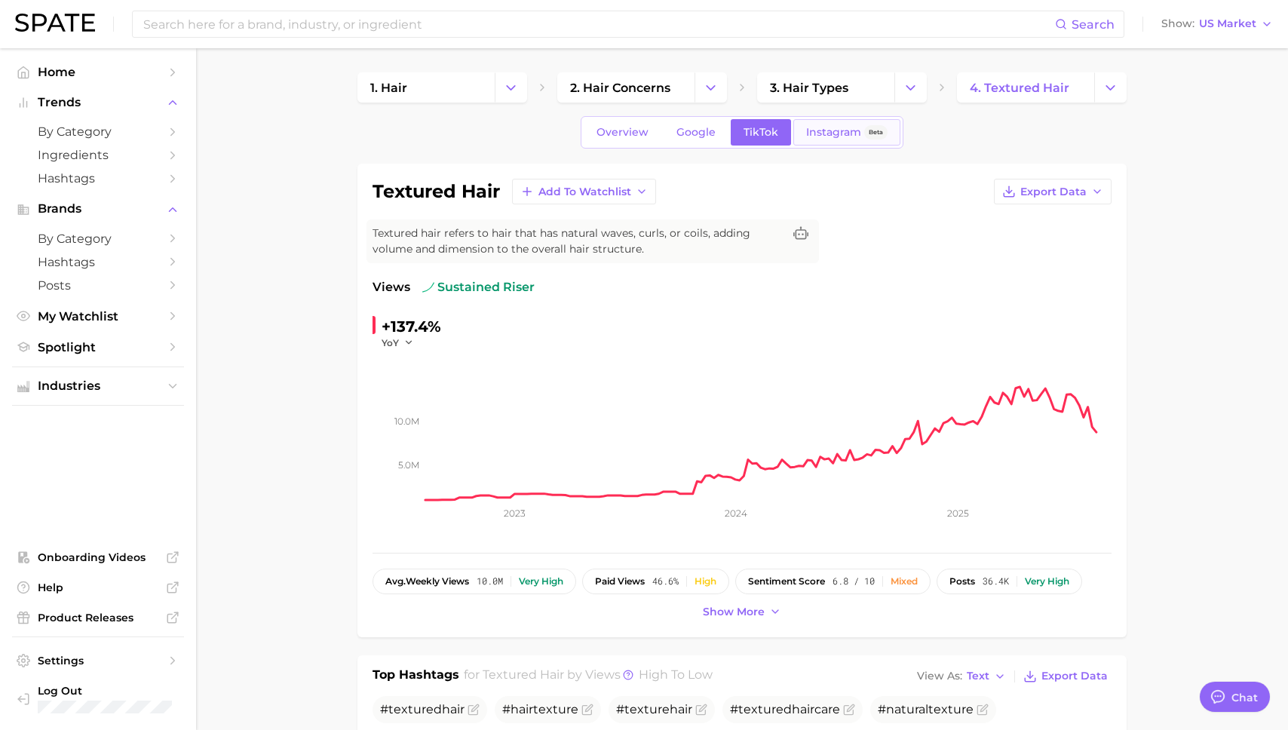
click at [807, 130] on span "Instagram" at bounding box center [833, 132] width 55 height 13
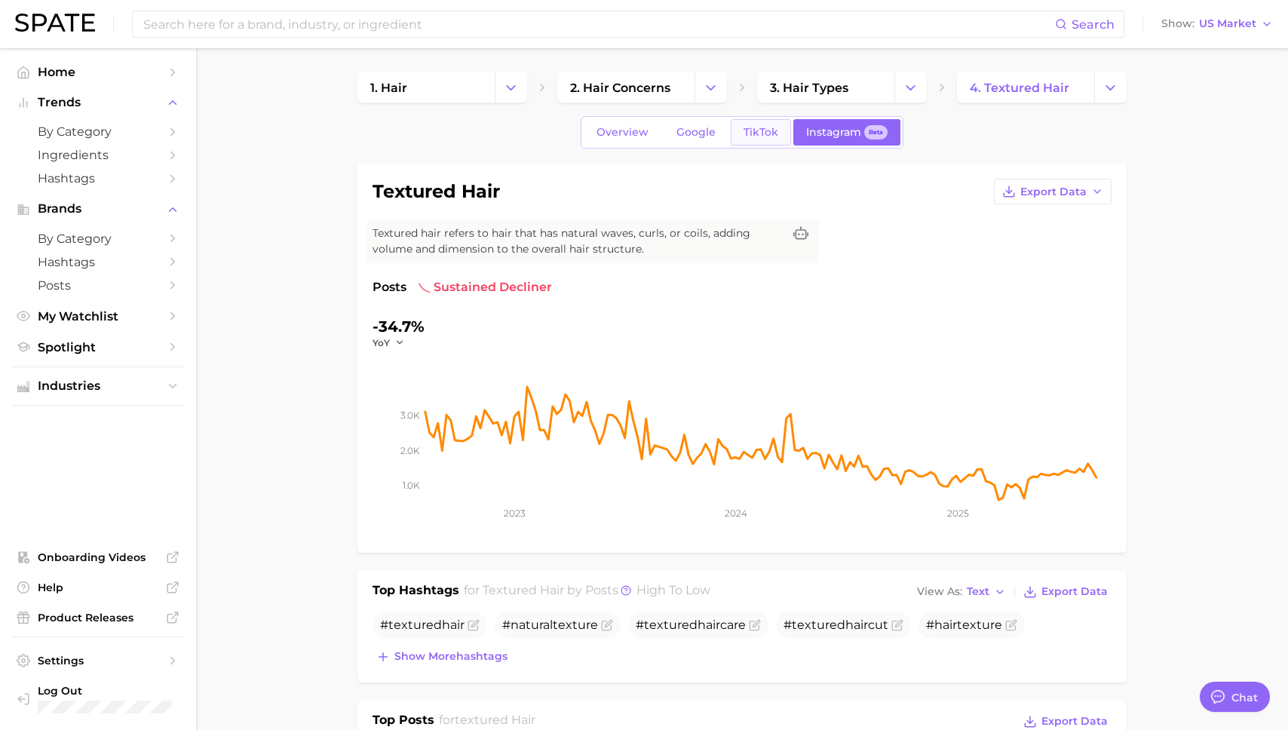
click at [747, 128] on span "TikTok" at bounding box center [761, 132] width 35 height 13
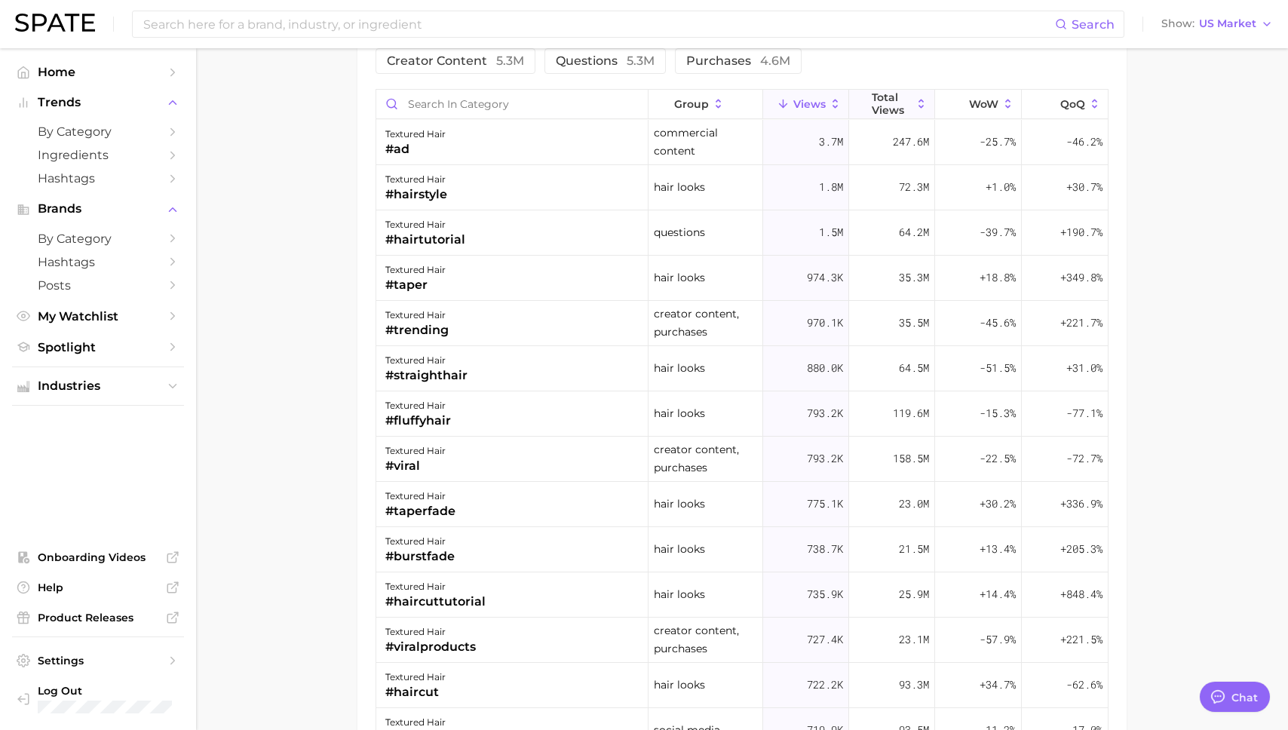
click at [919, 103] on icon at bounding box center [922, 104] width 14 height 14
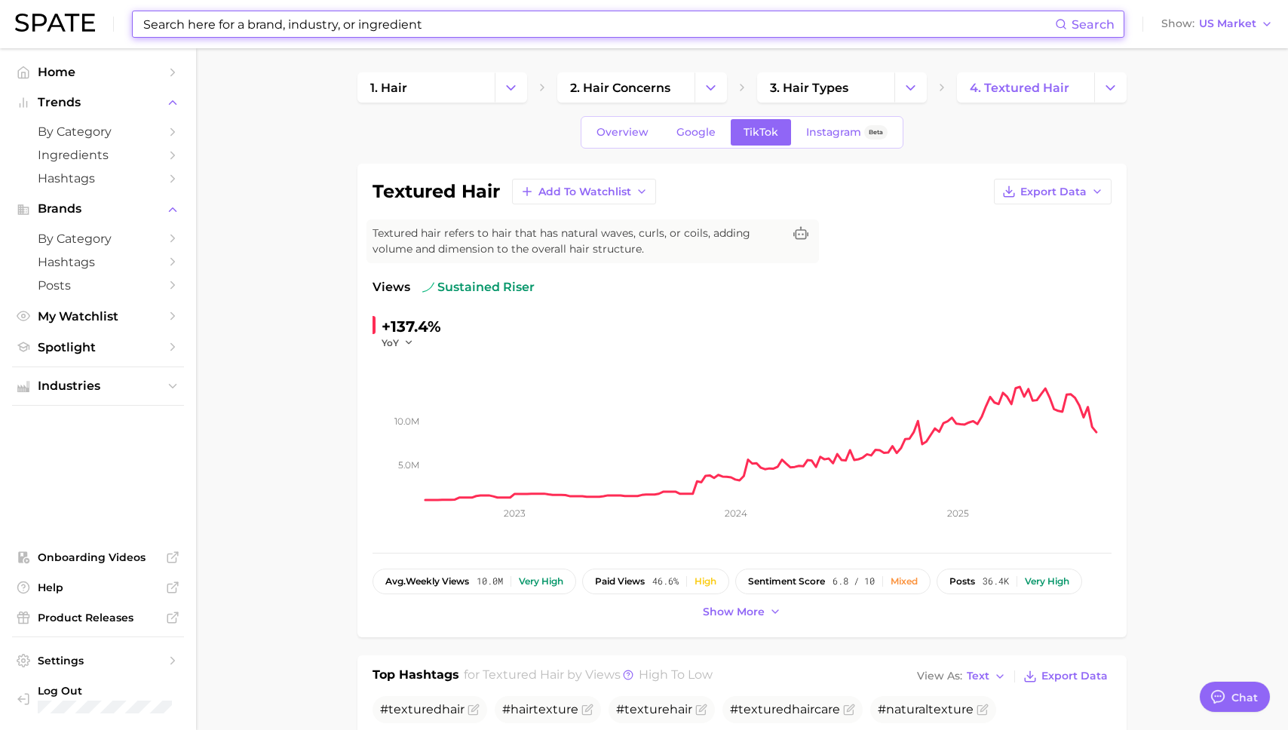
click at [300, 24] on input at bounding box center [598, 24] width 913 height 26
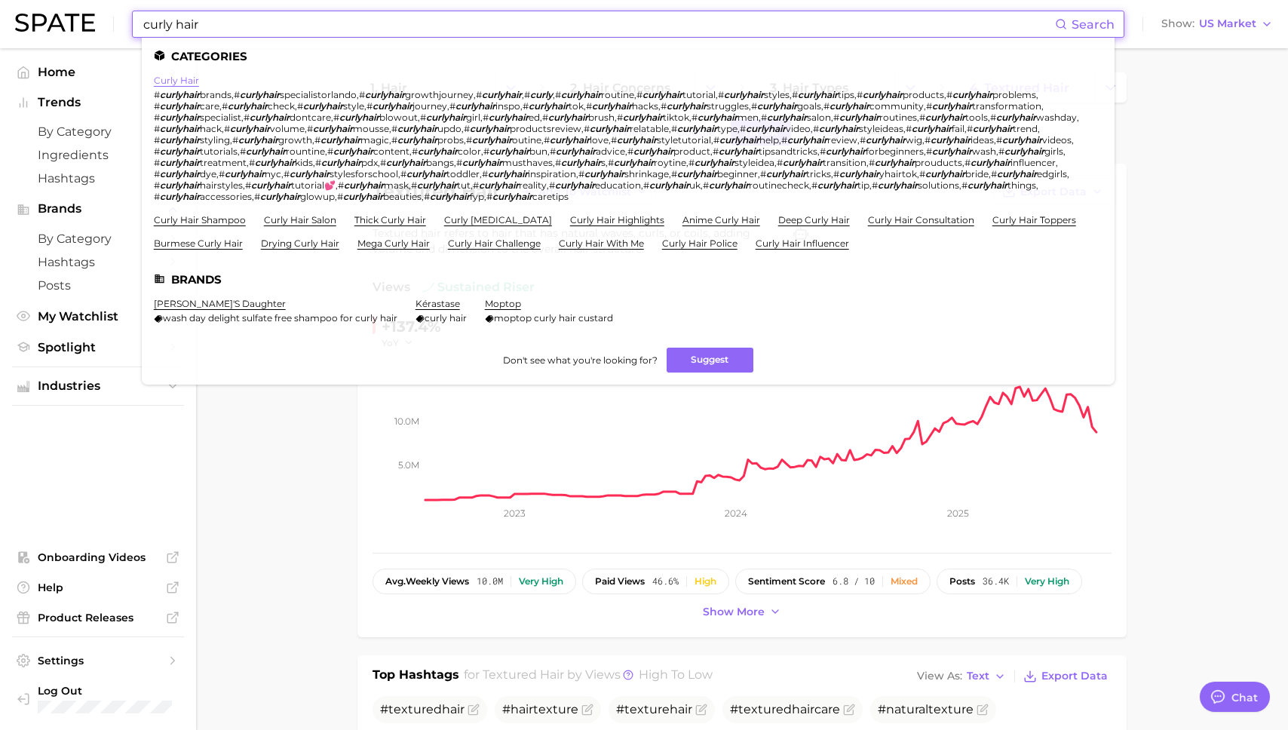
type input "curly hair"
click at [177, 78] on link "curly hair" at bounding box center [176, 80] width 45 height 11
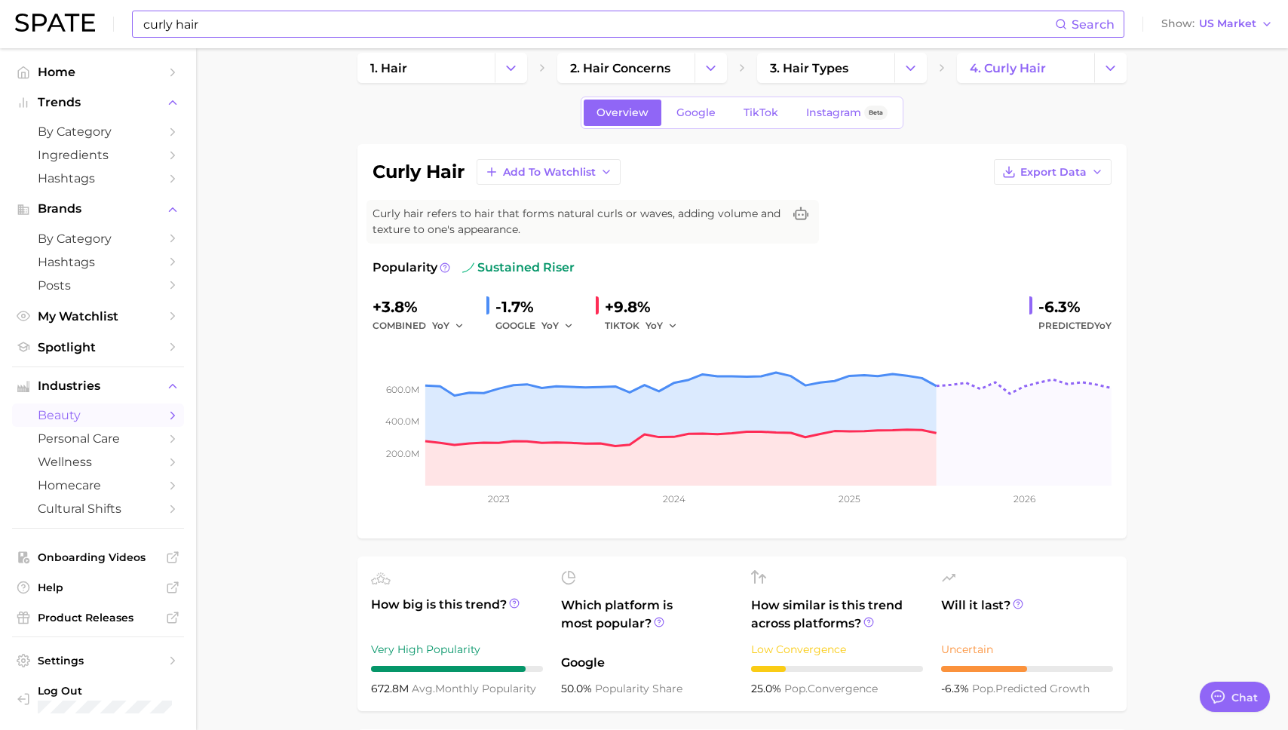
scroll to position [15, 0]
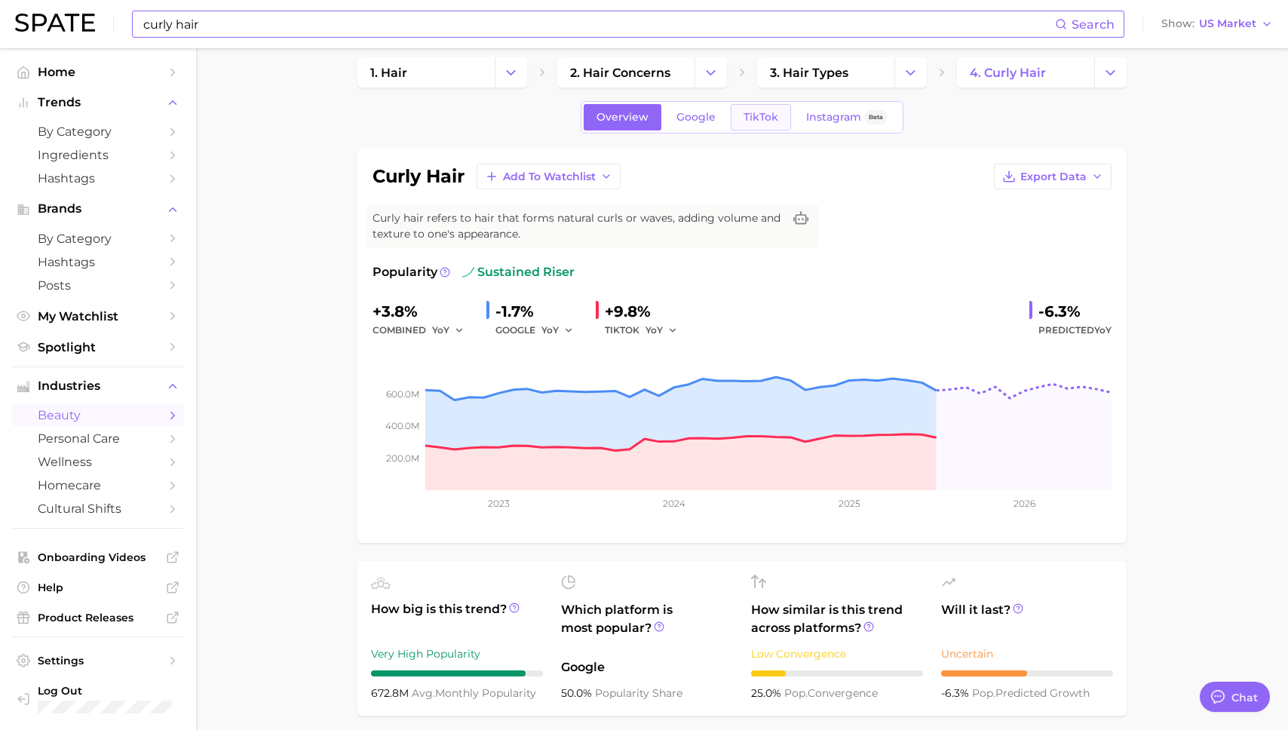
click at [773, 119] on span "TikTok" at bounding box center [761, 117] width 35 height 13
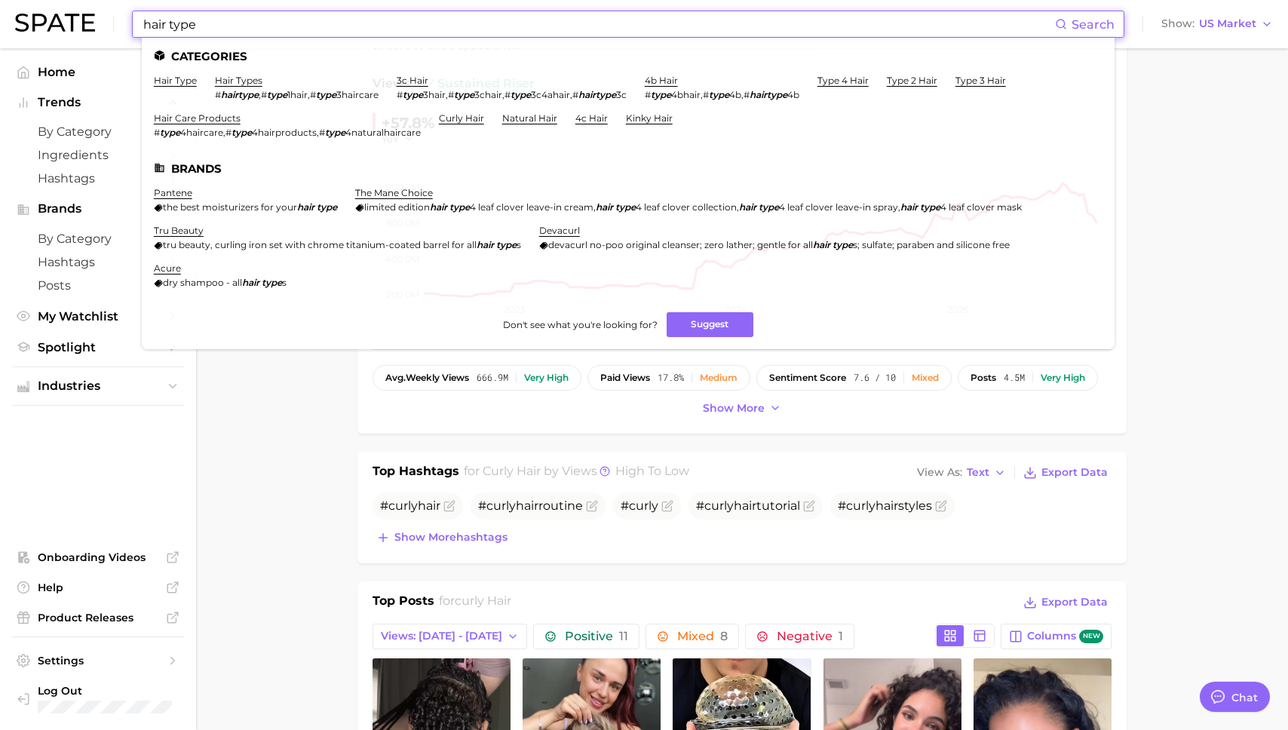
scroll to position [204, 0]
type input "hair type"
click at [236, 87] on li "hair types # hairtype , # type 1hair , # type 3haircare" at bounding box center [297, 88] width 164 height 26
click at [232, 80] on link "hair types" at bounding box center [239, 80] width 48 height 11
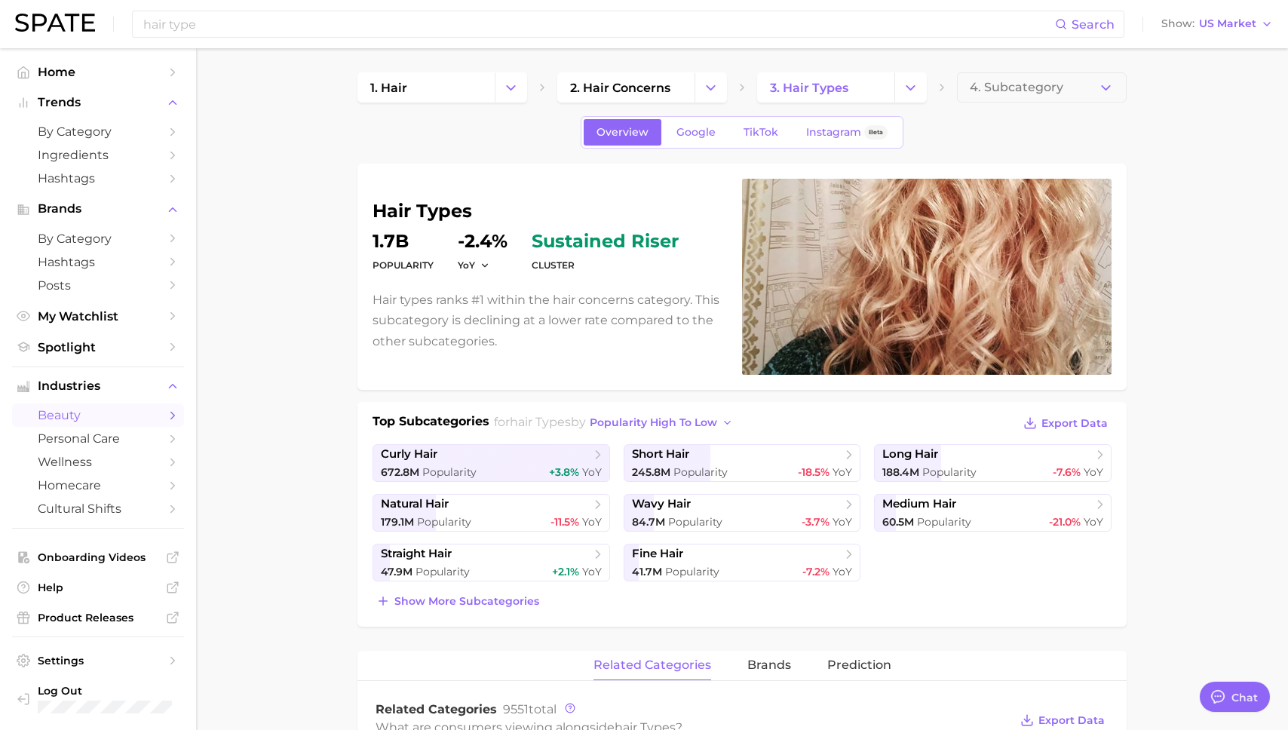
click at [754, 116] on div "Overview Google TikTok Instagram Beta" at bounding box center [742, 132] width 323 height 32
click at [754, 124] on link "TikTok" at bounding box center [761, 132] width 60 height 26
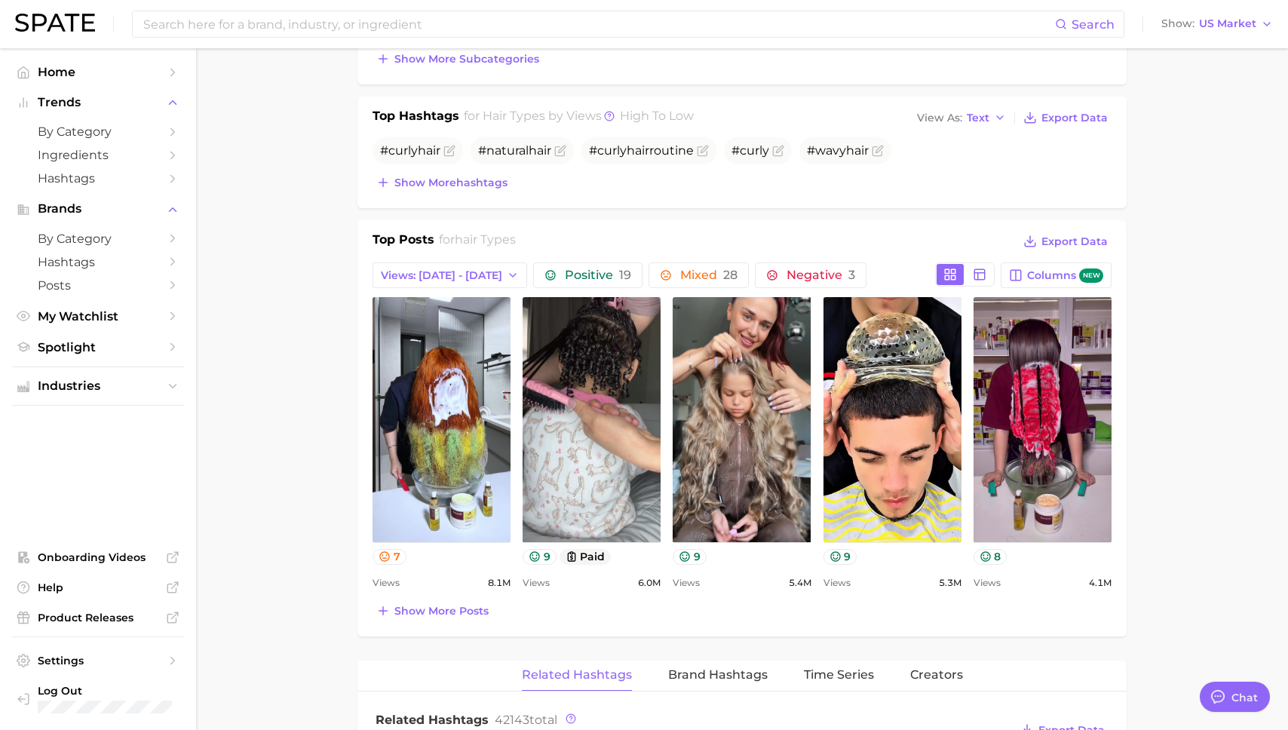
scroll to position [546, 0]
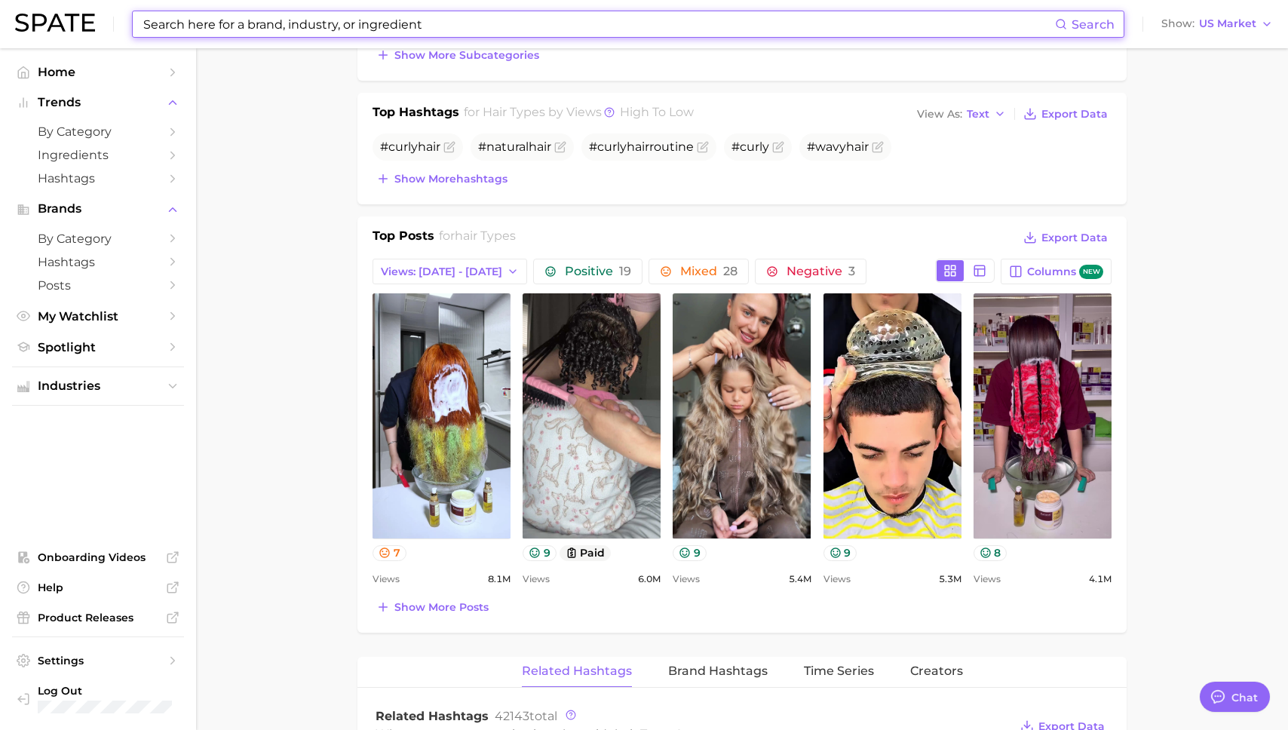
click at [808, 26] on input at bounding box center [598, 24] width 913 height 26
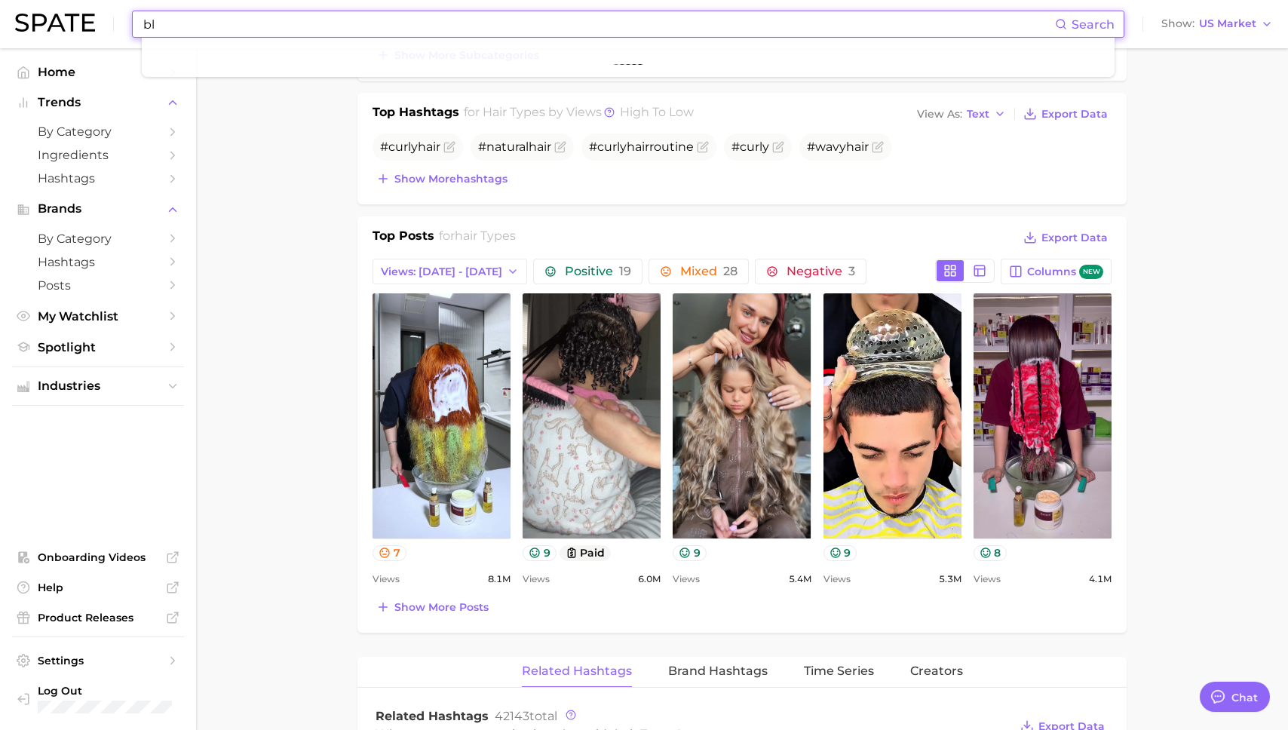
type input "b"
type input "diffuser"
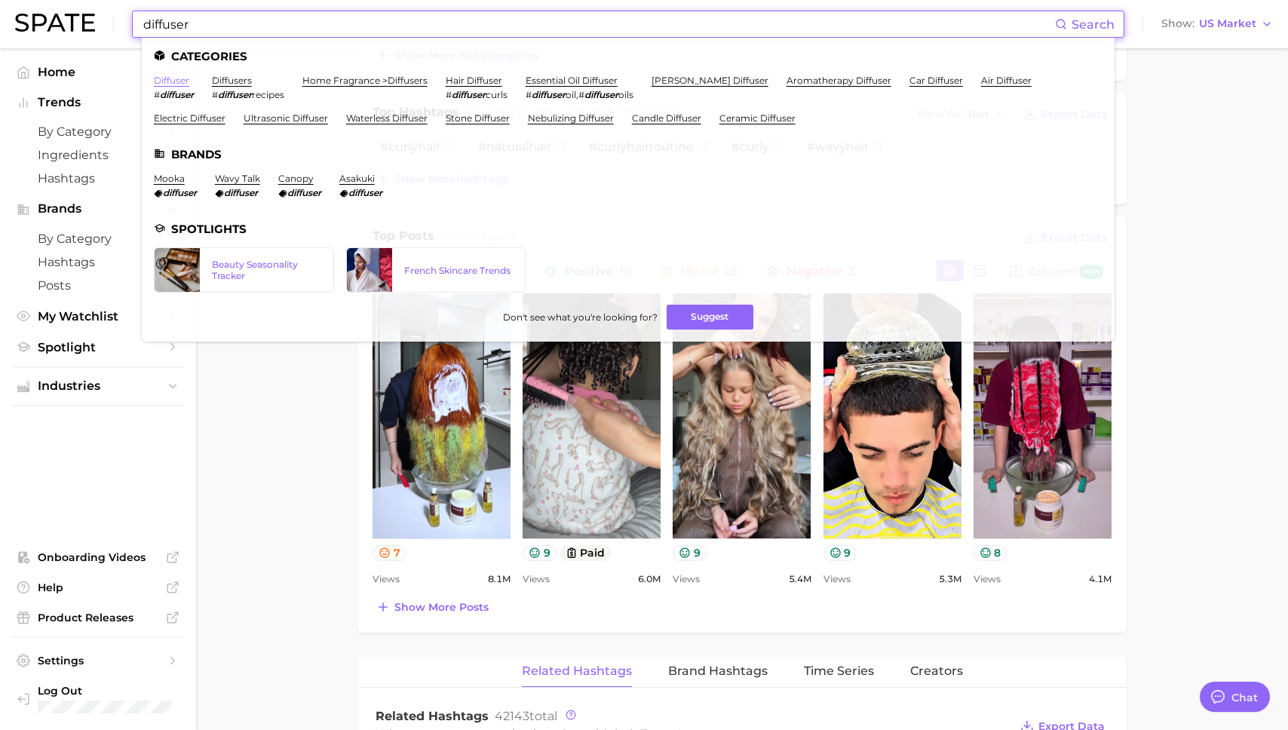
click at [172, 78] on link "diffuser" at bounding box center [171, 80] width 35 height 11
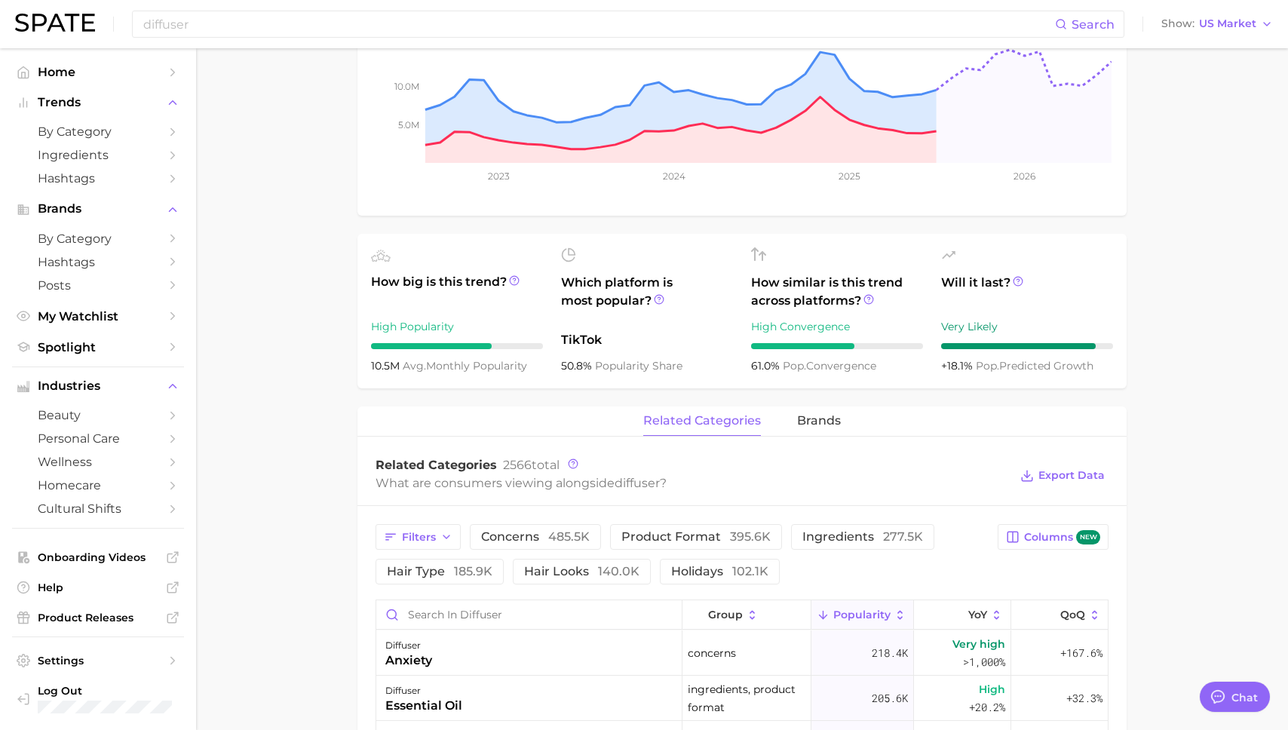
scroll to position [370, 0]
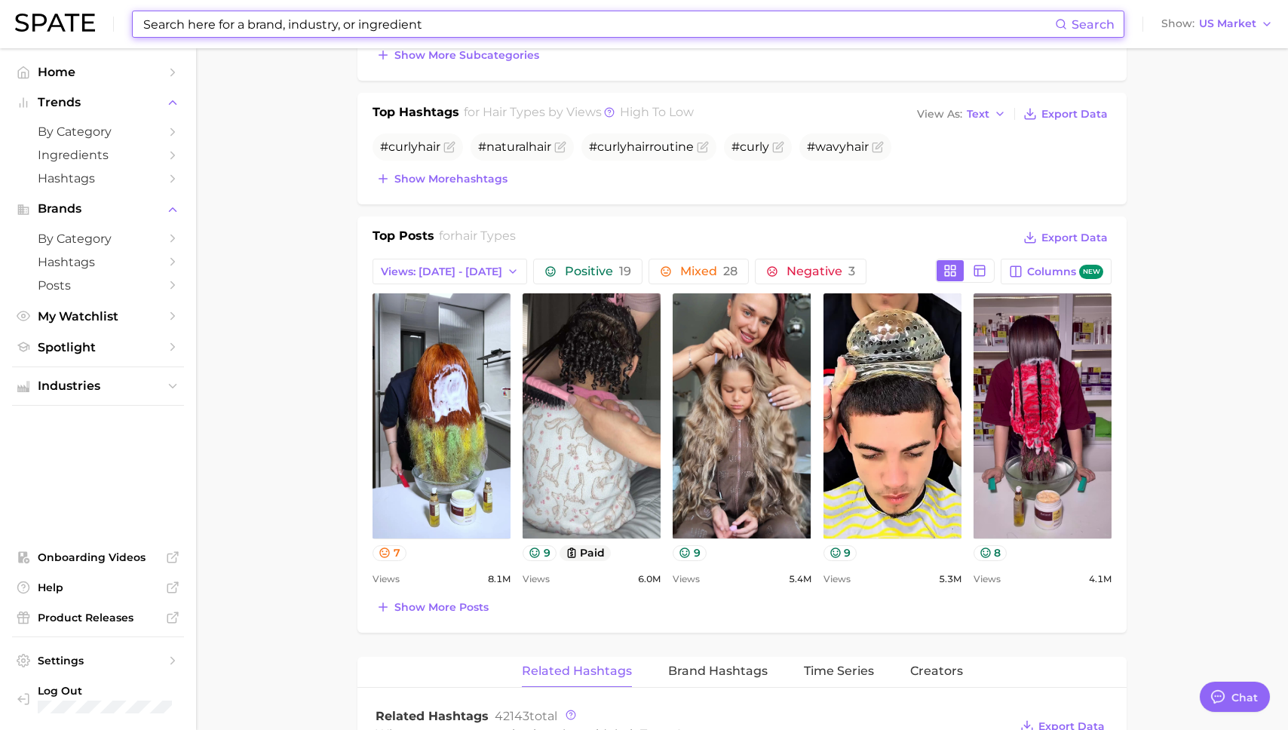
click at [276, 26] on input at bounding box center [598, 24] width 913 height 26
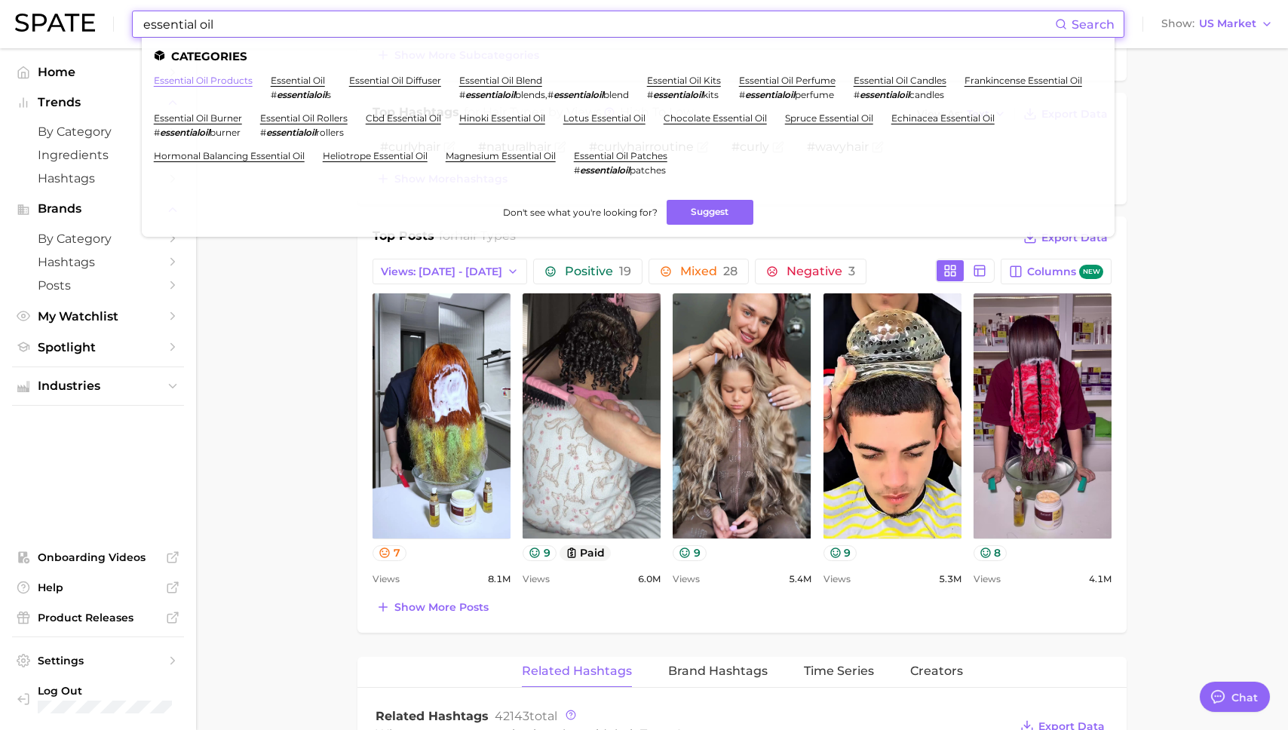
type input "essential oil"
click at [291, 80] on link "essential oil" at bounding box center [298, 80] width 54 height 11
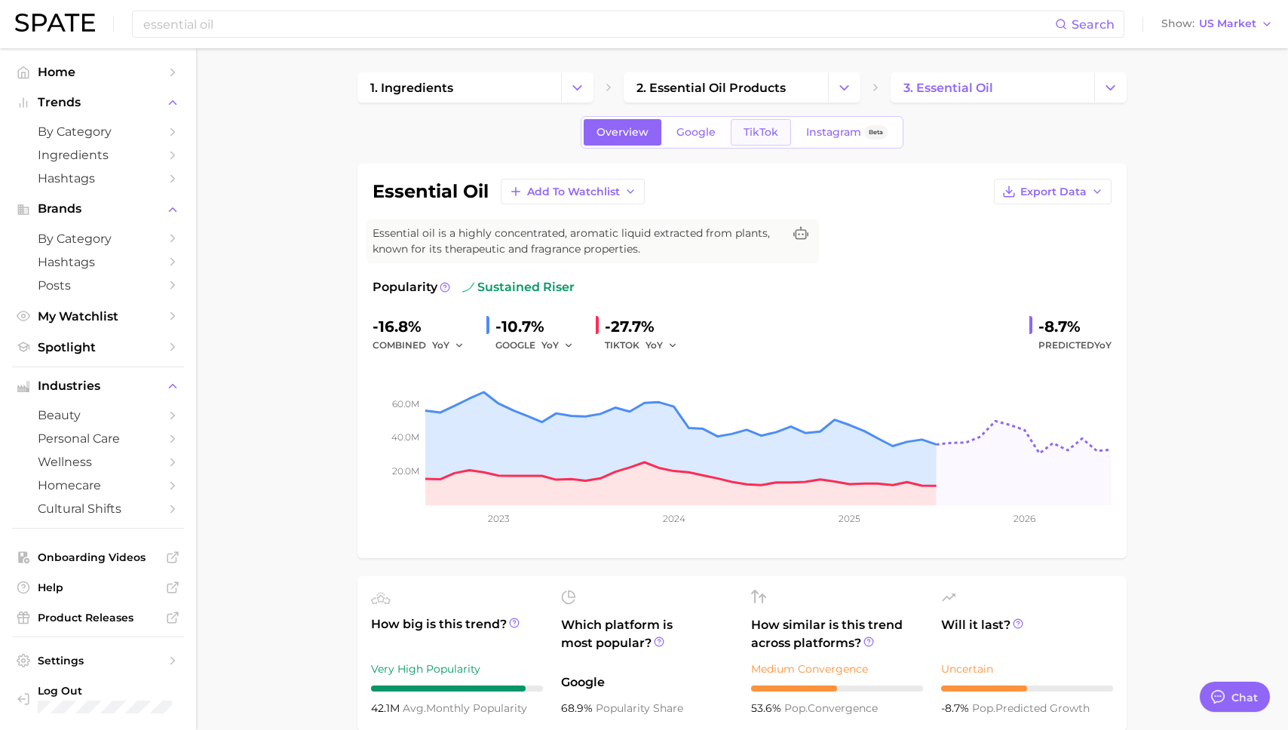
click at [746, 136] on span "TikTok" at bounding box center [761, 132] width 35 height 13
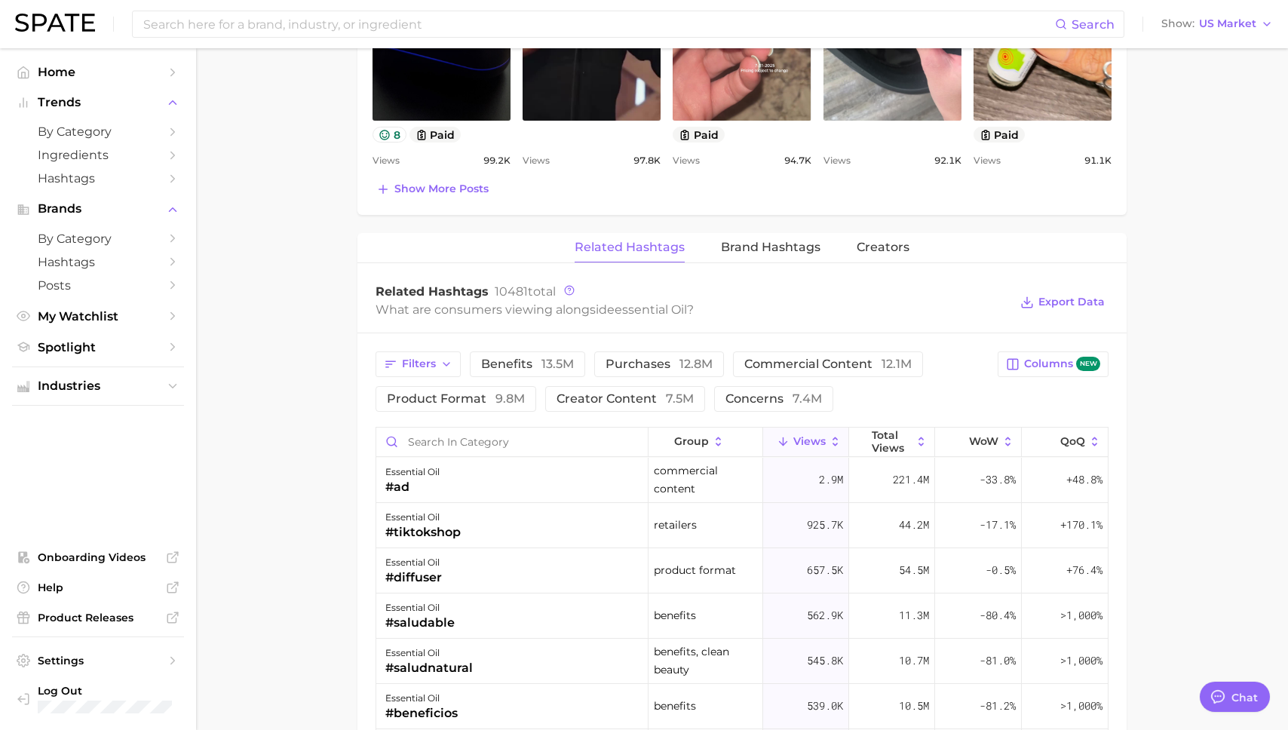
scroll to position [977, 0]
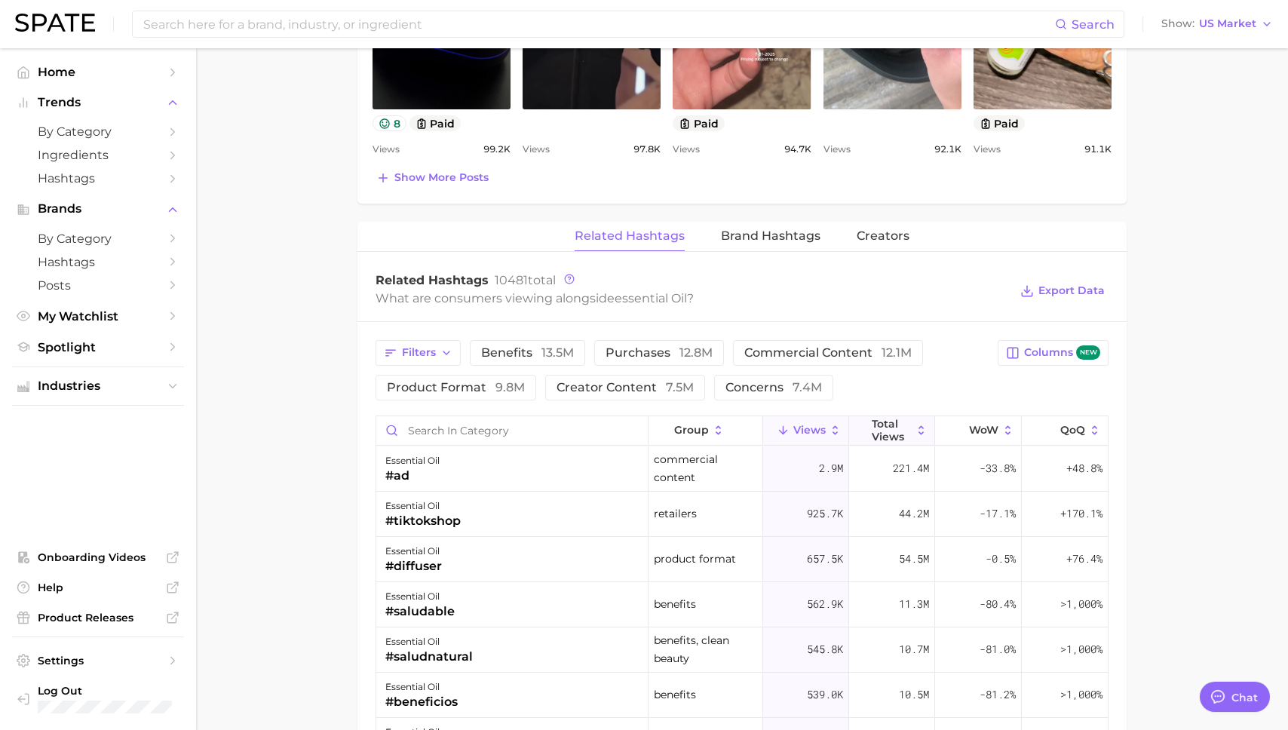
click at [891, 437] on span "Total Views" at bounding box center [892, 430] width 40 height 24
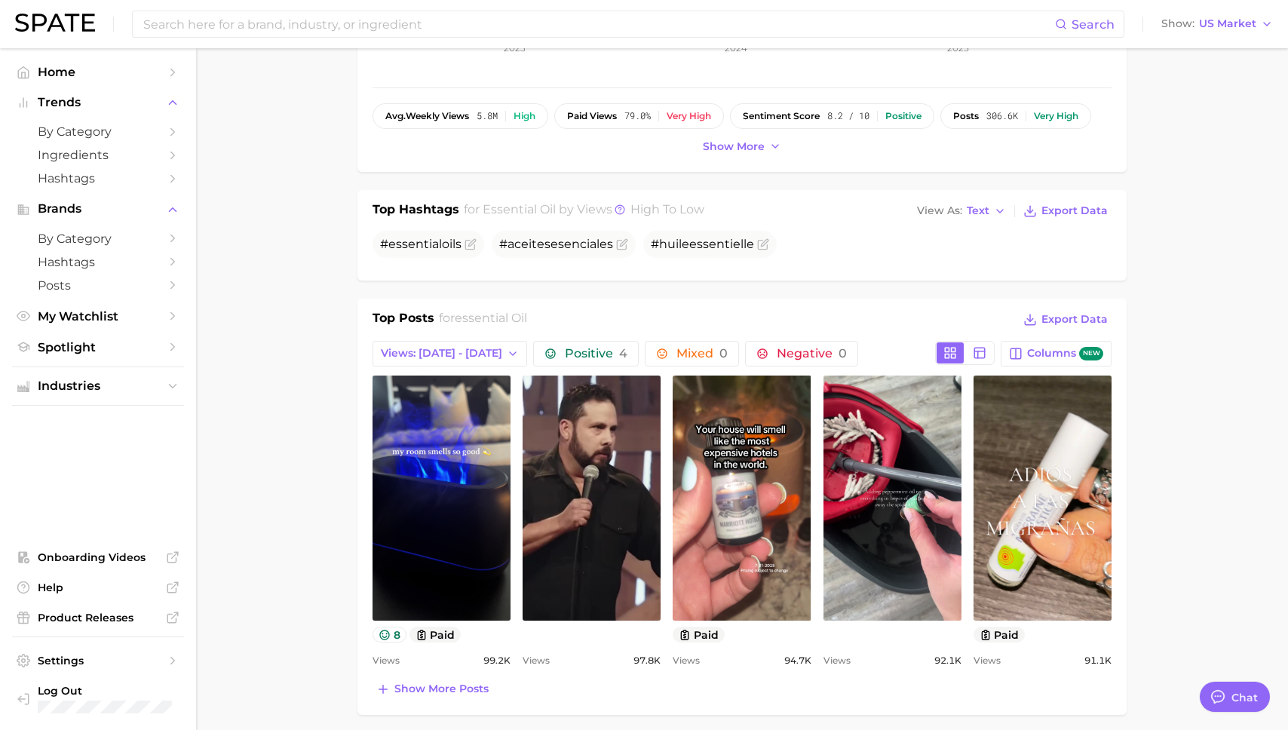
scroll to position [463, 0]
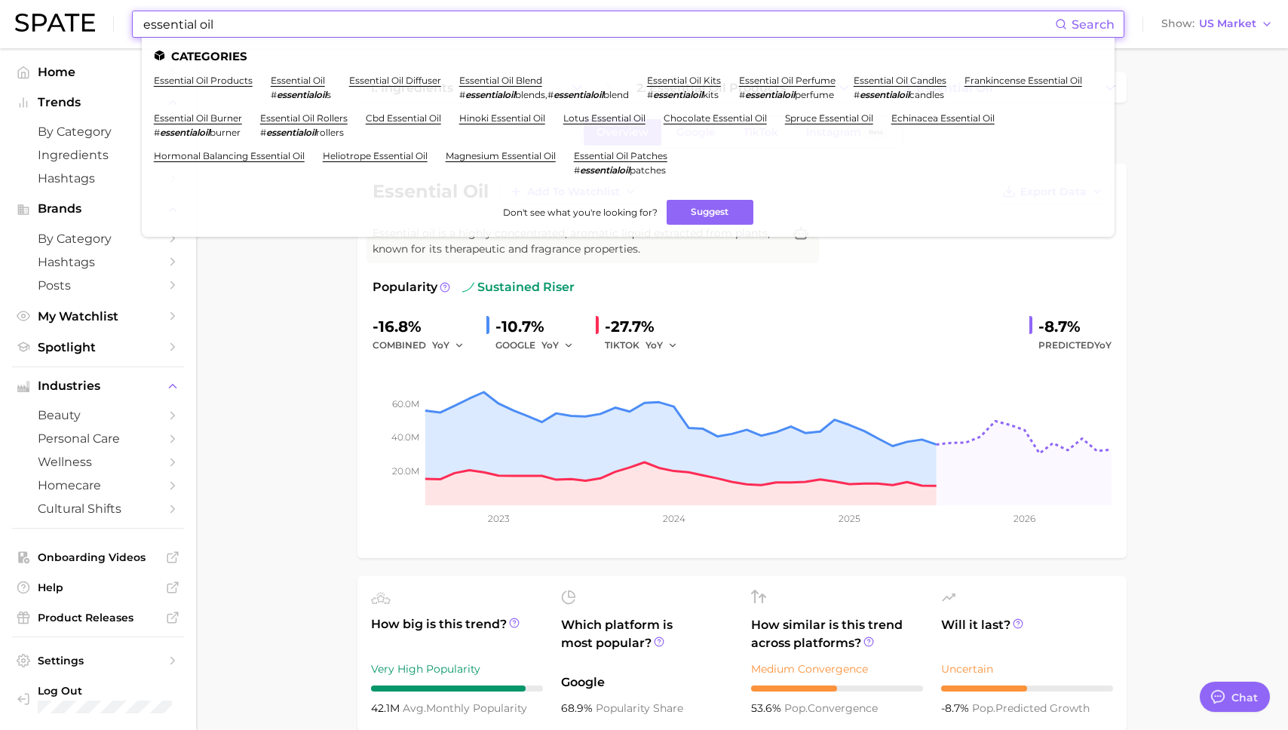
click at [342, 23] on input "essential oil" at bounding box center [598, 24] width 913 height 26
drag, startPoint x: 343, startPoint y: 25, endPoint x: 356, endPoint y: 5, distance: 23.4
click at [345, 11] on input "essential oil" at bounding box center [598, 24] width 913 height 26
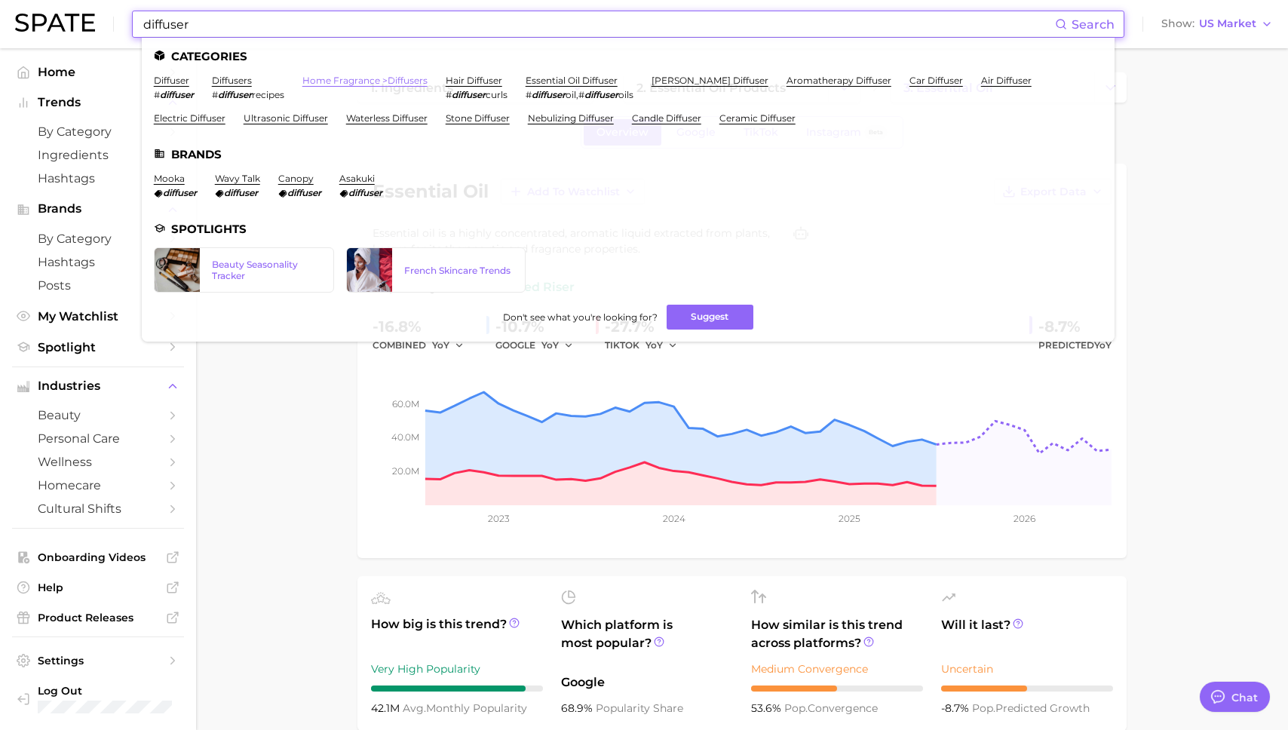
type input "diffuser"
click at [336, 76] on link "home fragrance > diffusers" at bounding box center [364, 80] width 125 height 11
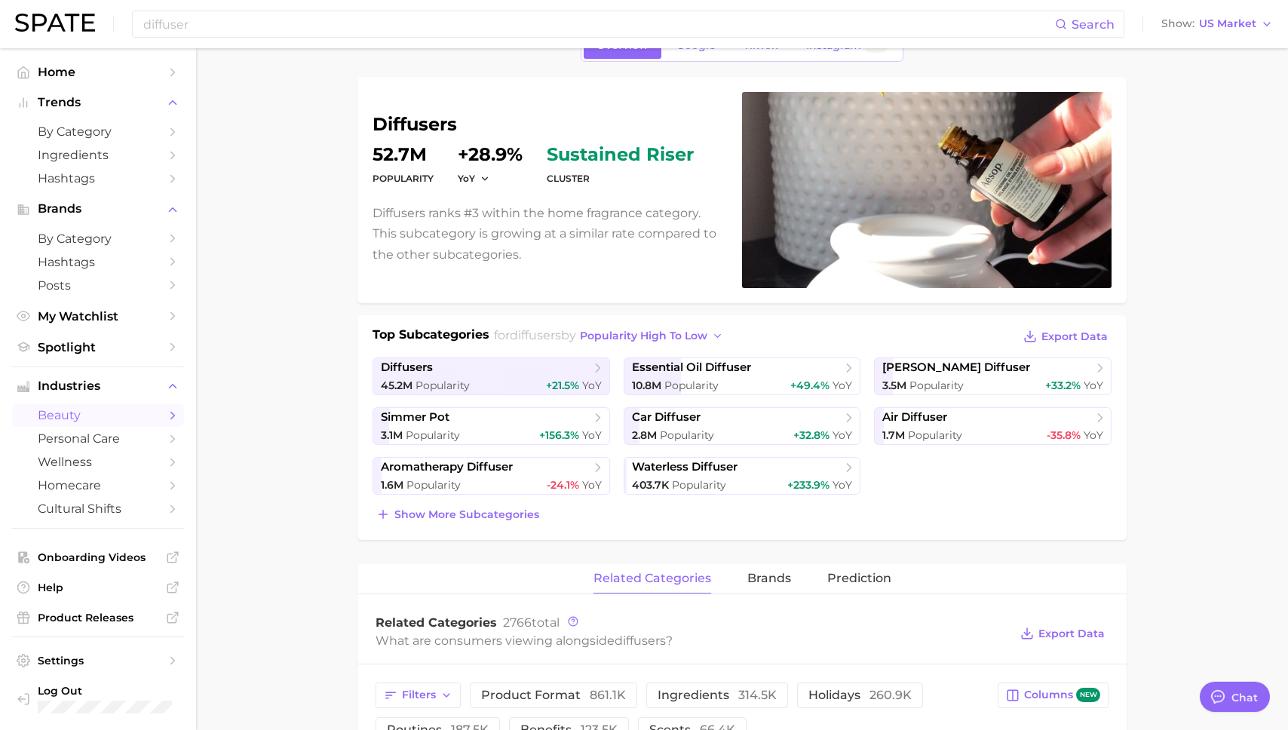
scroll to position [89, 0]
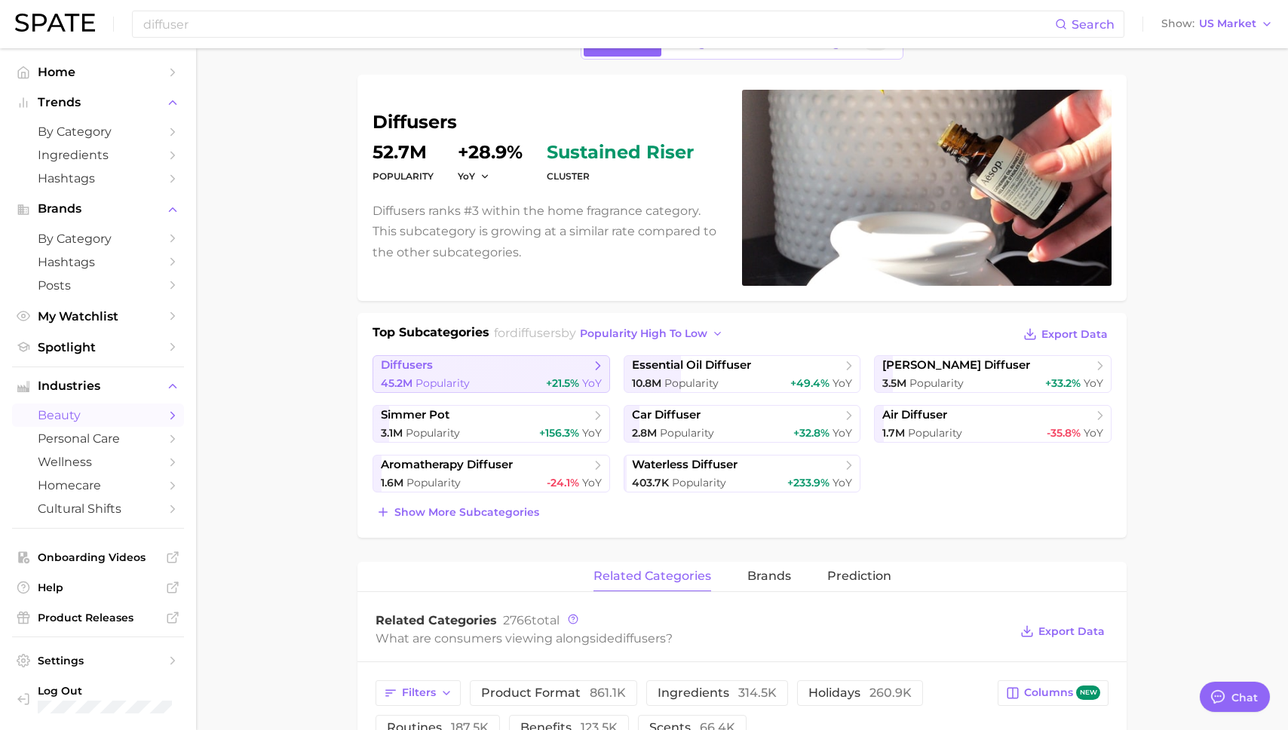
click at [465, 378] on span "Popularity" at bounding box center [443, 383] width 54 height 14
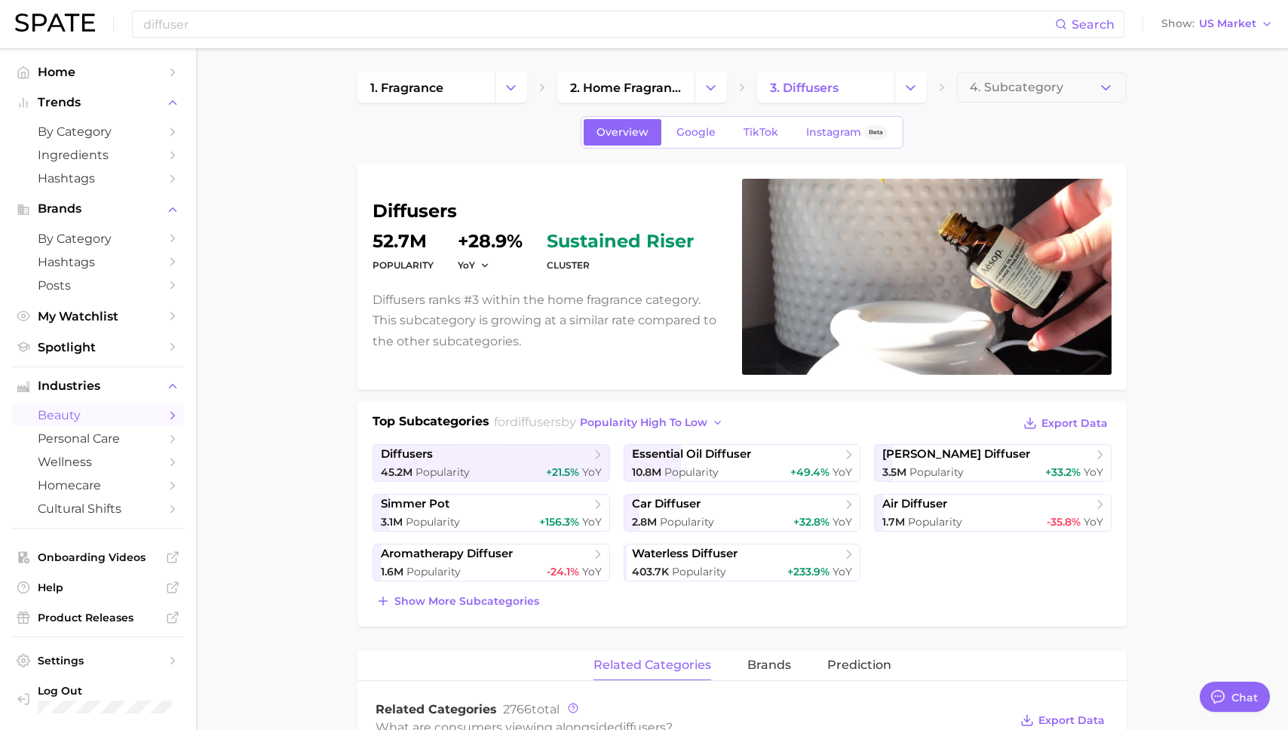
scroll to position [89, 0]
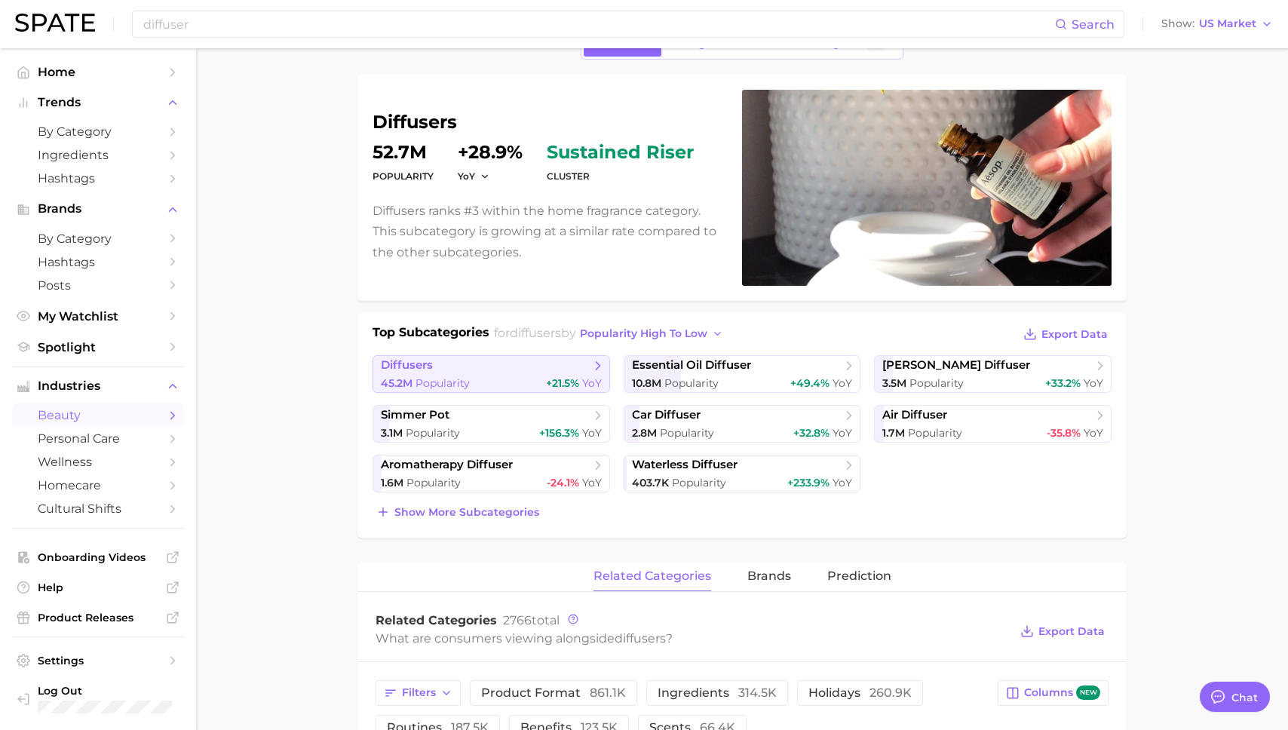
click at [441, 367] on span "diffusers" at bounding box center [486, 365] width 210 height 15
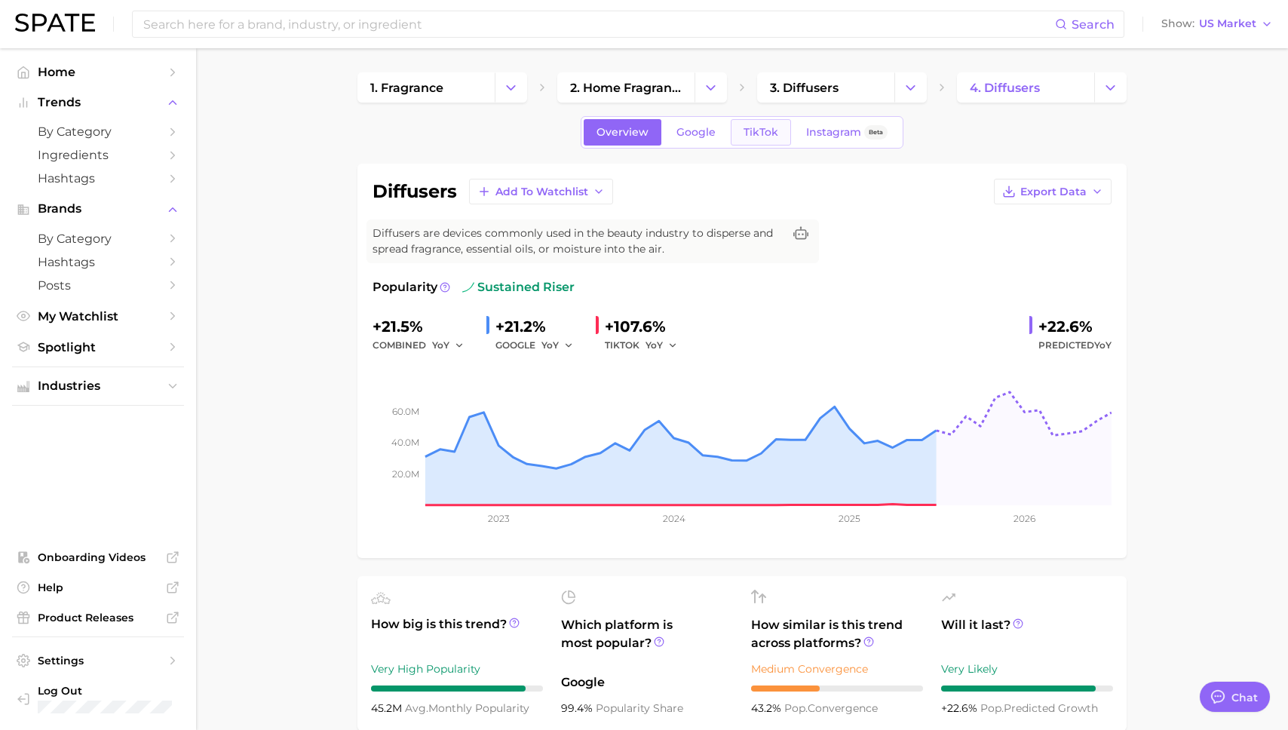
click at [765, 119] on link "TikTok" at bounding box center [761, 132] width 60 height 26
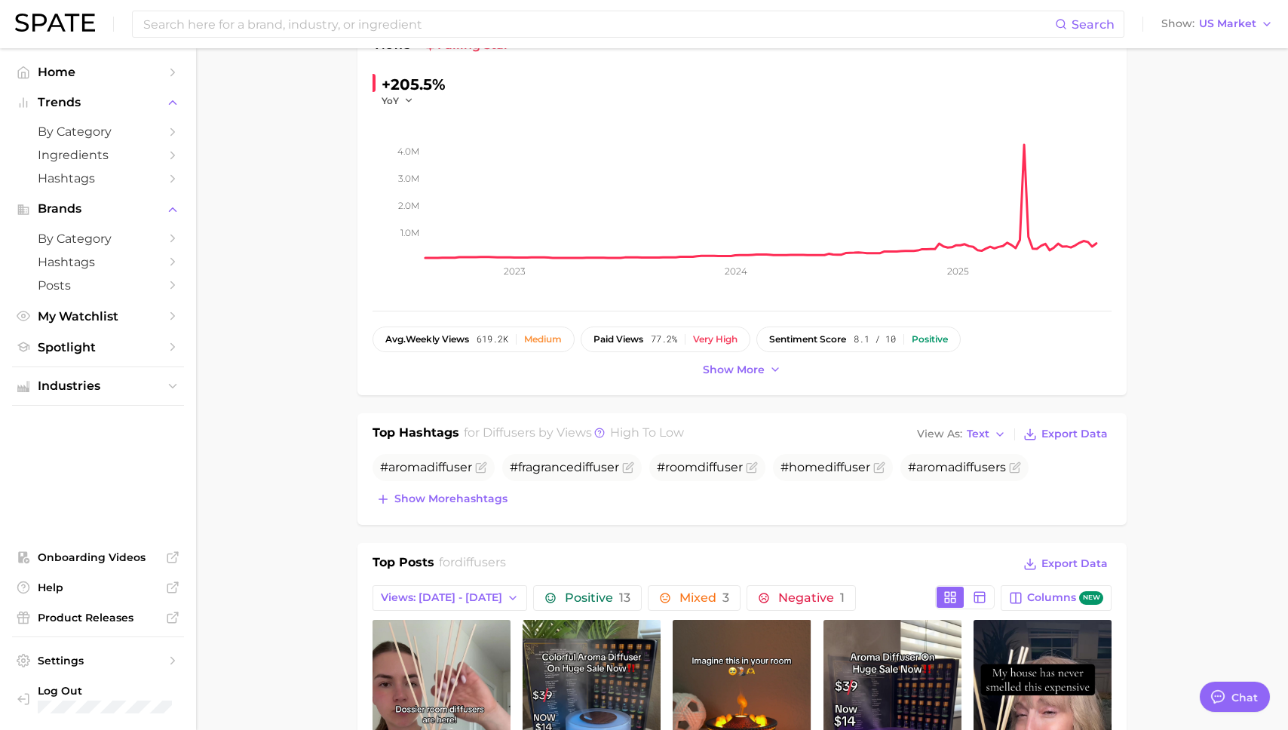
scroll to position [250, 0]
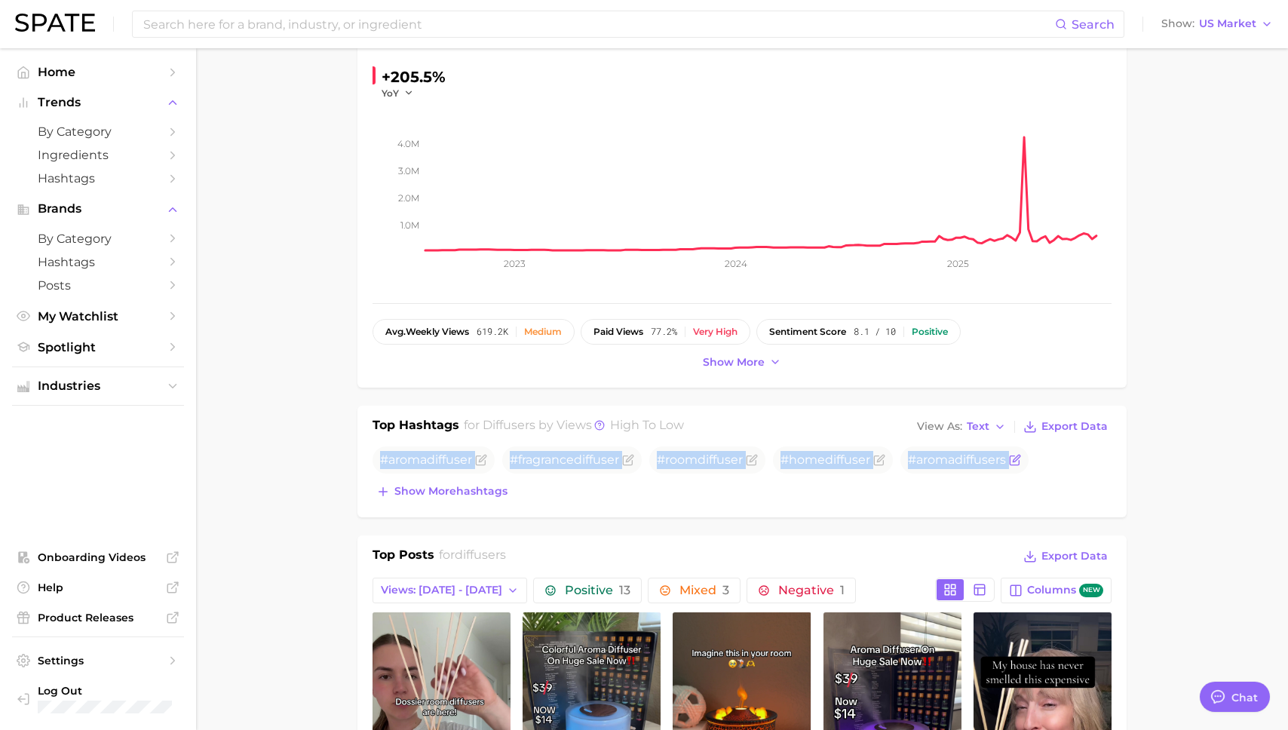
drag, startPoint x: 354, startPoint y: 462, endPoint x: 1027, endPoint y: 466, distance: 673.4
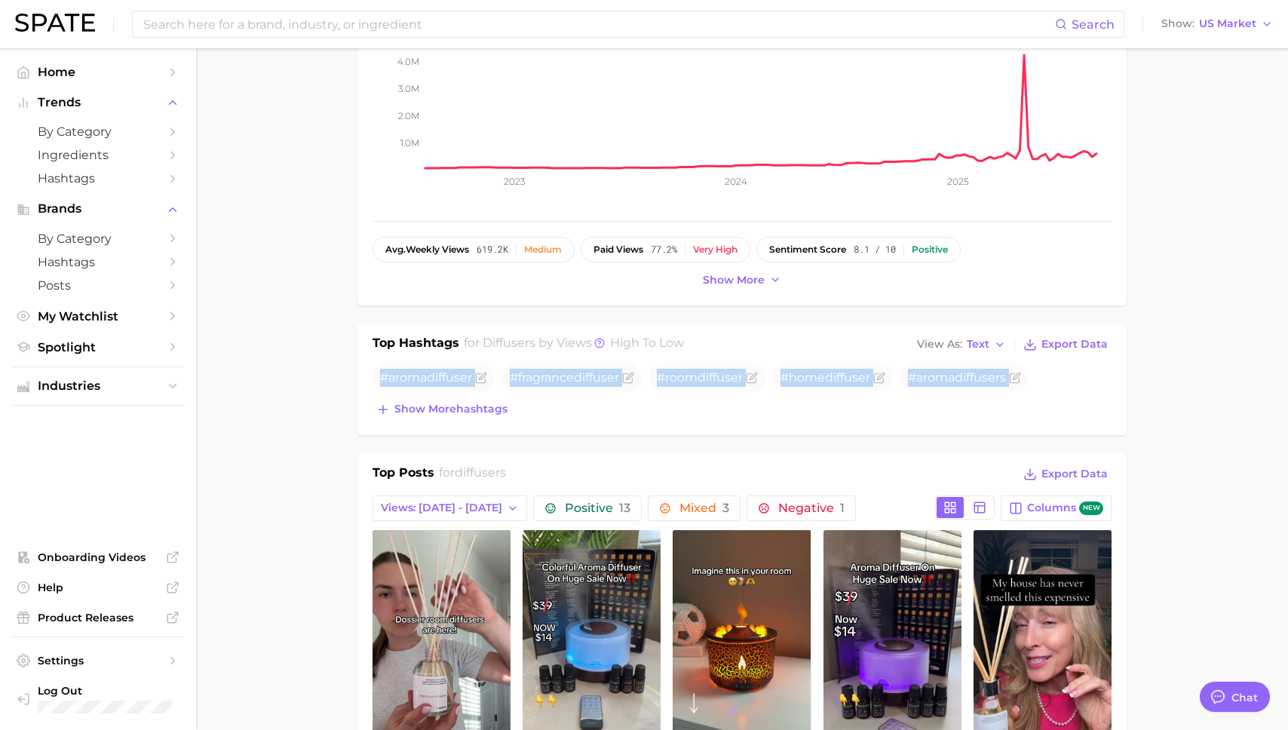
scroll to position [342, 0]
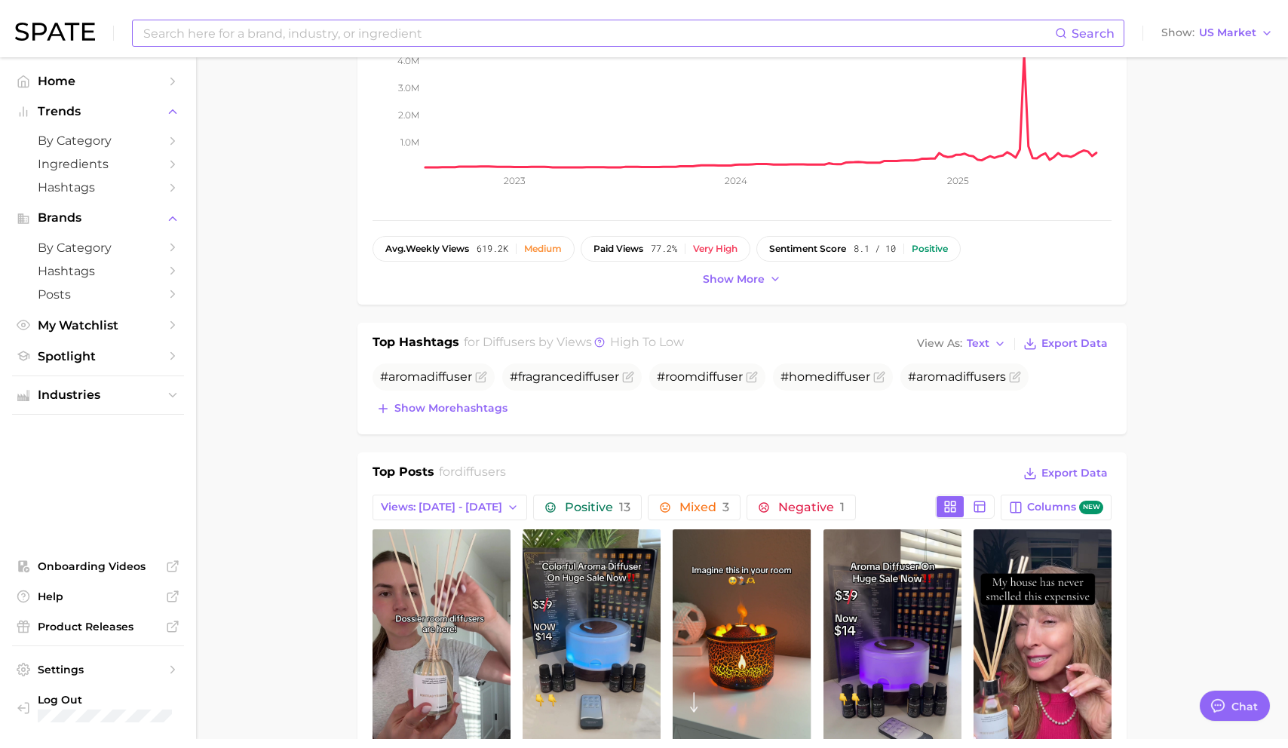
scroll to position [0, 0]
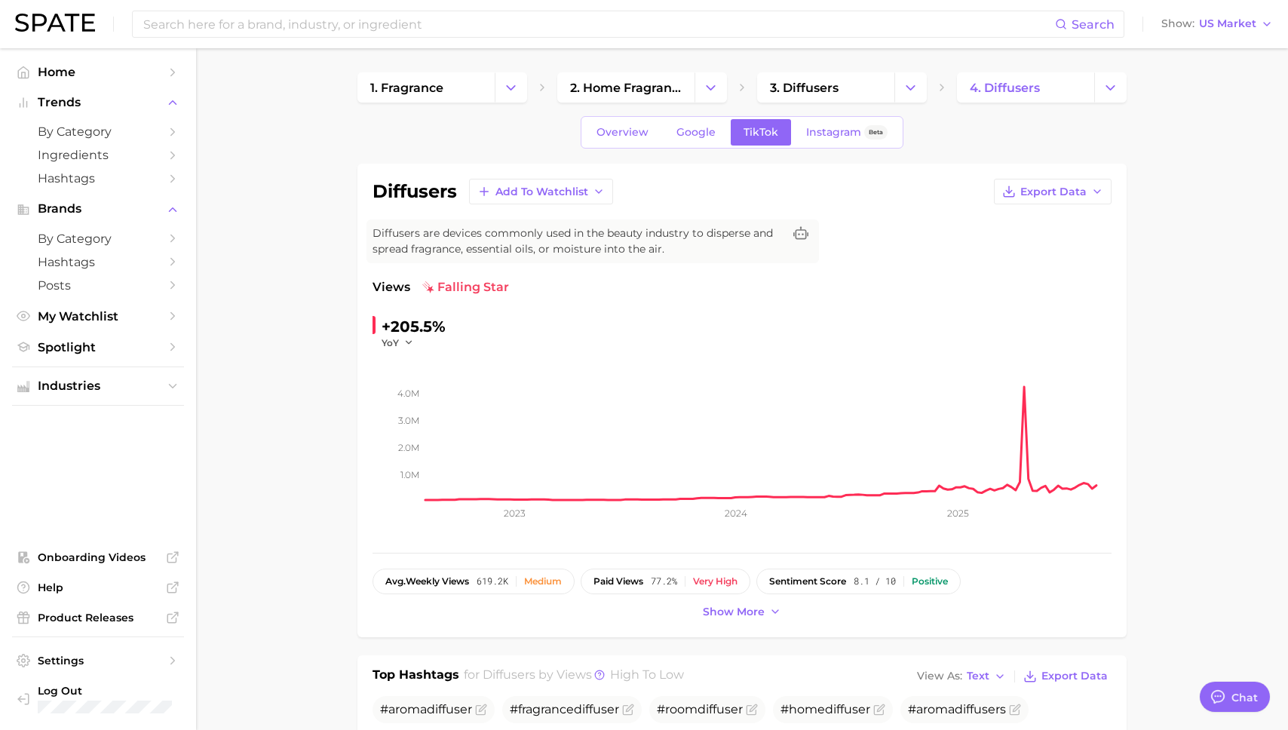
type textarea "x"
